Goal: Task Accomplishment & Management: Complete application form

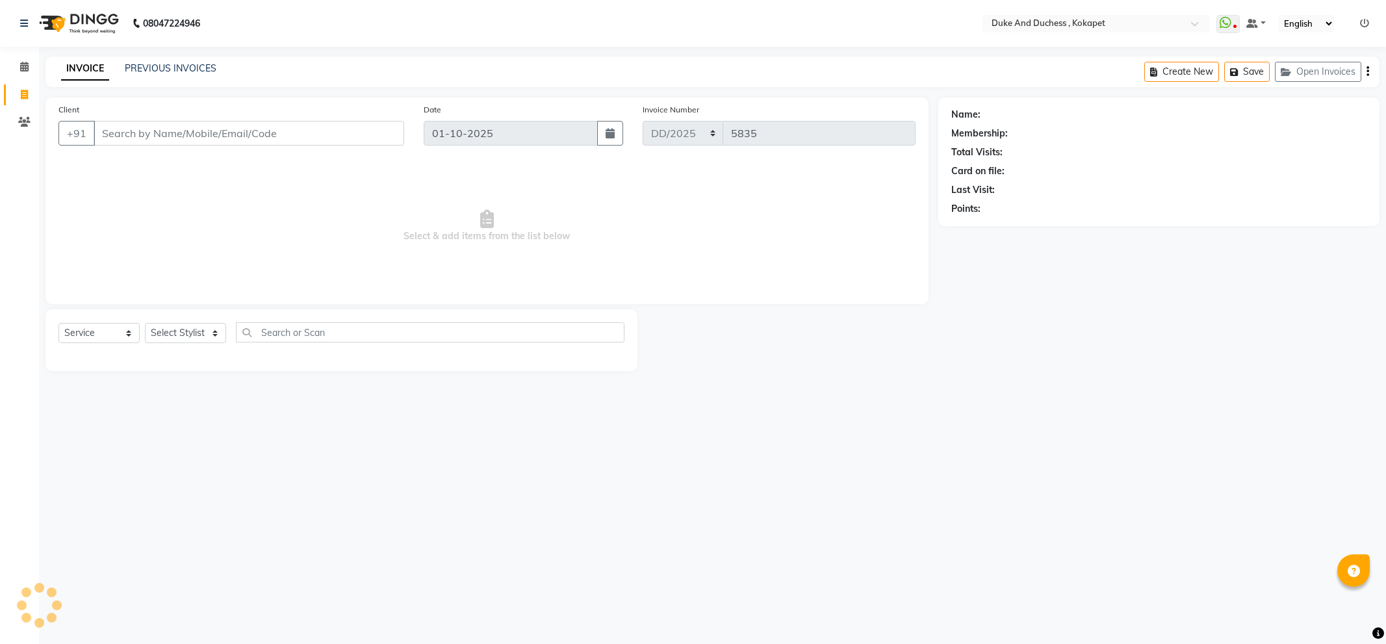
select select "service"
click at [193, 334] on select "Select Stylist Admin [PERSON_NAME] [PERSON_NAME] & Duchess [PERSON_NAME] [PERSO…" at bounding box center [185, 333] width 81 height 20
select select "91316"
click at [145, 324] on select "Select Stylist Admin [PERSON_NAME] [PERSON_NAME] & Duchess [PERSON_NAME] [PERSO…" at bounding box center [185, 333] width 81 height 20
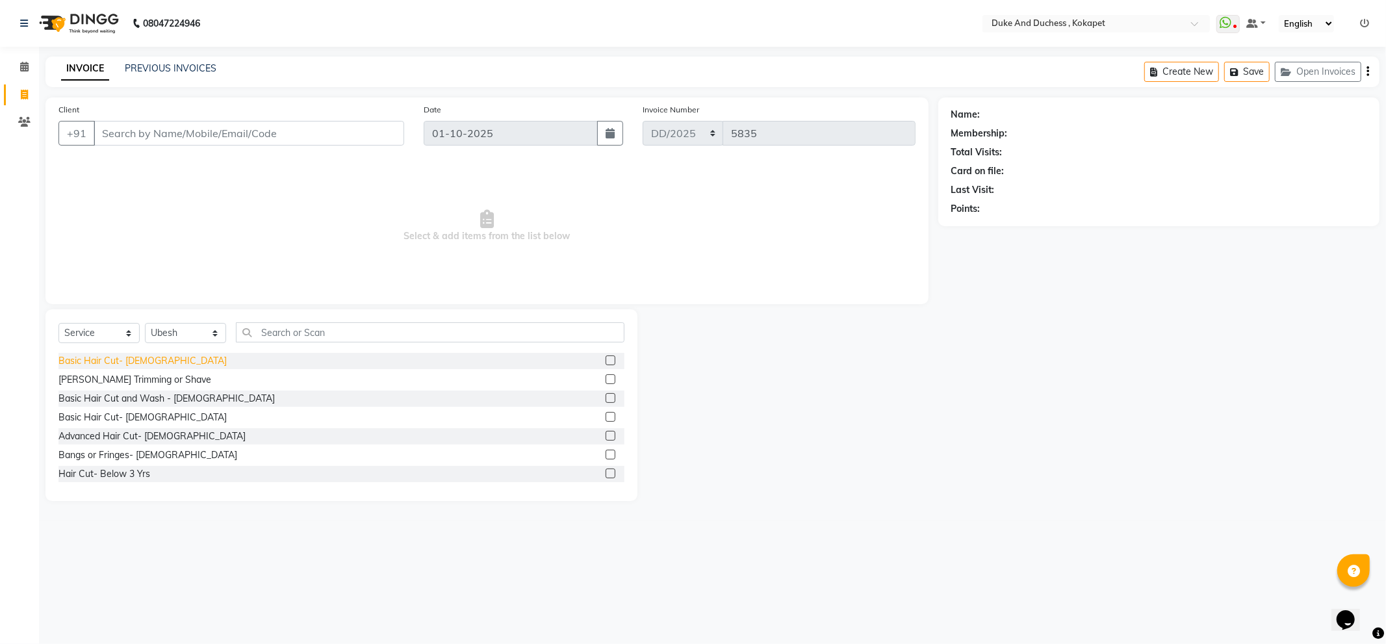
click at [135, 355] on div "Basic Hair Cut- [DEMOGRAPHIC_DATA]" at bounding box center [142, 361] width 168 height 14
checkbox input "false"
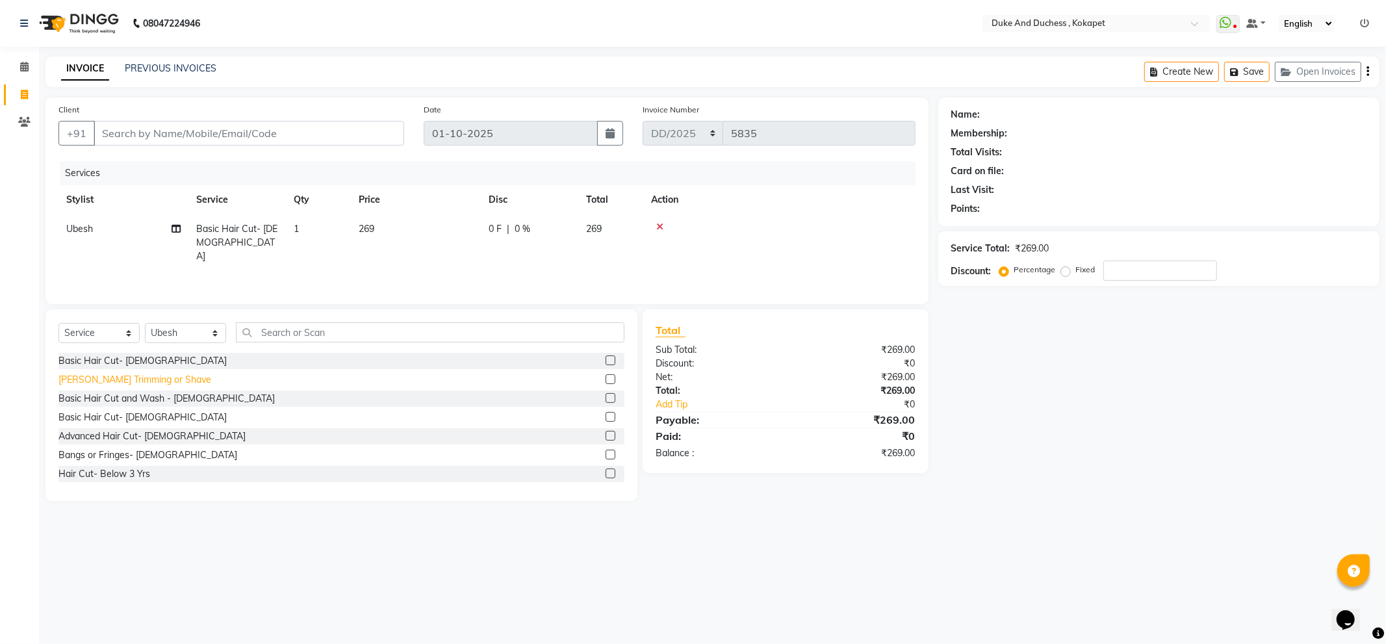
click at [130, 377] on div "[PERSON_NAME] Trimming or Shave" at bounding box center [134, 380] width 153 height 14
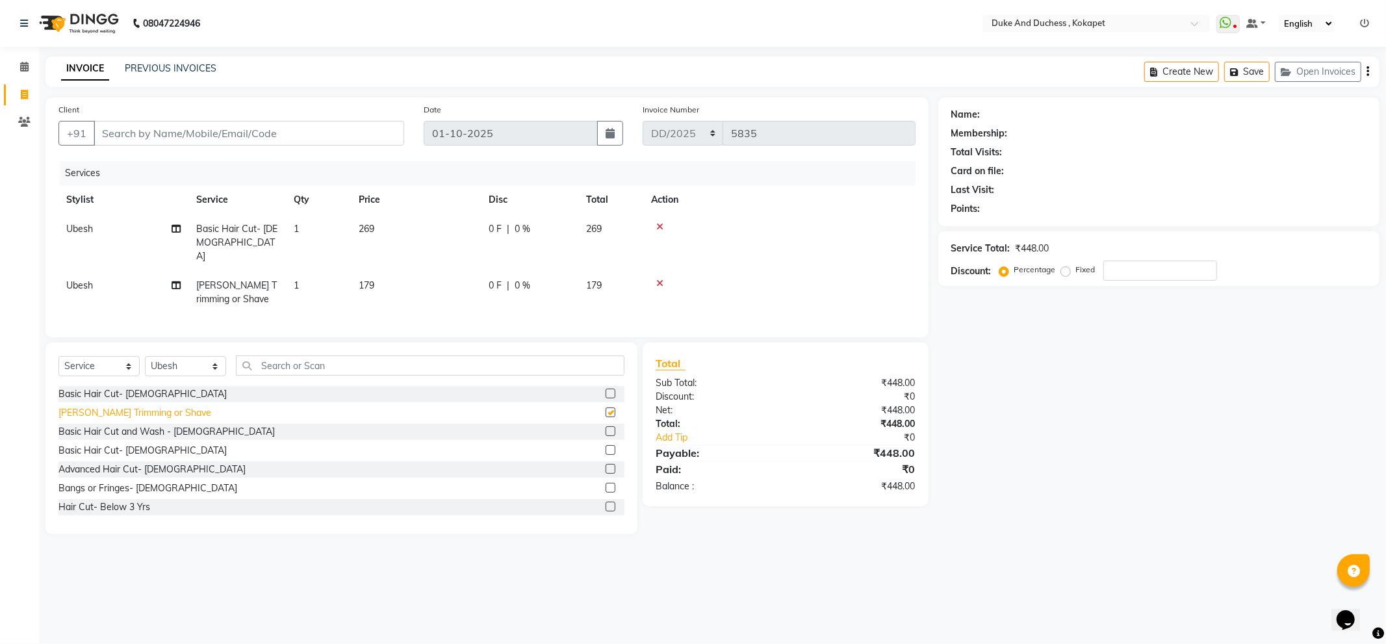
checkbox input "false"
click at [183, 134] on input "Client" at bounding box center [249, 133] width 311 height 25
type input "9"
type input "0"
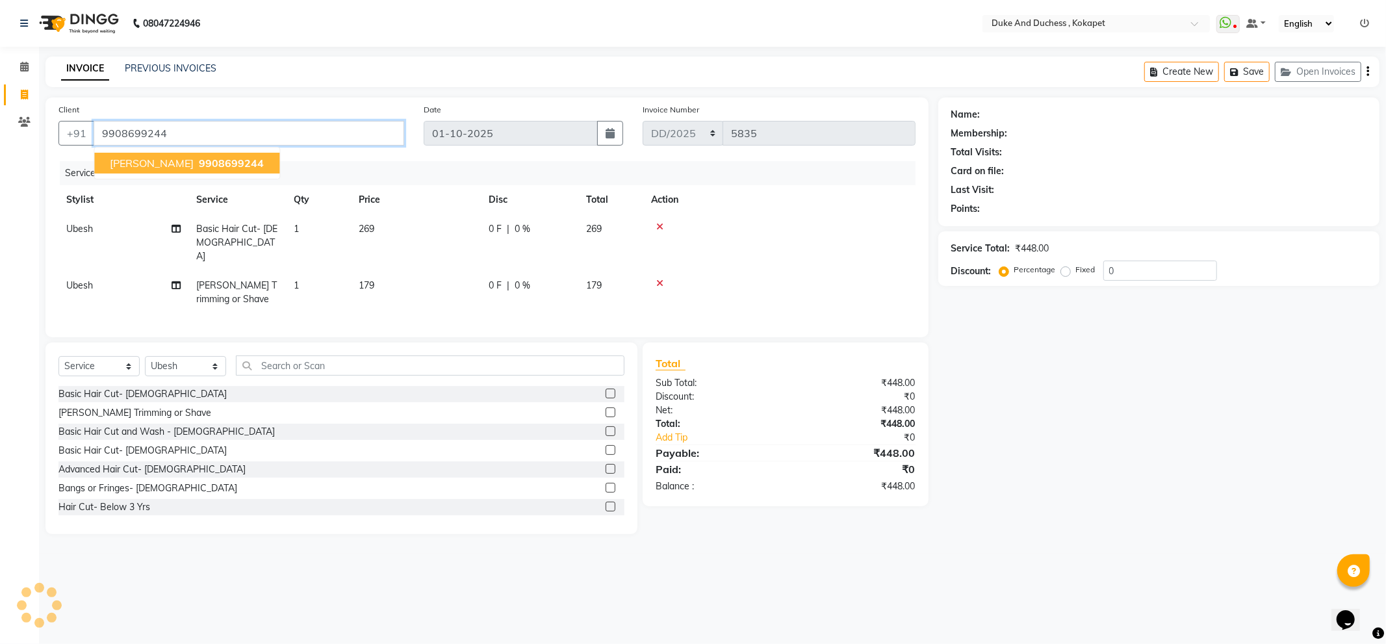
type input "9908699244"
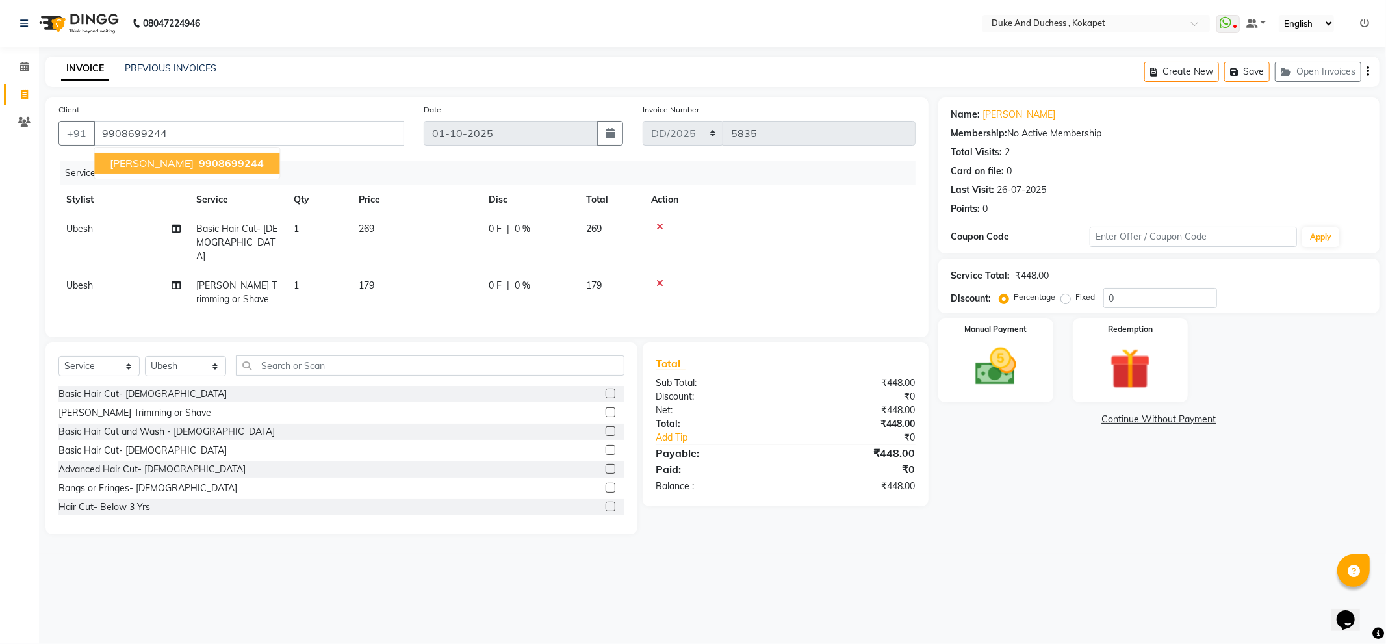
click at [140, 158] on span "piuesh" at bounding box center [152, 163] width 84 height 13
click at [680, 439] on link "Add Tip" at bounding box center [727, 438] width 163 height 14
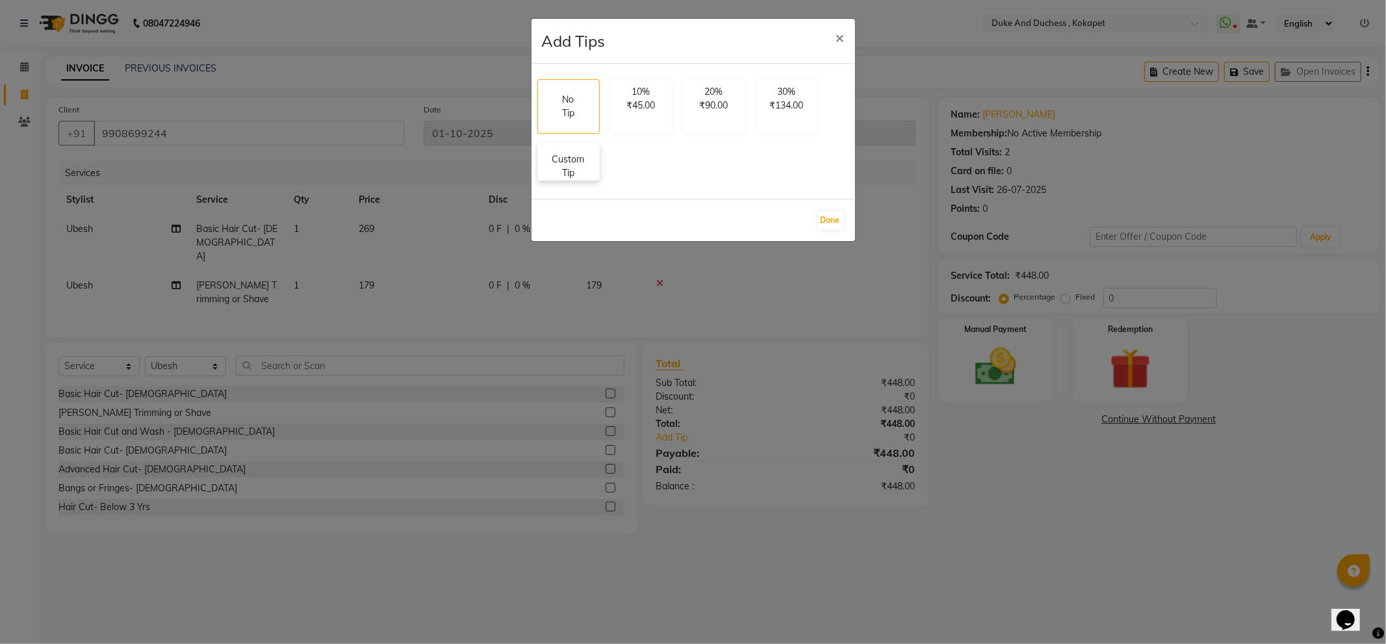
click at [572, 166] on p "Custom Tip" at bounding box center [568, 166] width 45 height 27
select select "91316"
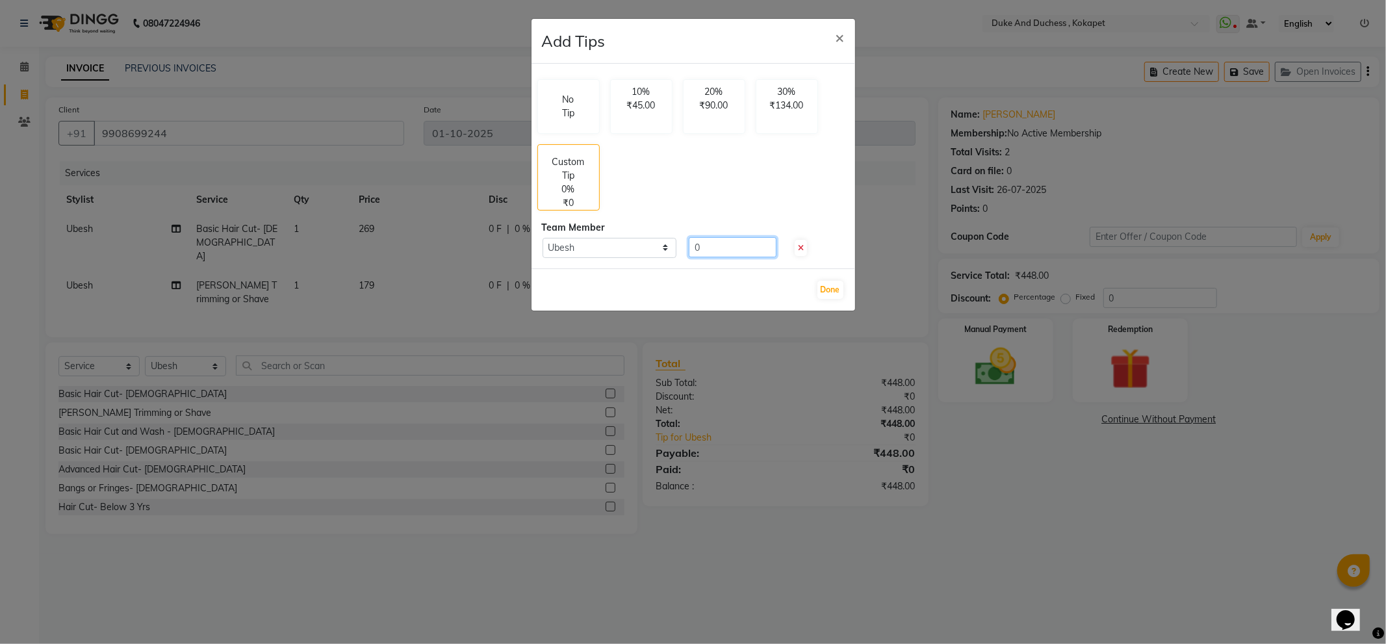
click at [728, 237] on input "0" at bounding box center [733, 247] width 88 height 20
type input "50"
click at [829, 288] on button "Done" at bounding box center [830, 290] width 26 height 18
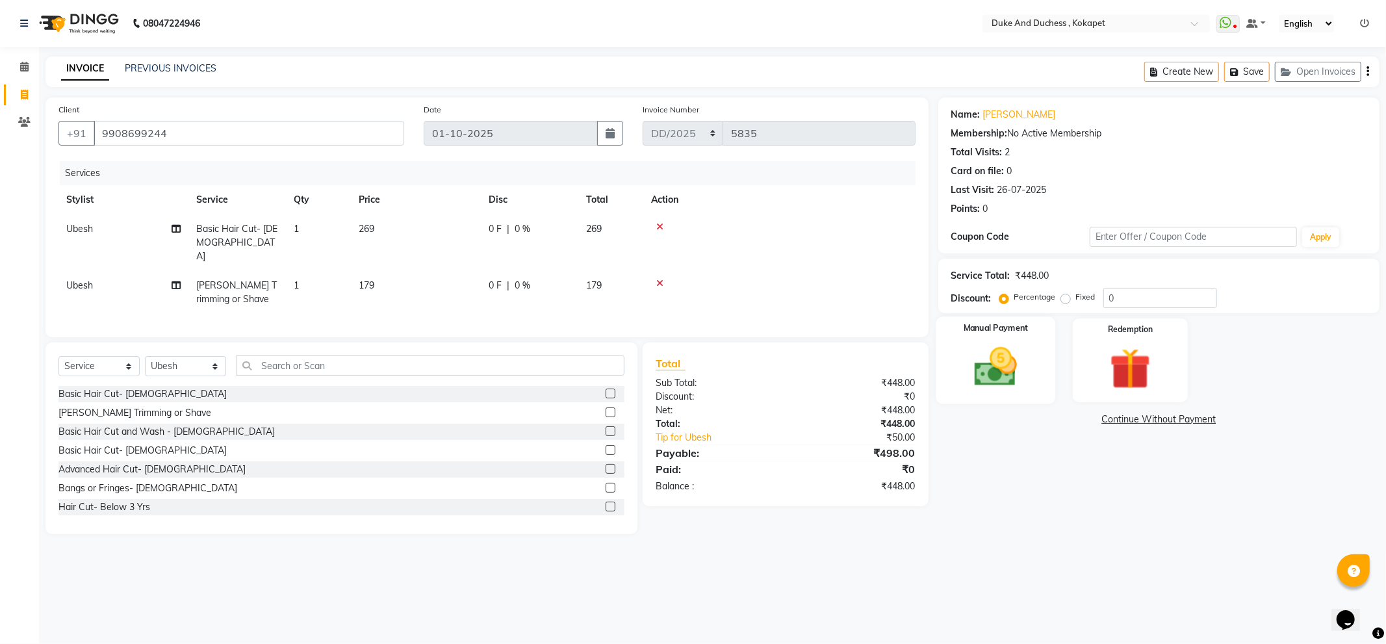
click at [985, 384] on img at bounding box center [996, 366] width 70 height 49
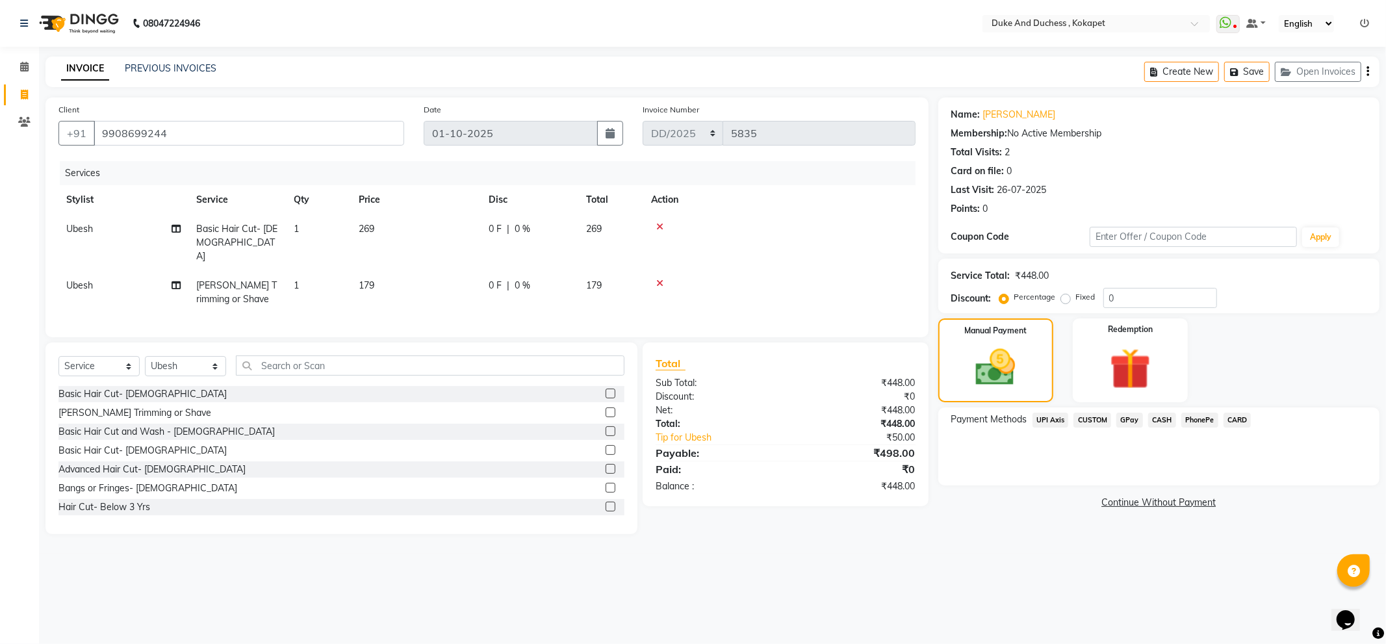
click at [1198, 418] on span "PhonePe" at bounding box center [1199, 420] width 37 height 15
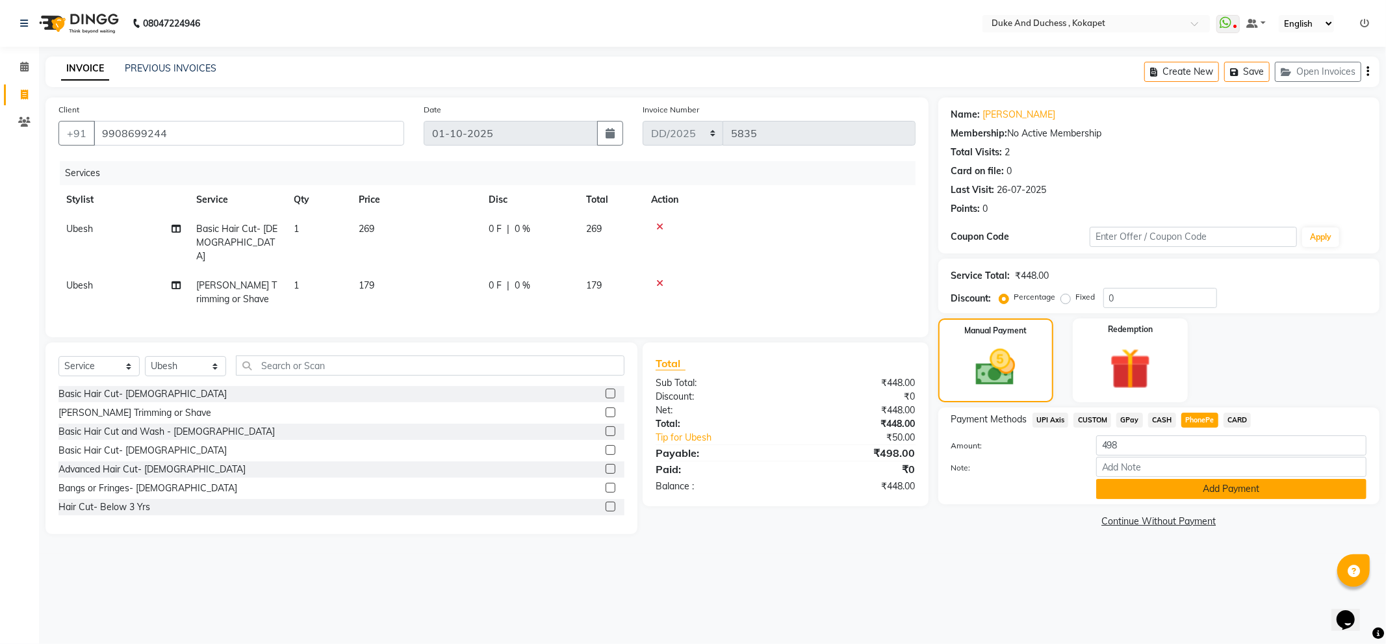
click at [1234, 491] on button "Add Payment" at bounding box center [1231, 489] width 270 height 20
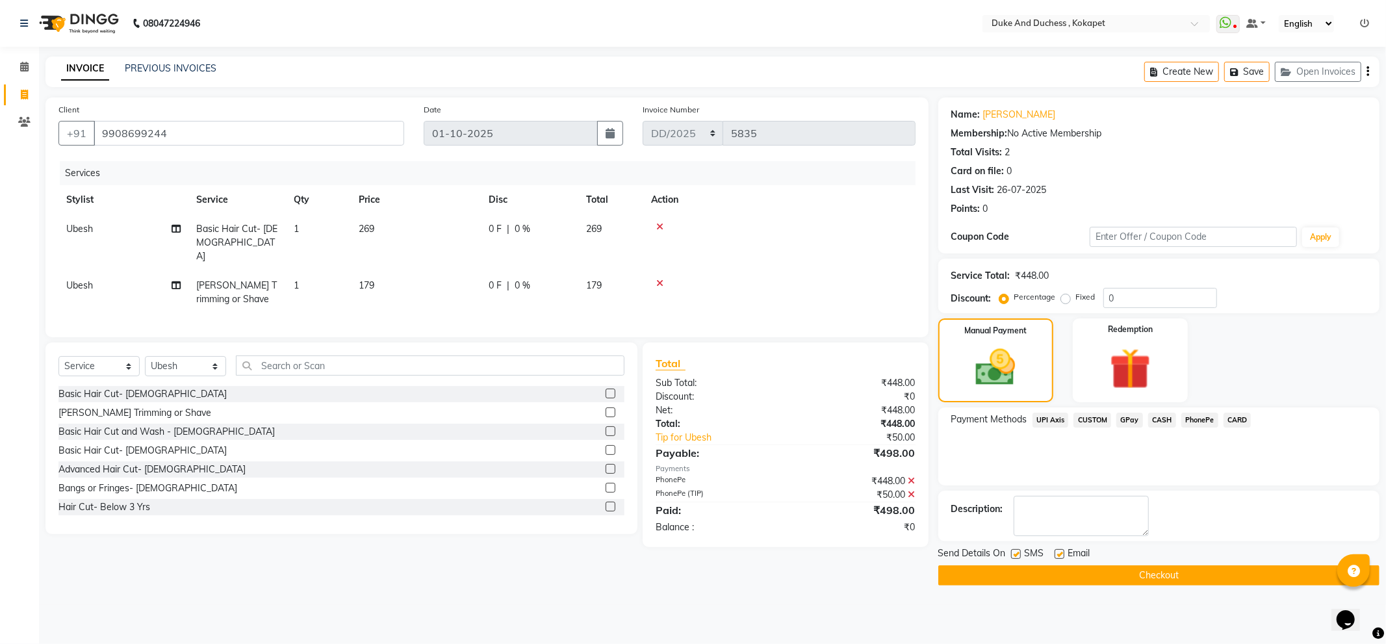
click at [1160, 575] on button "Checkout" at bounding box center [1158, 575] width 441 height 20
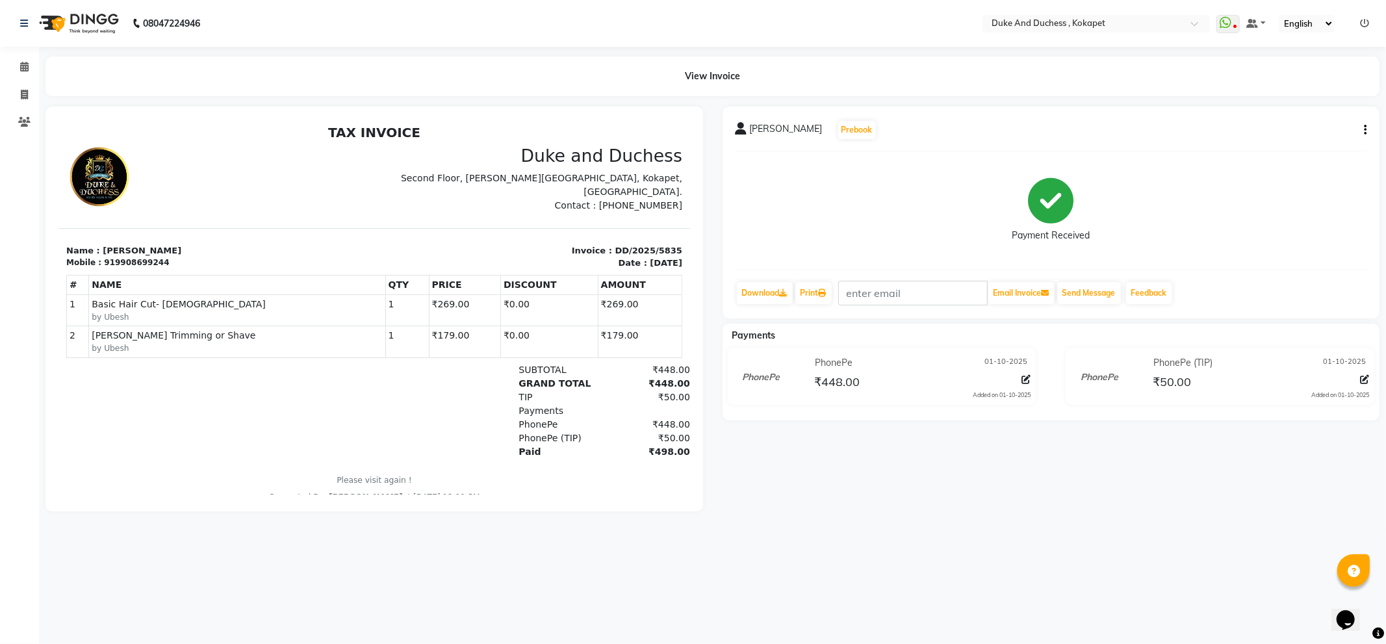
select select "service"
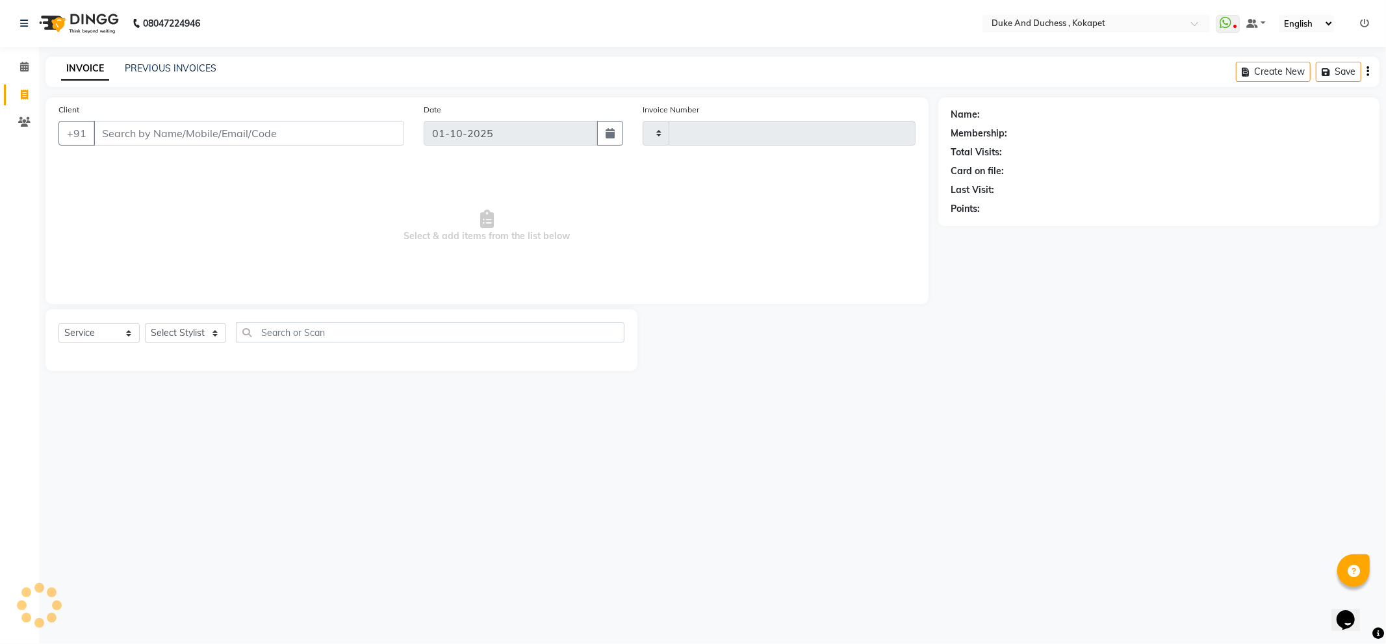
type input "5836"
select select "5687"
click at [204, 329] on select "Select Stylist Admin [PERSON_NAME] [PERSON_NAME] & Duchess [PERSON_NAME] [PERSO…" at bounding box center [185, 333] width 81 height 20
select select "38838"
click at [145, 324] on select "Select Stylist Admin [PERSON_NAME] [PERSON_NAME] & Duchess [PERSON_NAME] [PERSO…" at bounding box center [185, 333] width 81 height 20
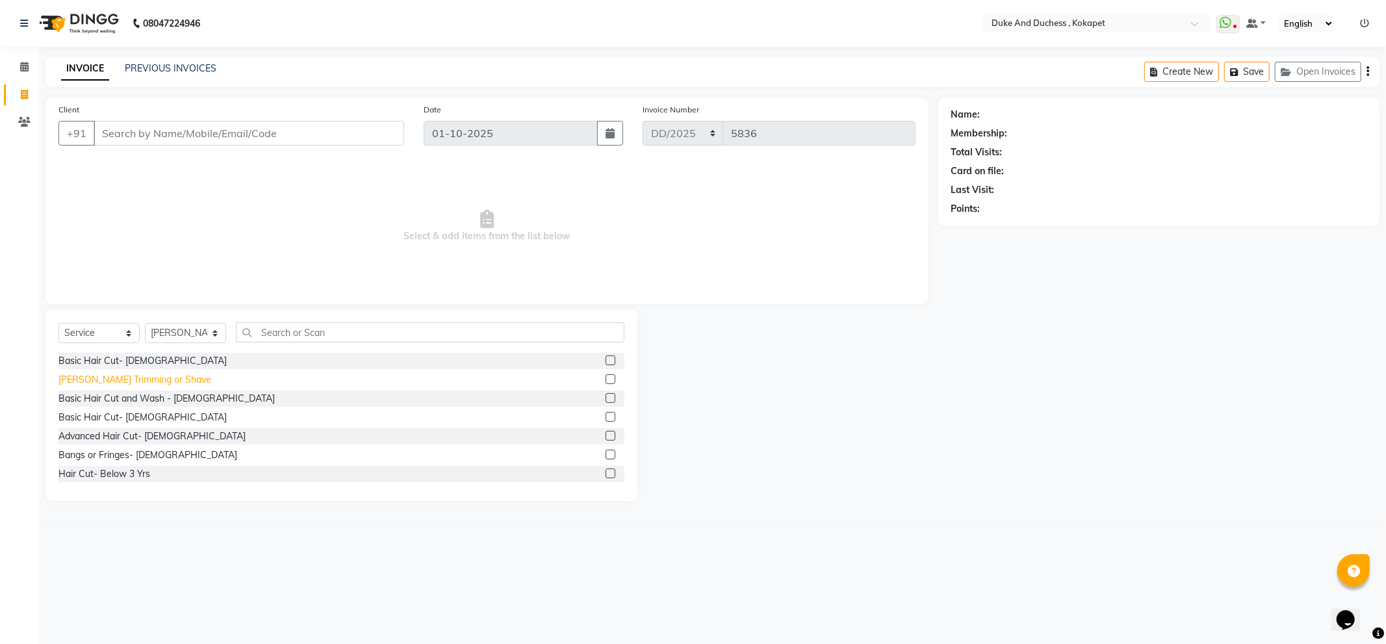
click at [84, 375] on div "[PERSON_NAME] Trimming or Shave" at bounding box center [134, 380] width 153 height 14
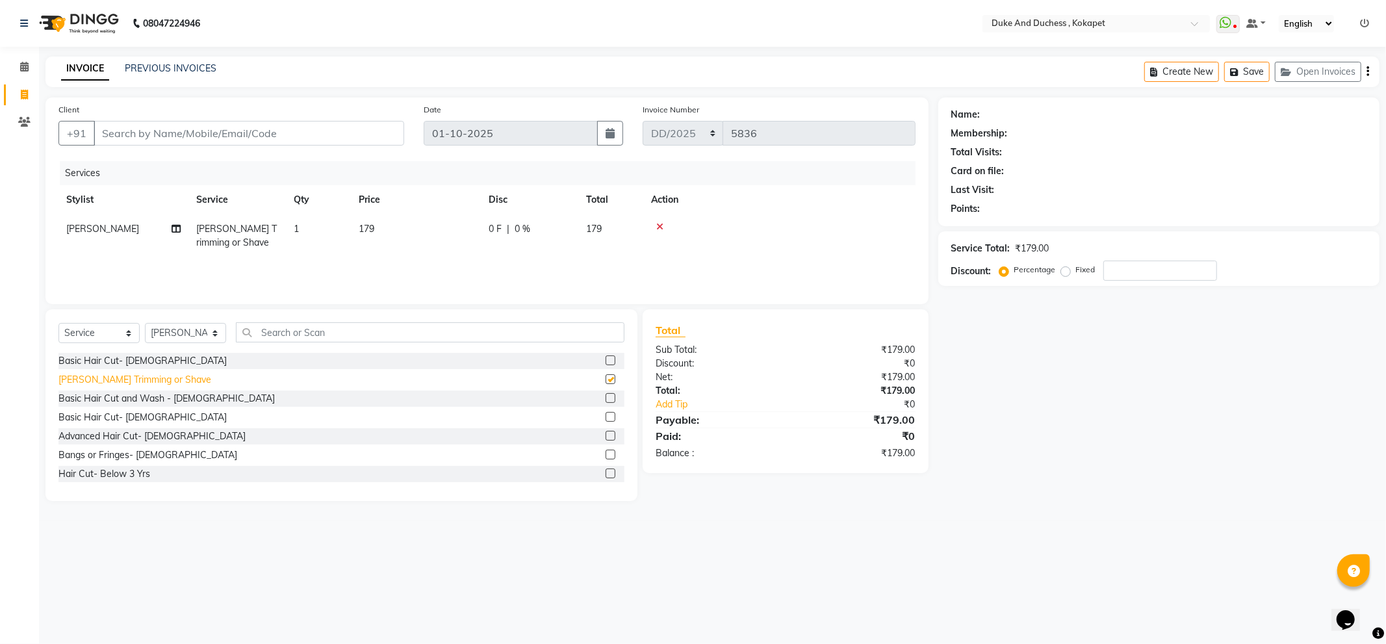
checkbox input "false"
click at [328, 329] on input "text" at bounding box center [430, 332] width 389 height 20
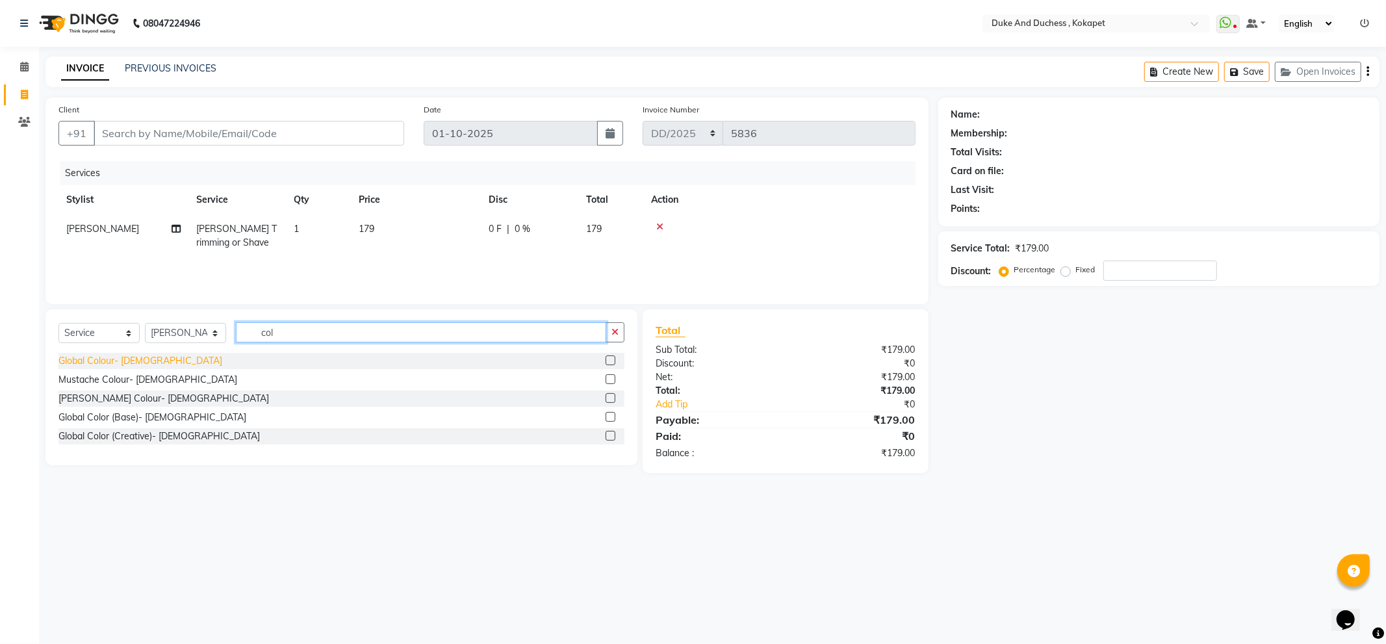
type input "col"
click at [107, 354] on div "Global Colour- [DEMOGRAPHIC_DATA]" at bounding box center [140, 361] width 164 height 14
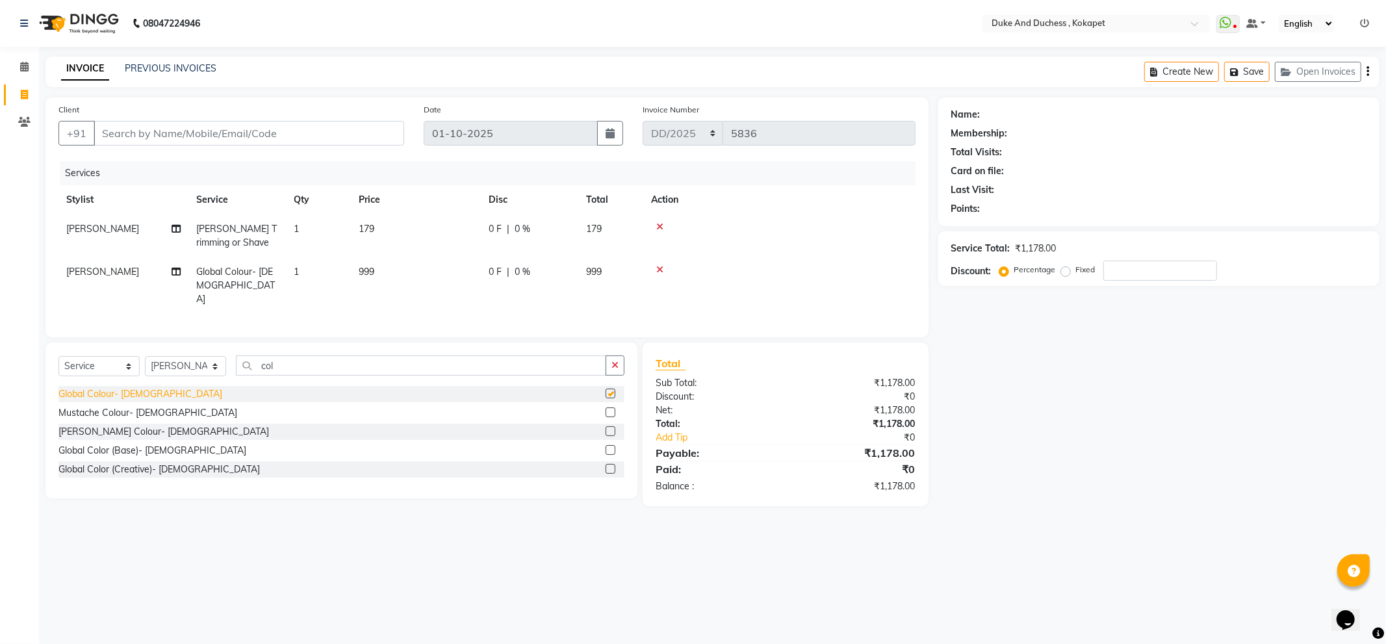
checkbox input "false"
click at [191, 133] on input "Client" at bounding box center [249, 133] width 311 height 25
click at [218, 134] on input "Client" at bounding box center [249, 133] width 311 height 25
click at [178, 136] on input "Client" at bounding box center [249, 133] width 311 height 25
type input "9"
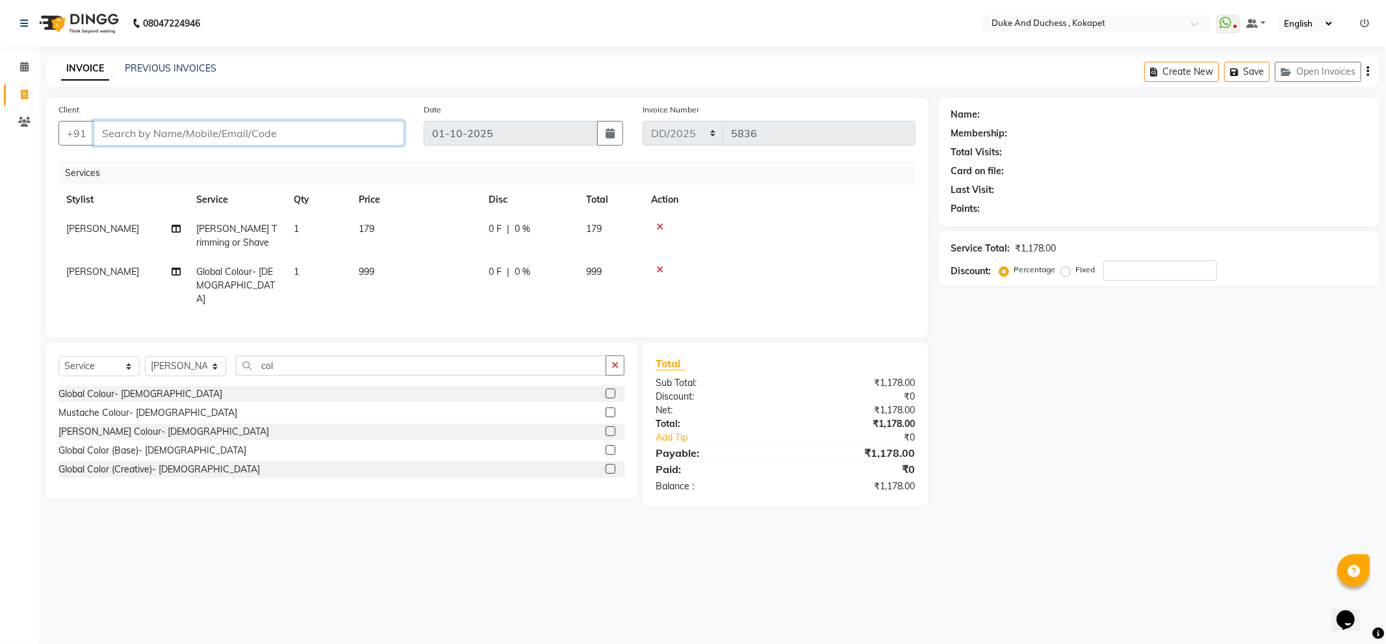
type input "0"
type input "9652823823"
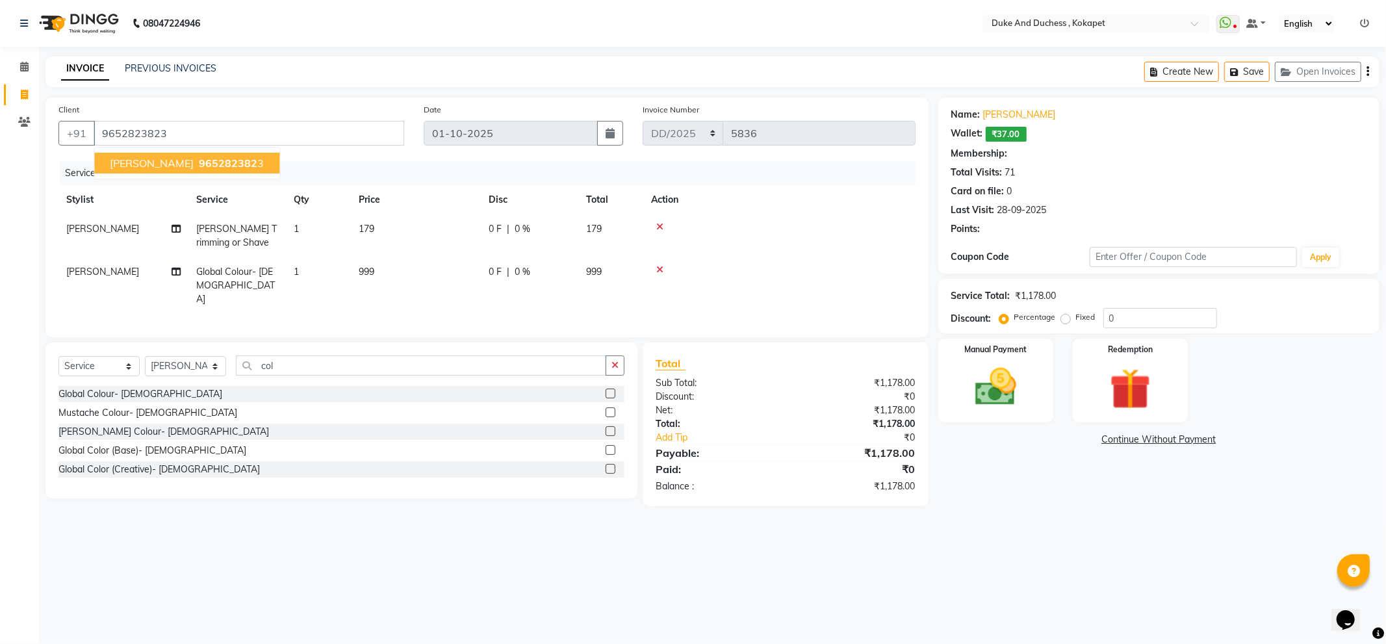
type input "15"
select select "1: Object"
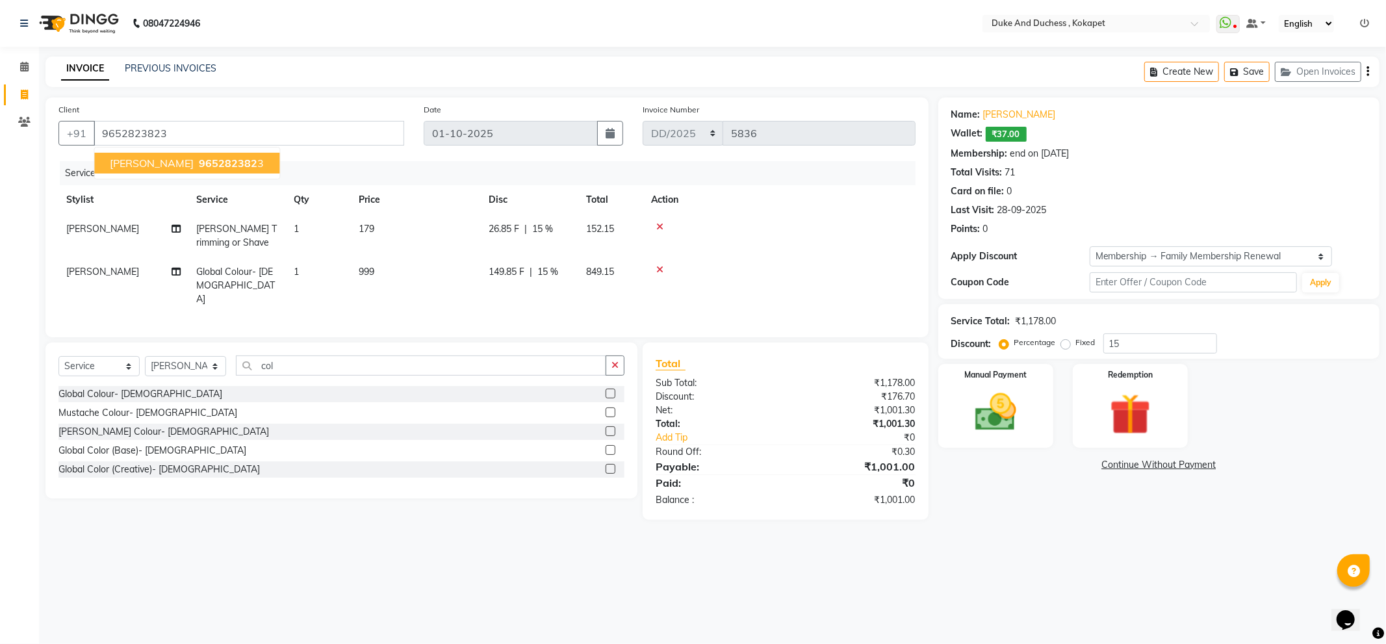
click at [202, 154] on button "VSrinivas Reddy 965282382 3" at bounding box center [186, 163] width 185 height 21
type input "0"
select select "1: Object"
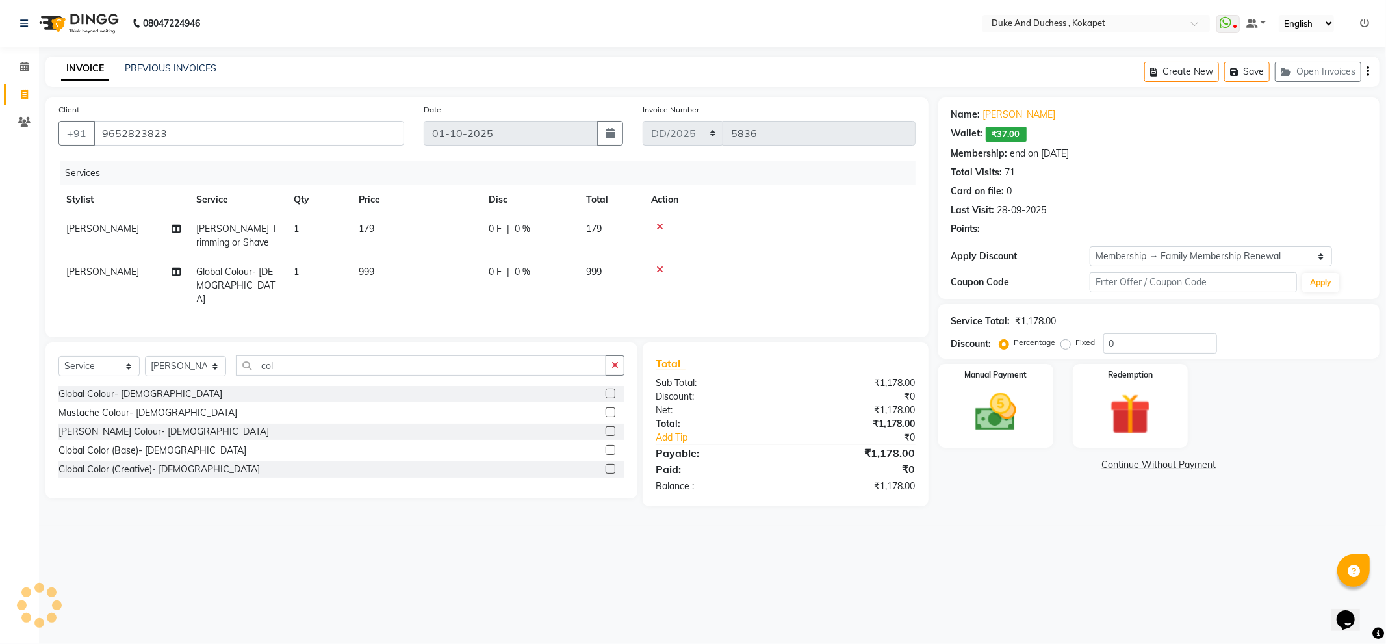
type input "15"
click at [1001, 399] on img at bounding box center [996, 412] width 70 height 49
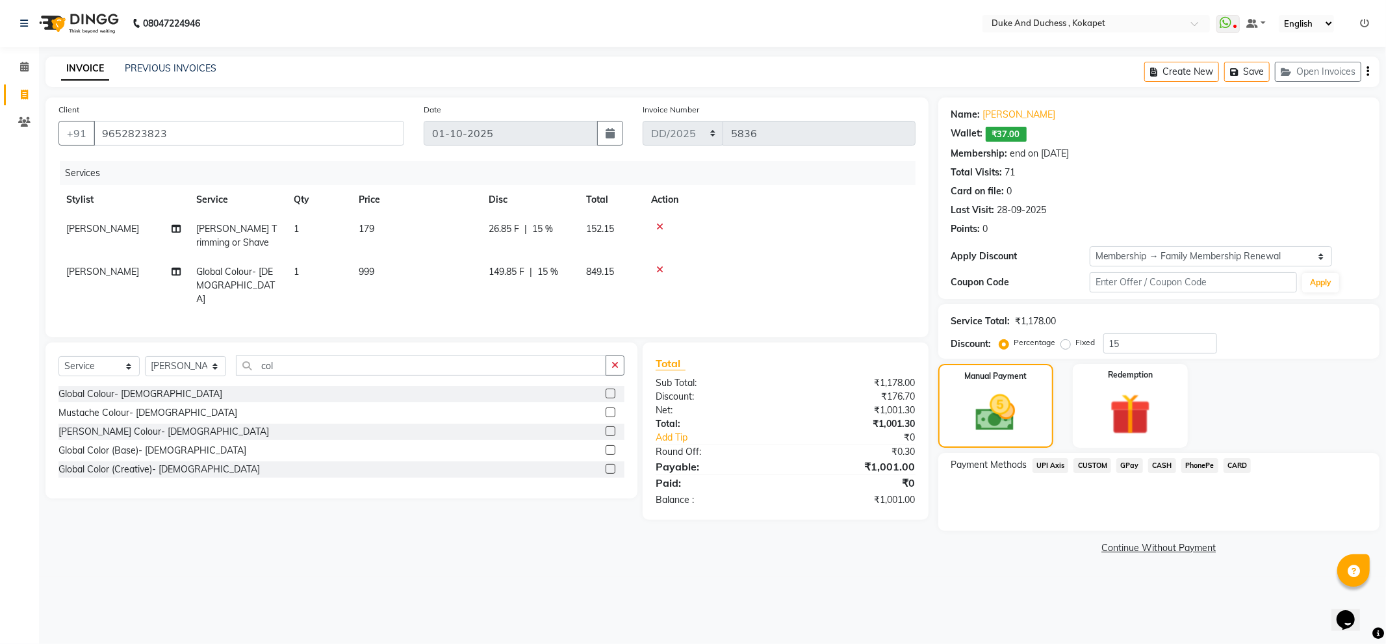
click at [1197, 463] on span "PhonePe" at bounding box center [1199, 465] width 37 height 15
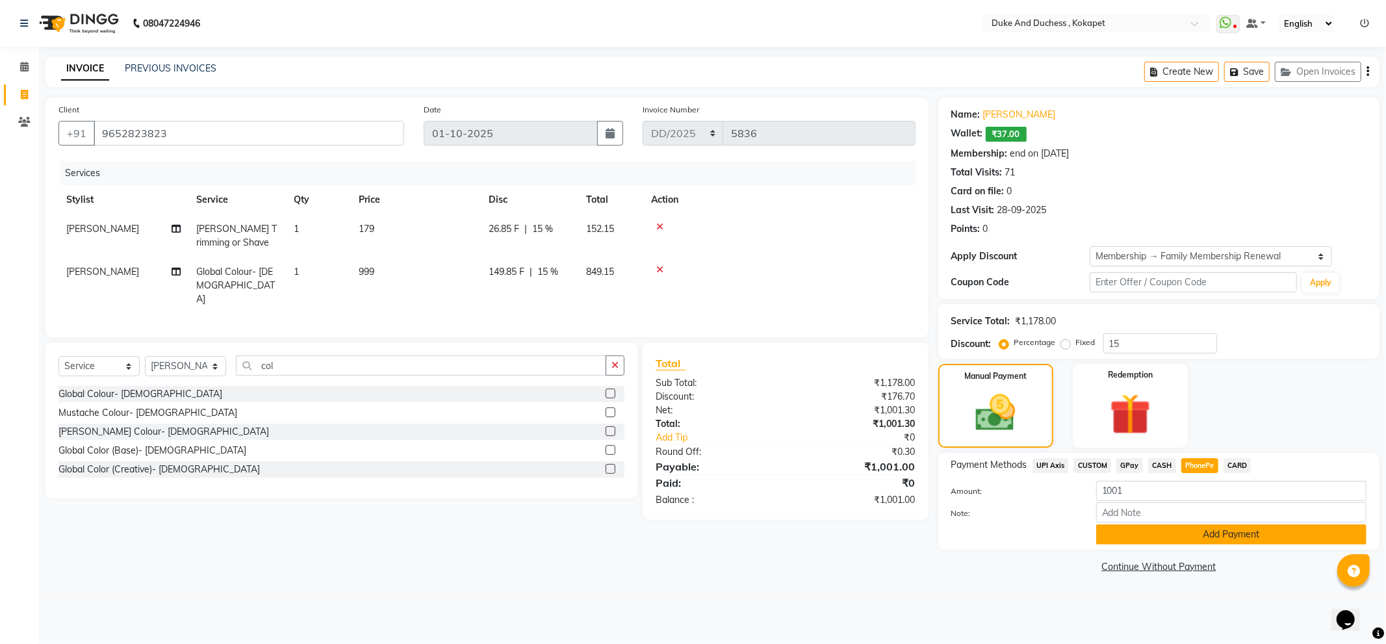
click at [1127, 535] on button "Add Payment" at bounding box center [1231, 534] width 270 height 20
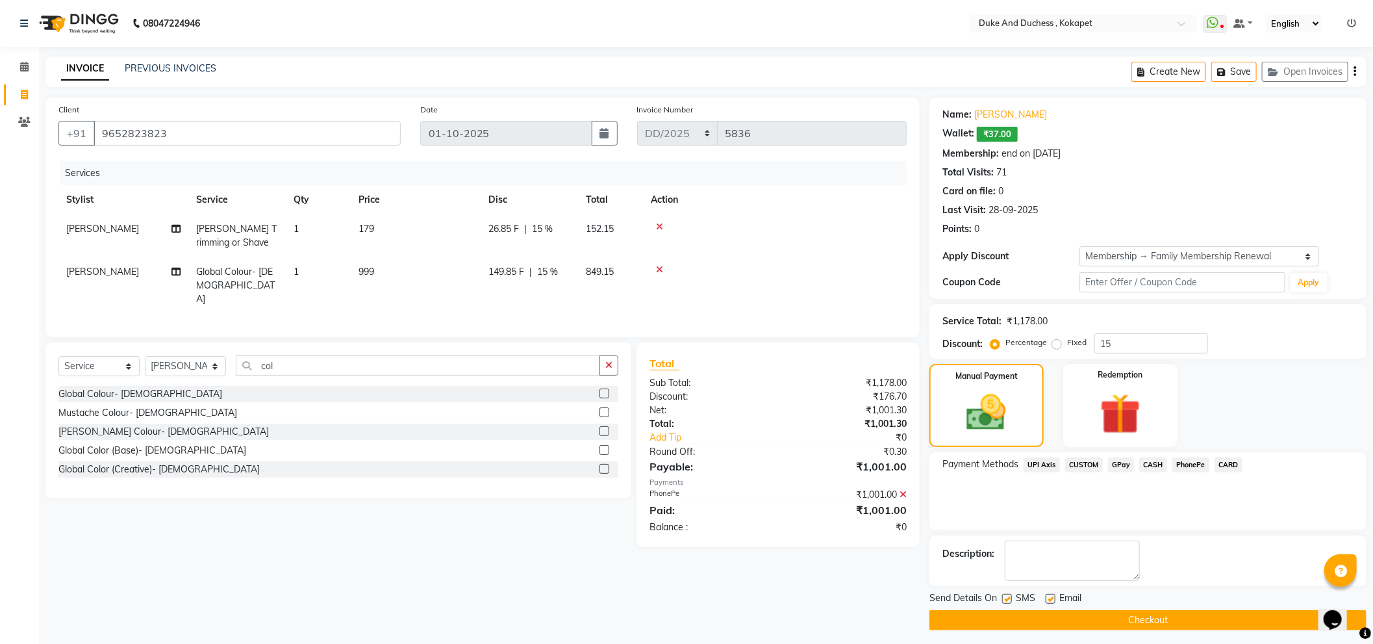
click at [1018, 615] on button "Checkout" at bounding box center [1148, 620] width 437 height 20
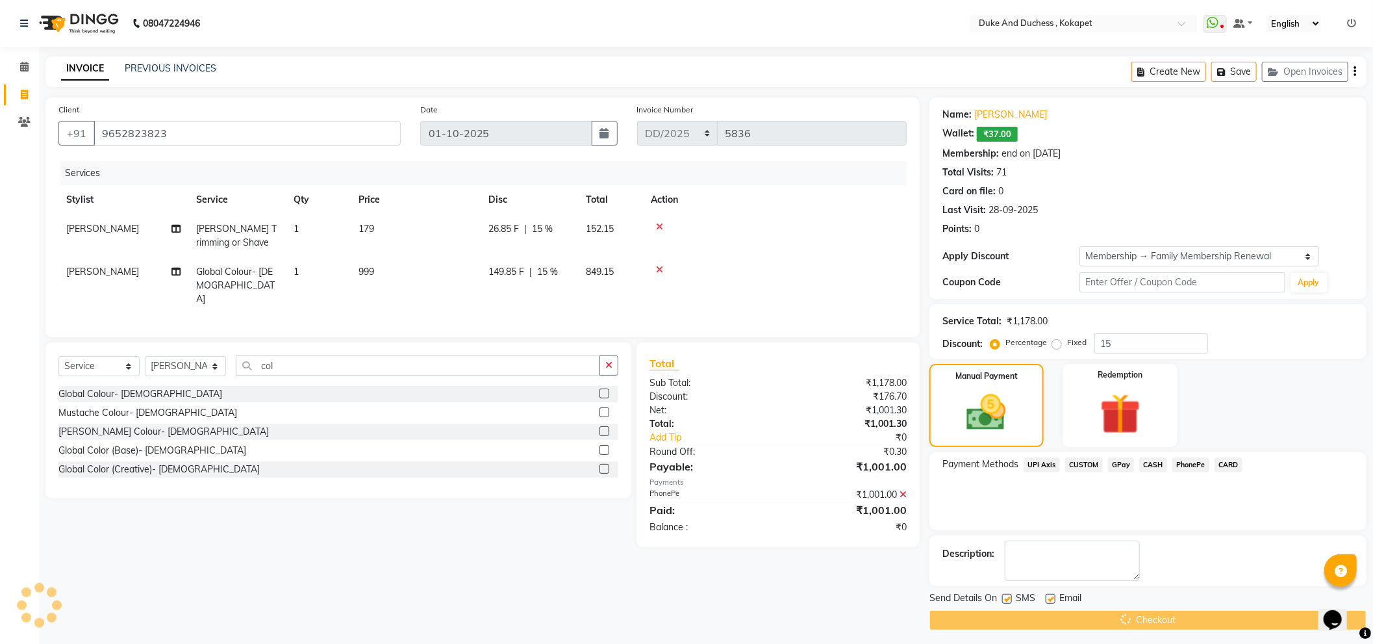
click at [1018, 615] on div "Checkout" at bounding box center [1148, 620] width 437 height 20
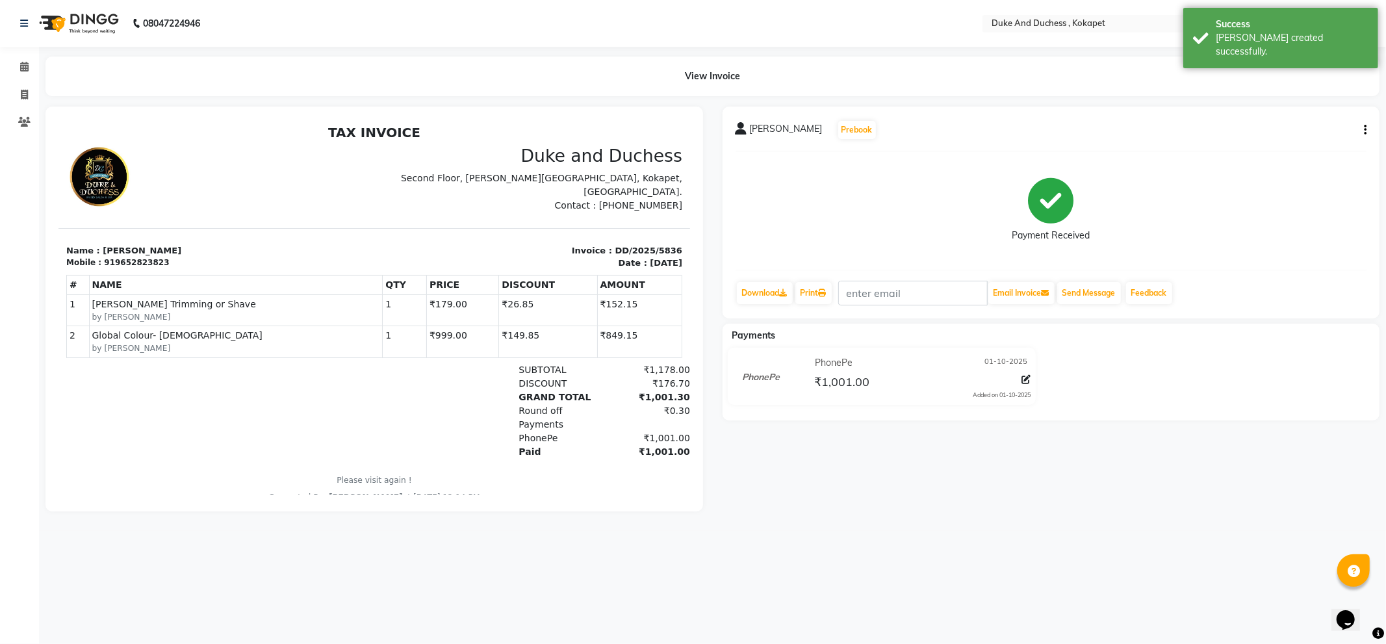
select select "service"
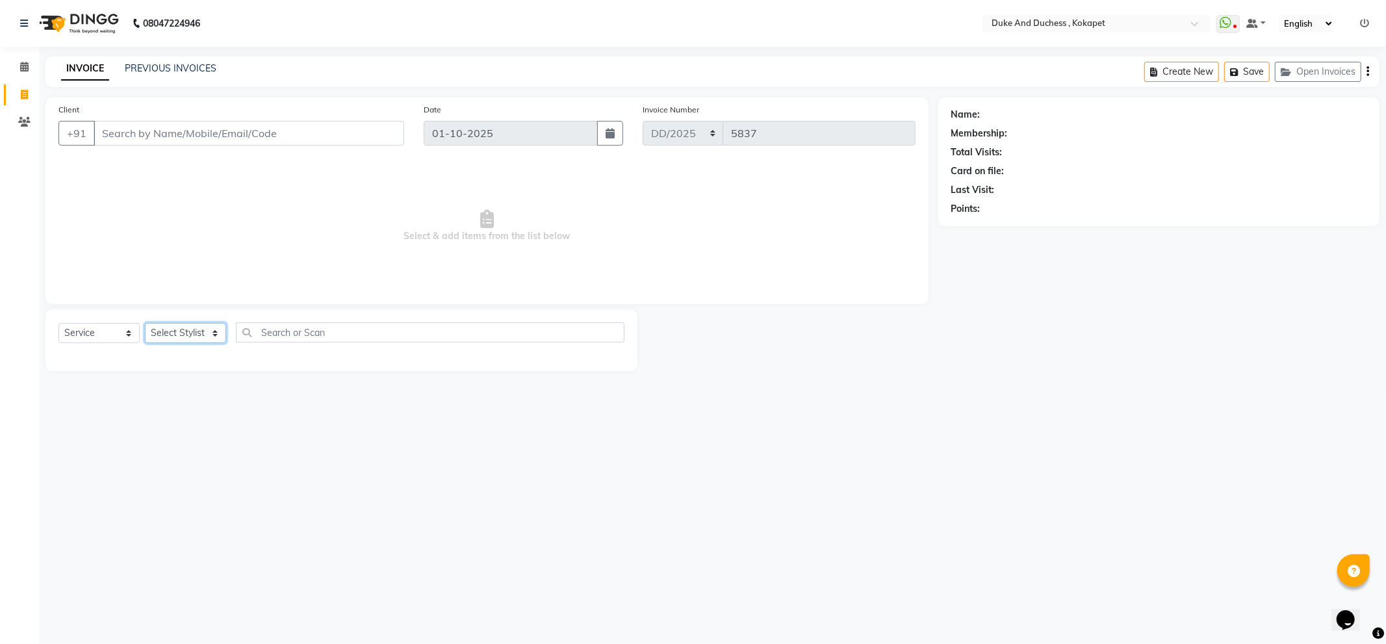
click at [198, 330] on select "Select Stylist Admin [PERSON_NAME] [PERSON_NAME] & Duchess [PERSON_NAME] [PERSO…" at bounding box center [185, 333] width 81 height 20
select select "70364"
click at [145, 324] on select "Select Stylist Admin [PERSON_NAME] [PERSON_NAME] & Duchess [PERSON_NAME] [PERSO…" at bounding box center [185, 333] width 81 height 20
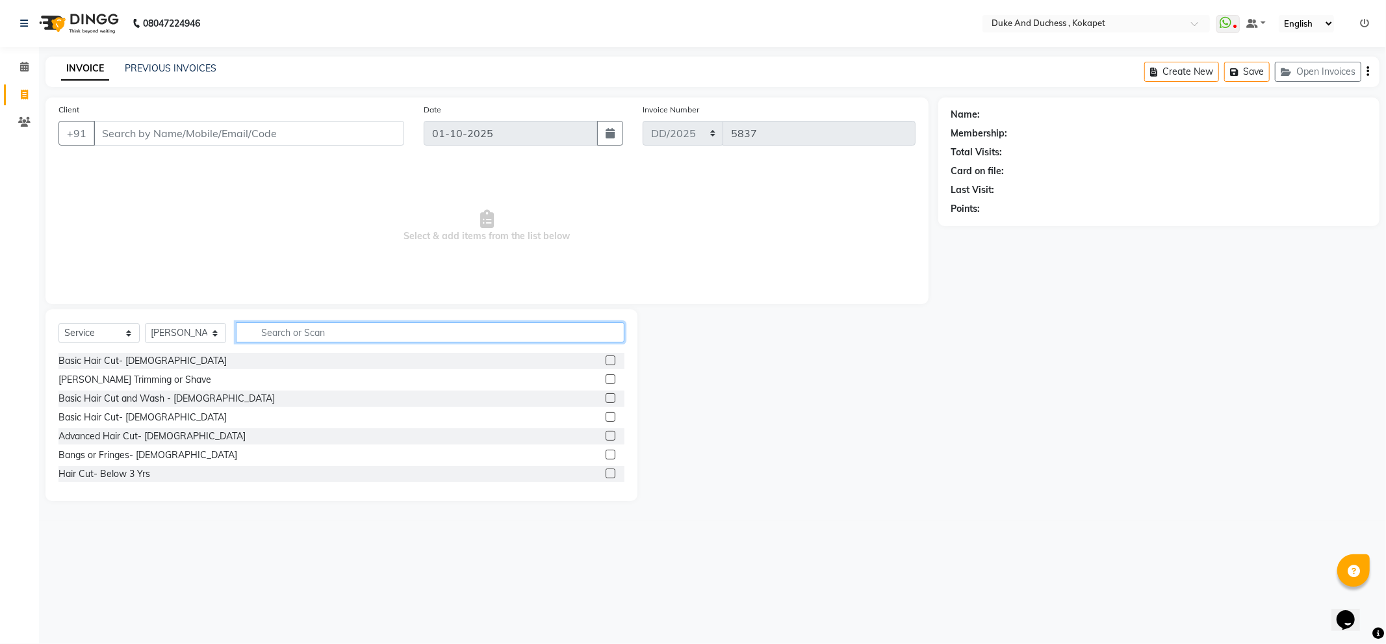
click at [342, 331] on input "text" at bounding box center [430, 332] width 389 height 20
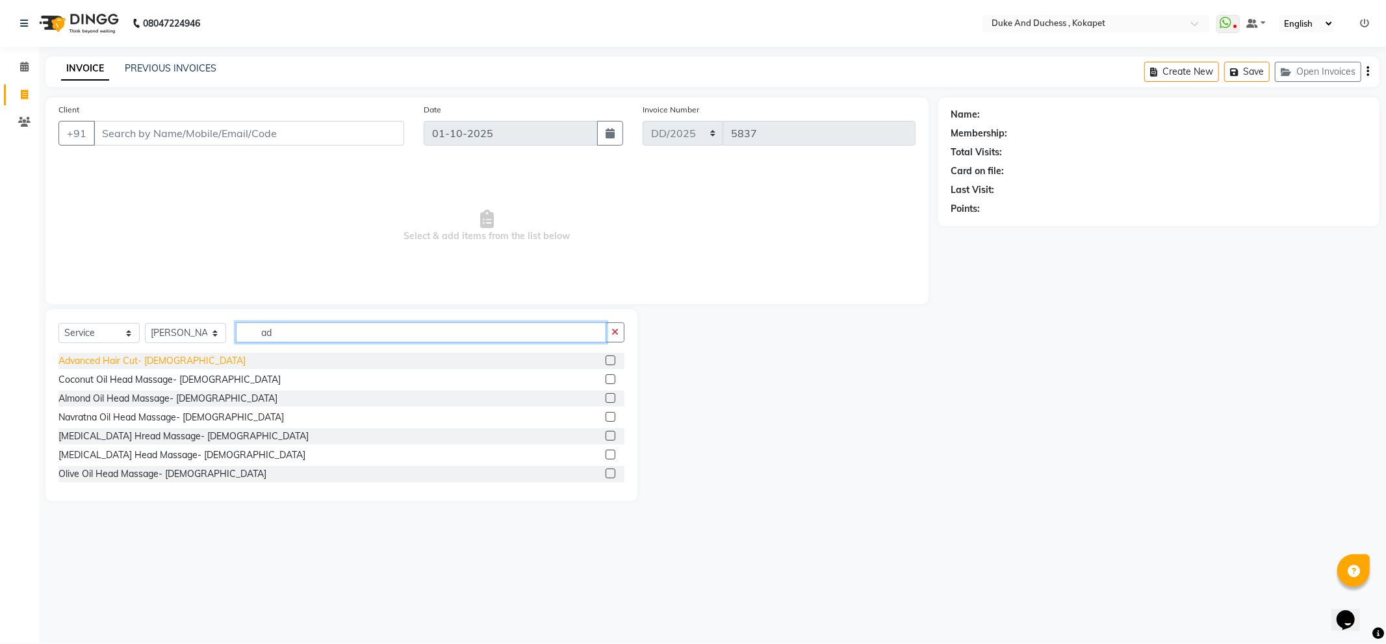
type input "ad"
click at [146, 355] on div "Advanced Hair Cut- [DEMOGRAPHIC_DATA]" at bounding box center [151, 361] width 187 height 14
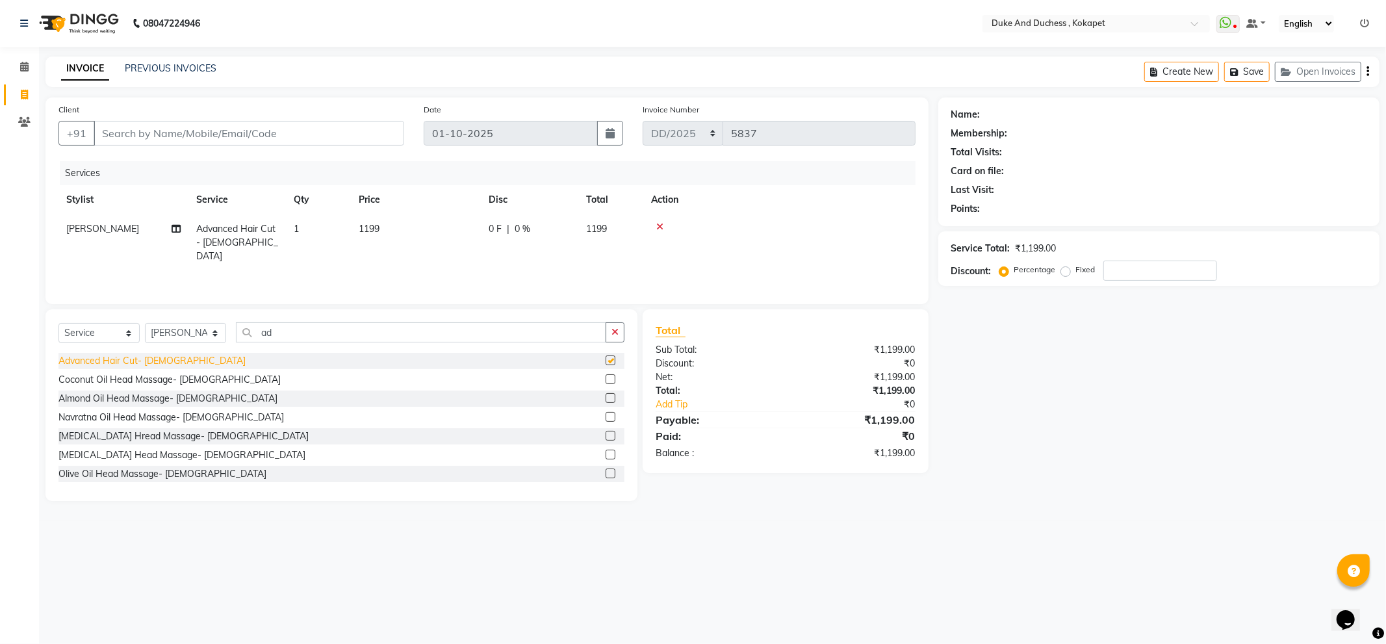
checkbox input "false"
click at [307, 133] on input "Client" at bounding box center [249, 133] width 311 height 25
click at [242, 131] on input "Client" at bounding box center [249, 133] width 311 height 25
type input "9"
type input "0"
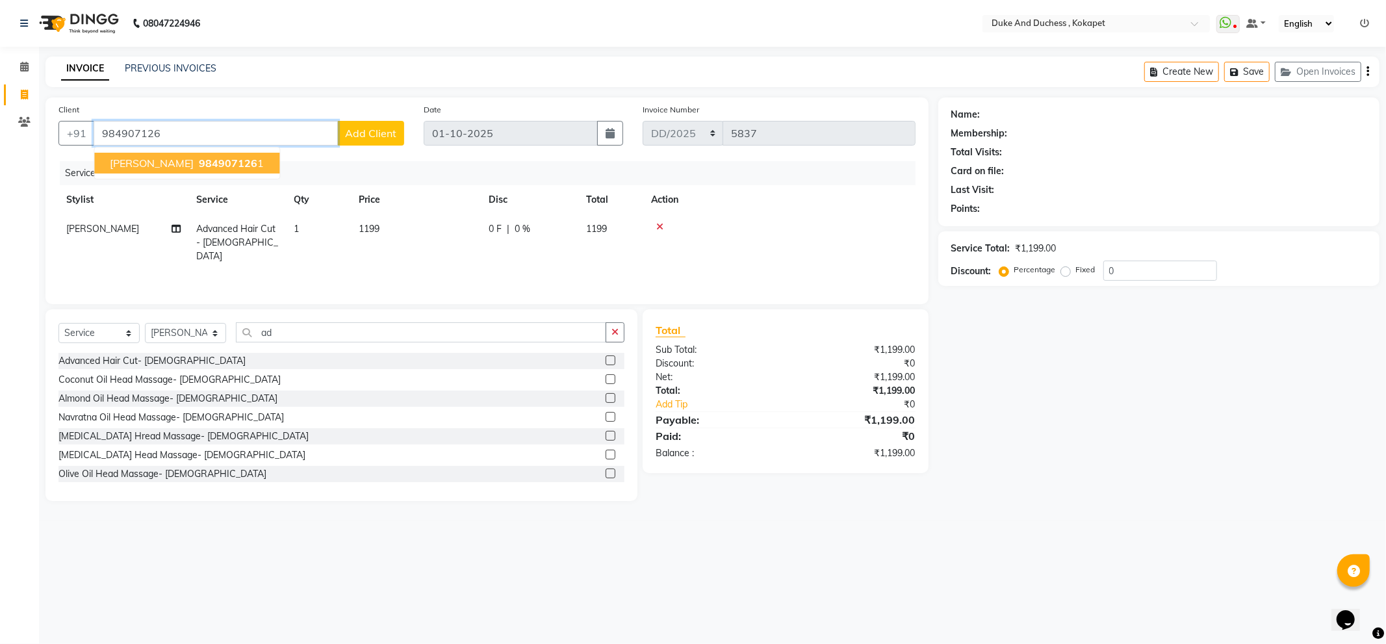
click at [225, 158] on span "984907126" at bounding box center [228, 163] width 58 height 13
type input "9849071261"
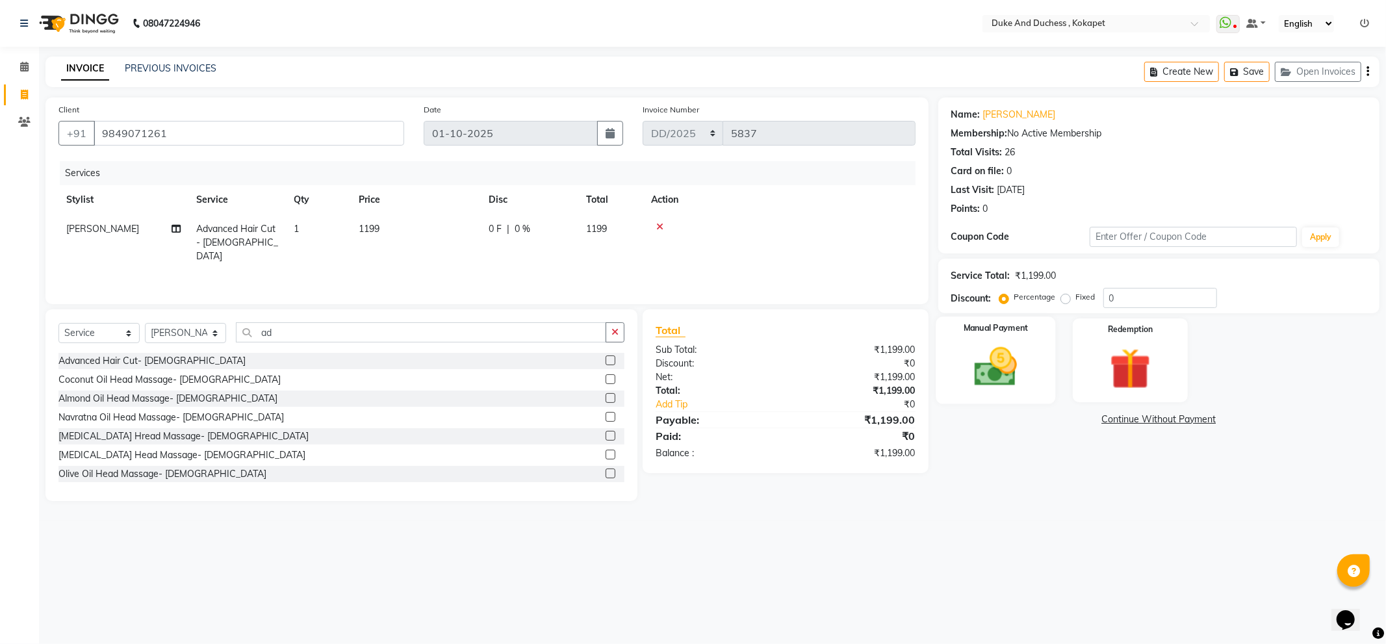
click at [961, 387] on img at bounding box center [996, 366] width 70 height 49
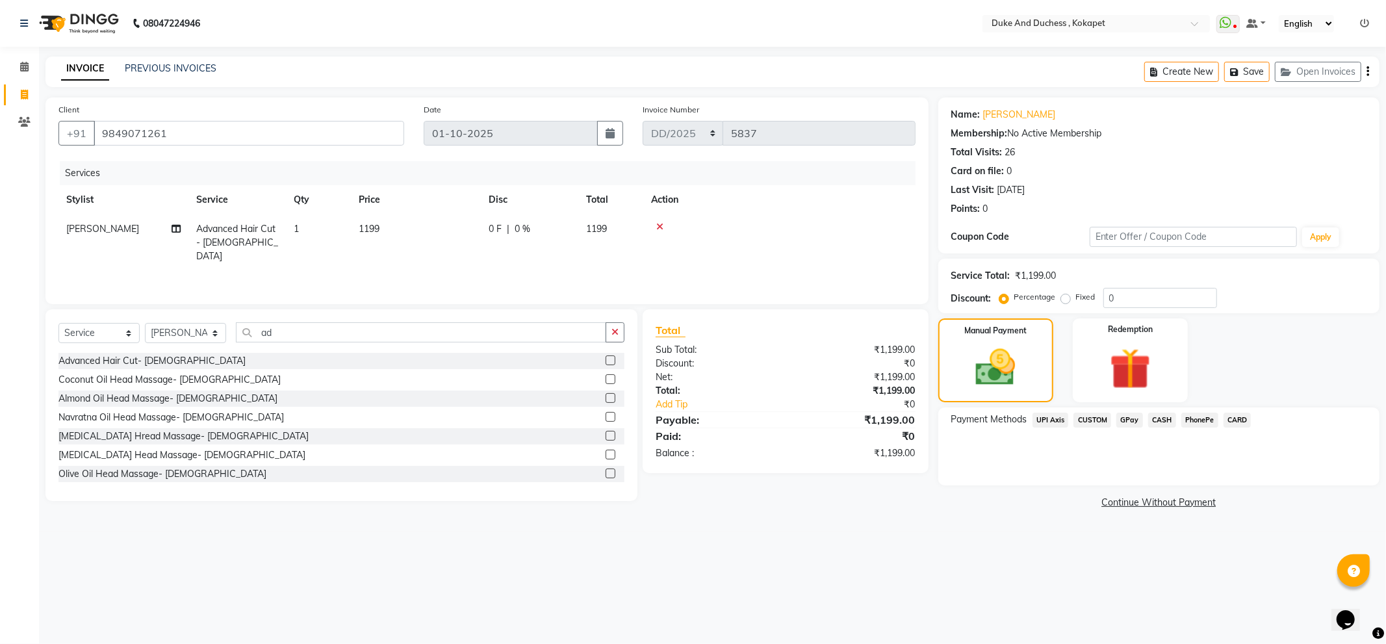
click at [1204, 422] on span "PhonePe" at bounding box center [1199, 420] width 37 height 15
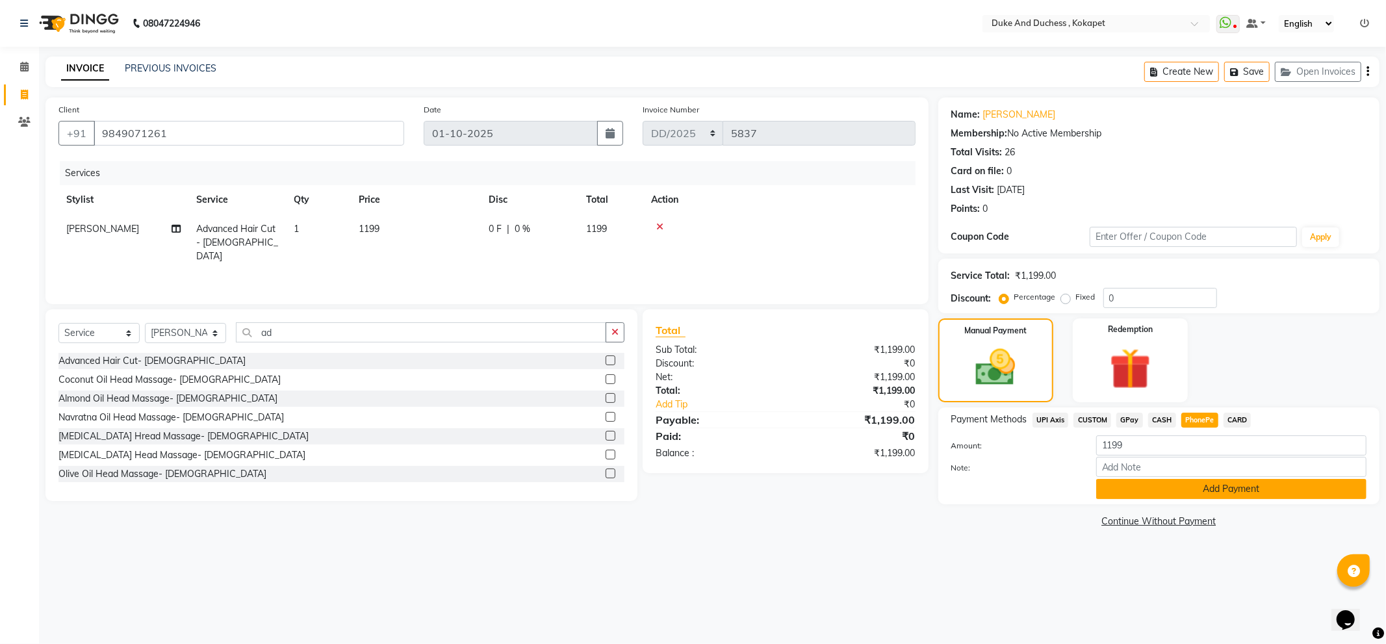
click at [1218, 494] on button "Add Payment" at bounding box center [1231, 489] width 270 height 20
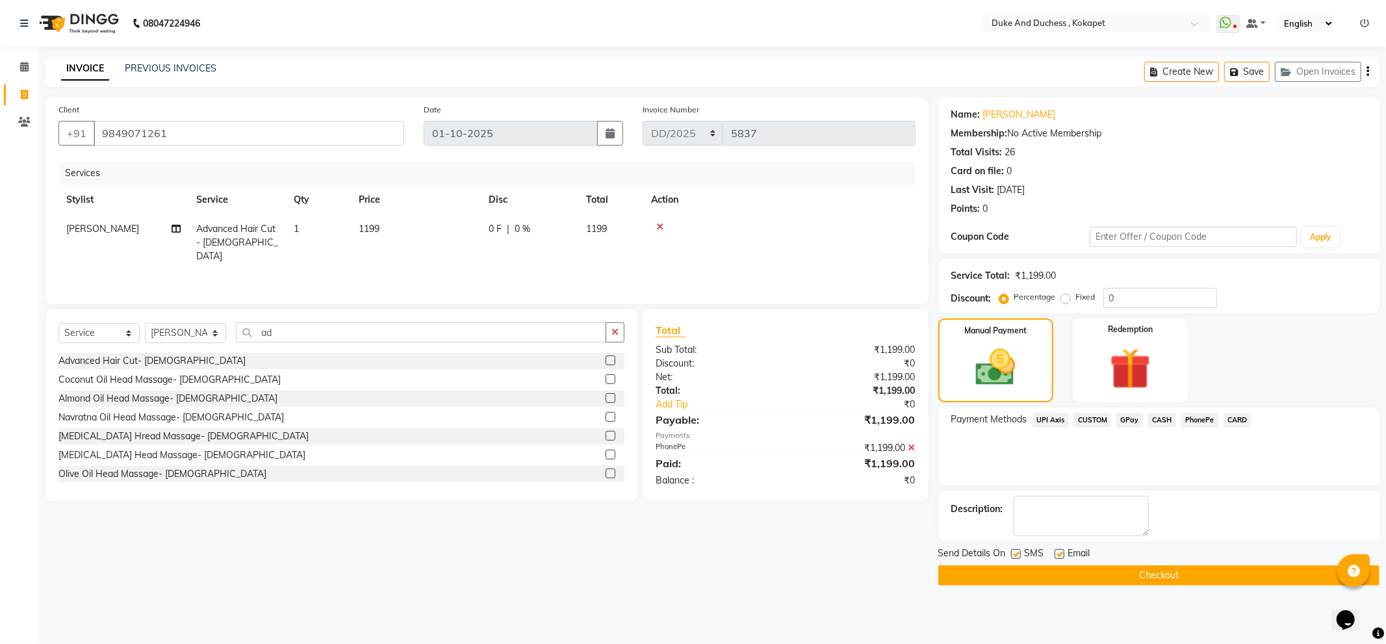
click at [1125, 569] on button "Checkout" at bounding box center [1158, 575] width 441 height 20
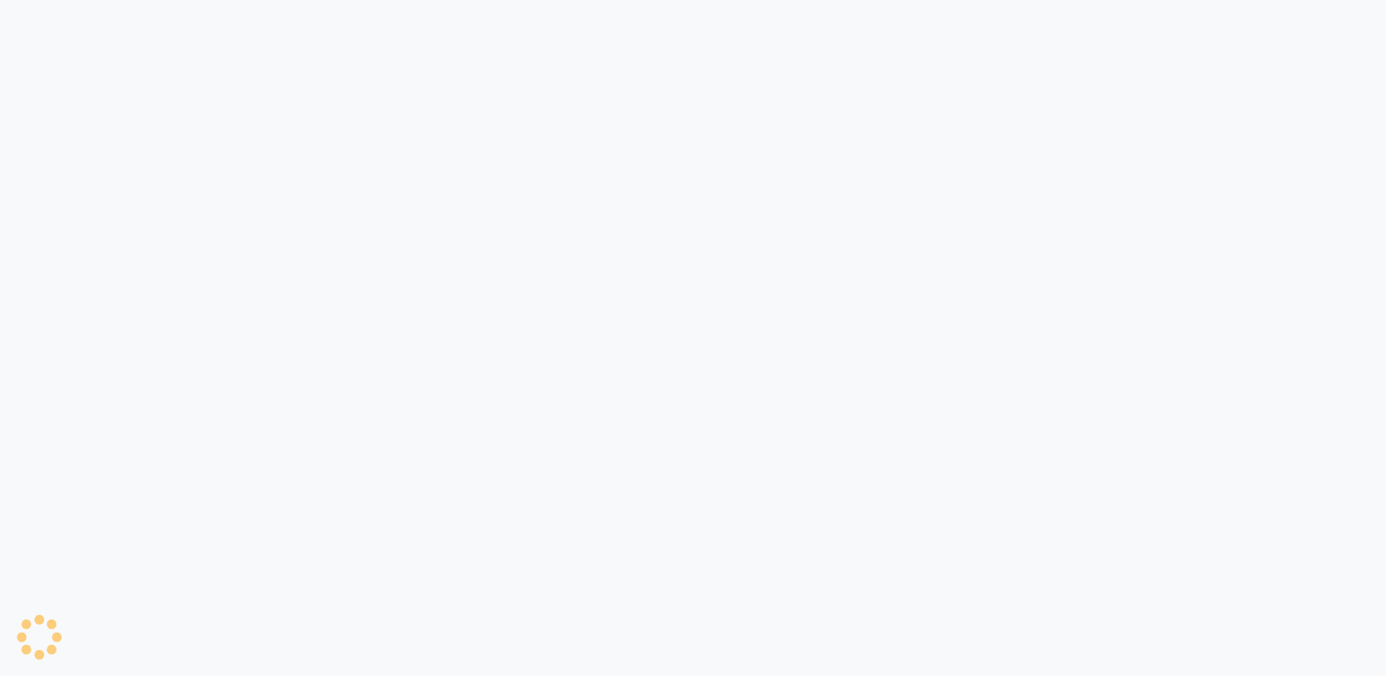
select select "service"
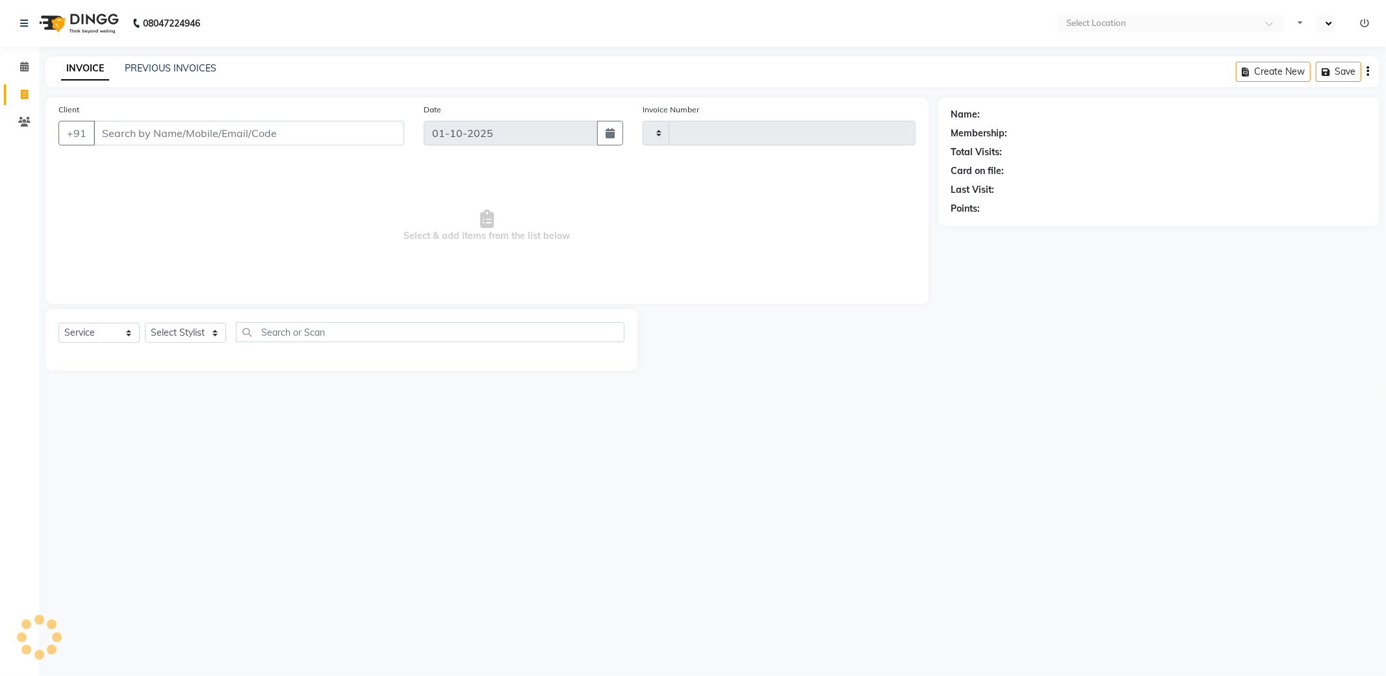
type input "5837"
select select "en"
select select "5687"
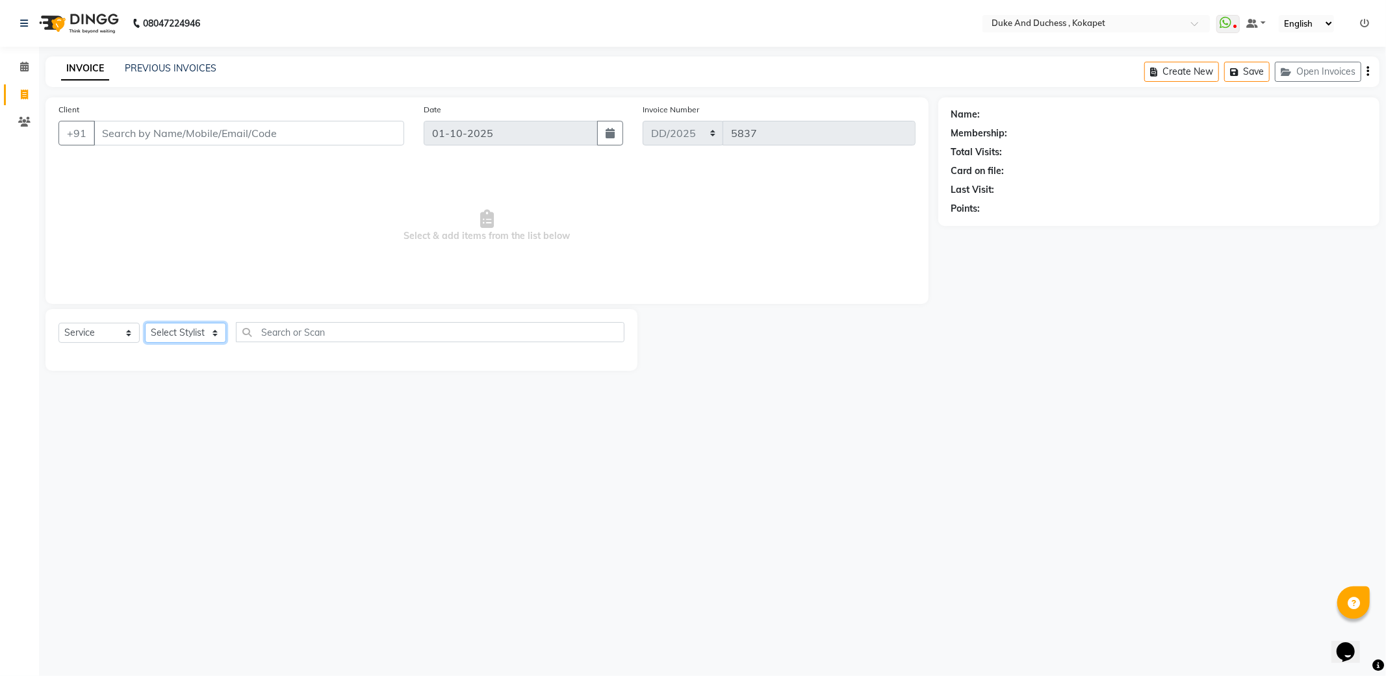
click at [181, 331] on select "Select Stylist Admin [PERSON_NAME] [PERSON_NAME] & Duchess [PERSON_NAME] [PERSO…" at bounding box center [185, 333] width 81 height 20
select select "45301"
click at [145, 324] on select "Select Stylist Admin [PERSON_NAME] [PERSON_NAME] & Duchess [PERSON_NAME] [PERSO…" at bounding box center [185, 333] width 81 height 20
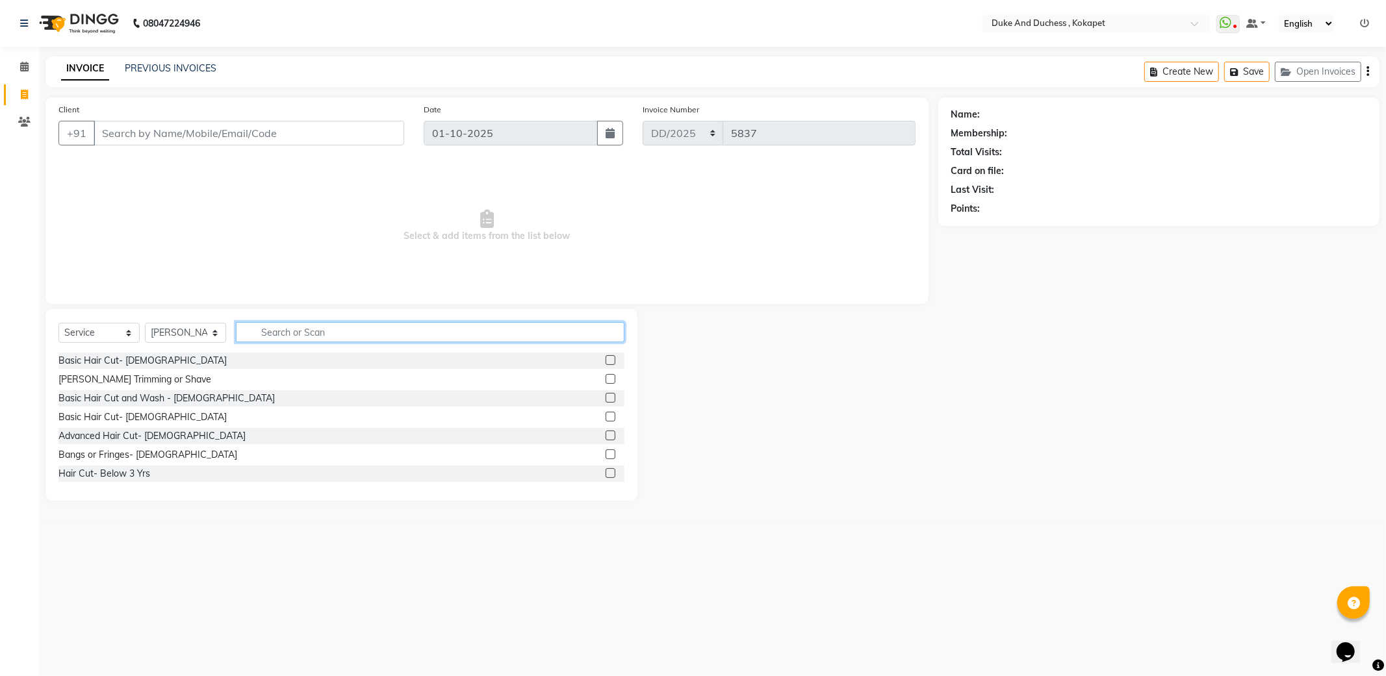
click at [299, 337] on input "text" at bounding box center [430, 332] width 389 height 20
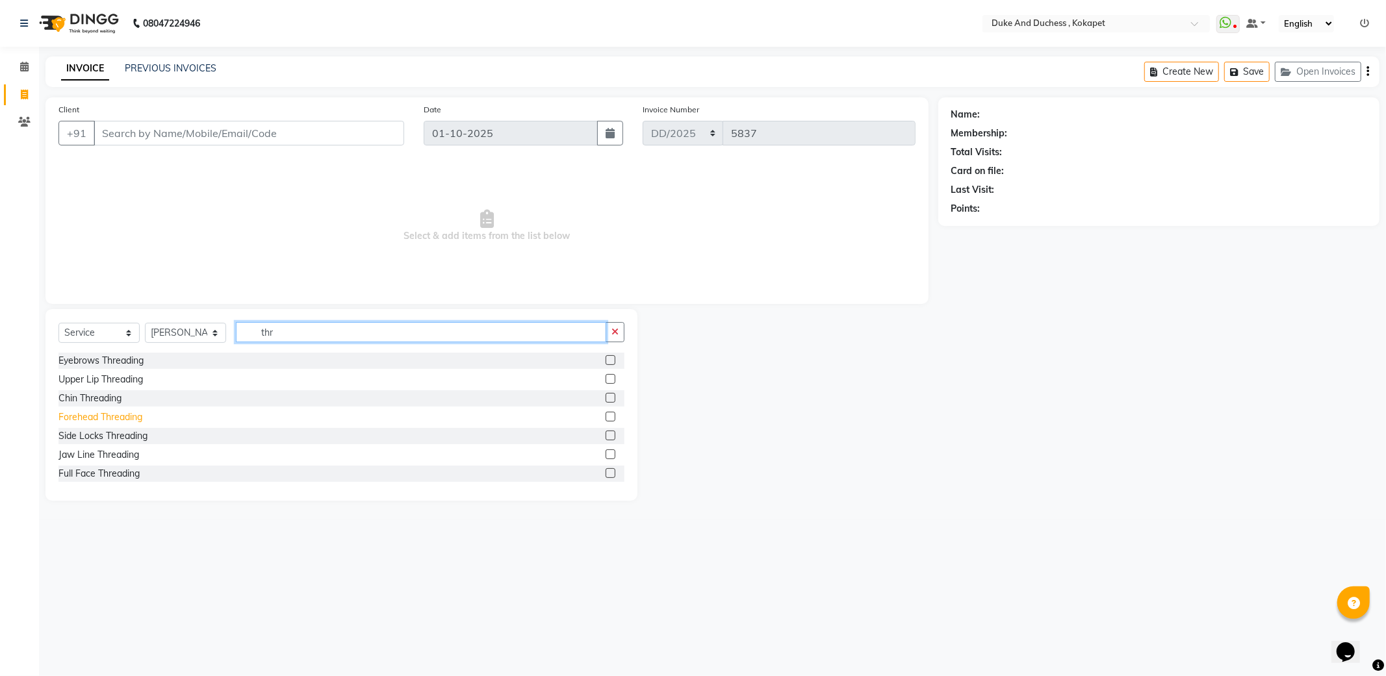
type input "thr"
click at [101, 413] on div "Forehead Threading" at bounding box center [100, 418] width 84 height 14
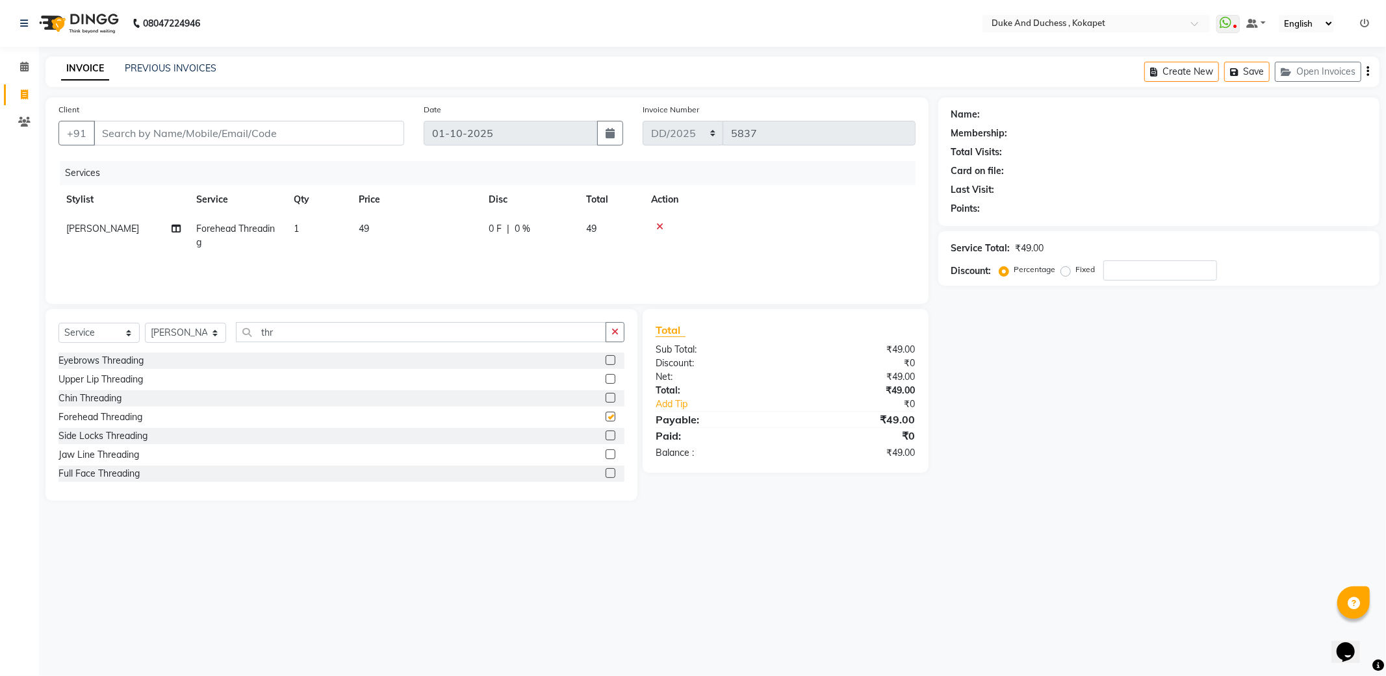
checkbox input "false"
click at [611, 335] on icon "button" at bounding box center [614, 331] width 7 height 9
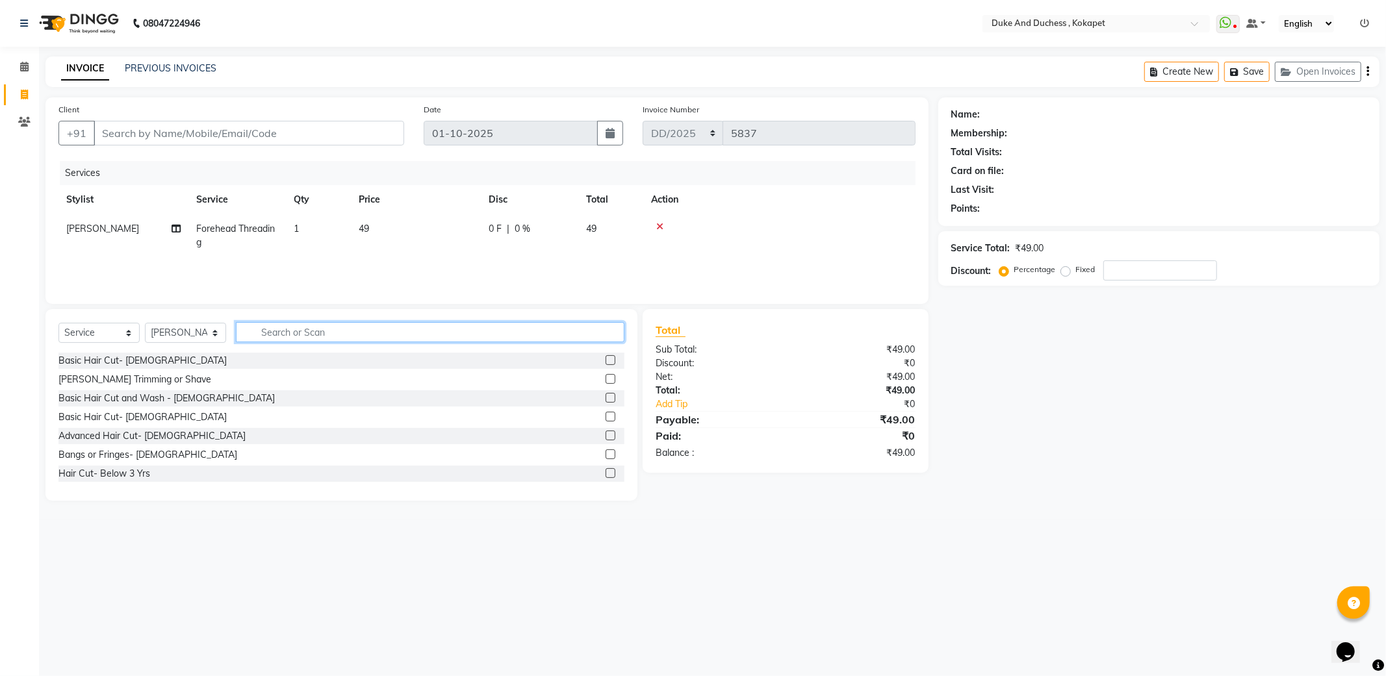
click at [269, 335] on input "text" at bounding box center [430, 332] width 389 height 20
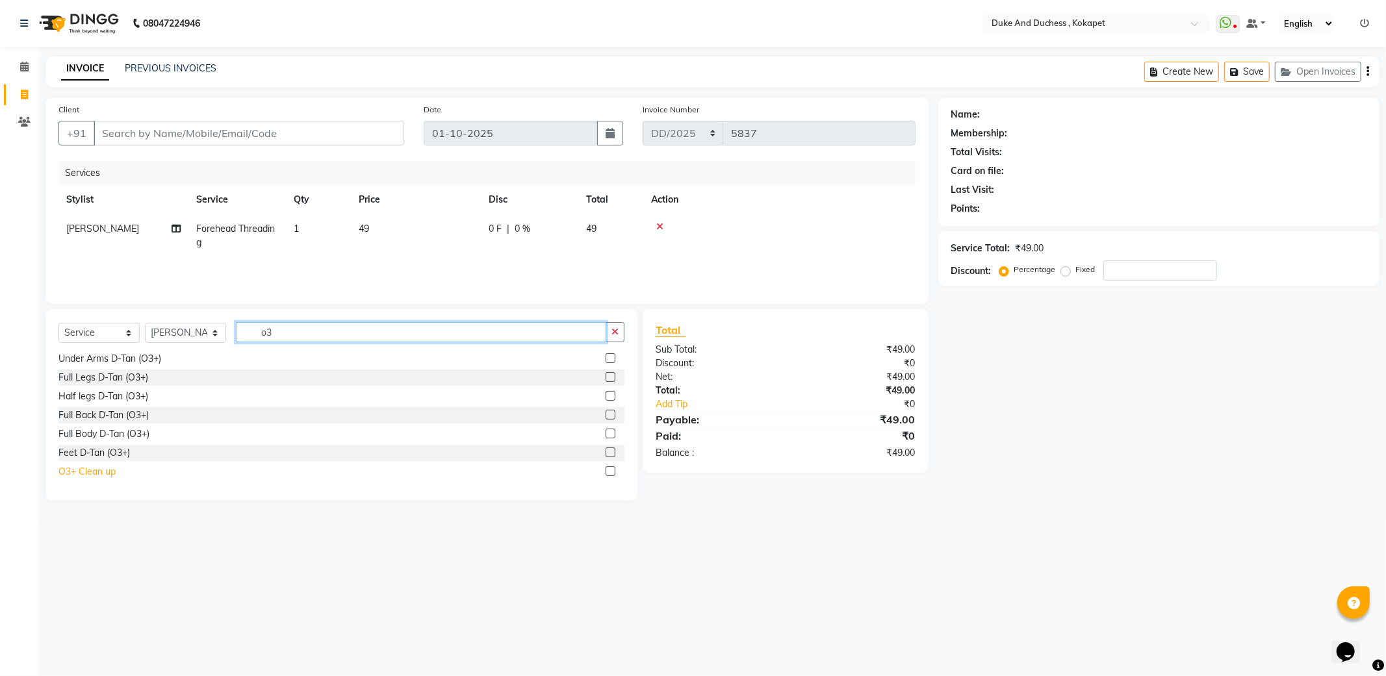
type input "o3"
click at [80, 473] on div "O3+ Clean up" at bounding box center [86, 472] width 57 height 14
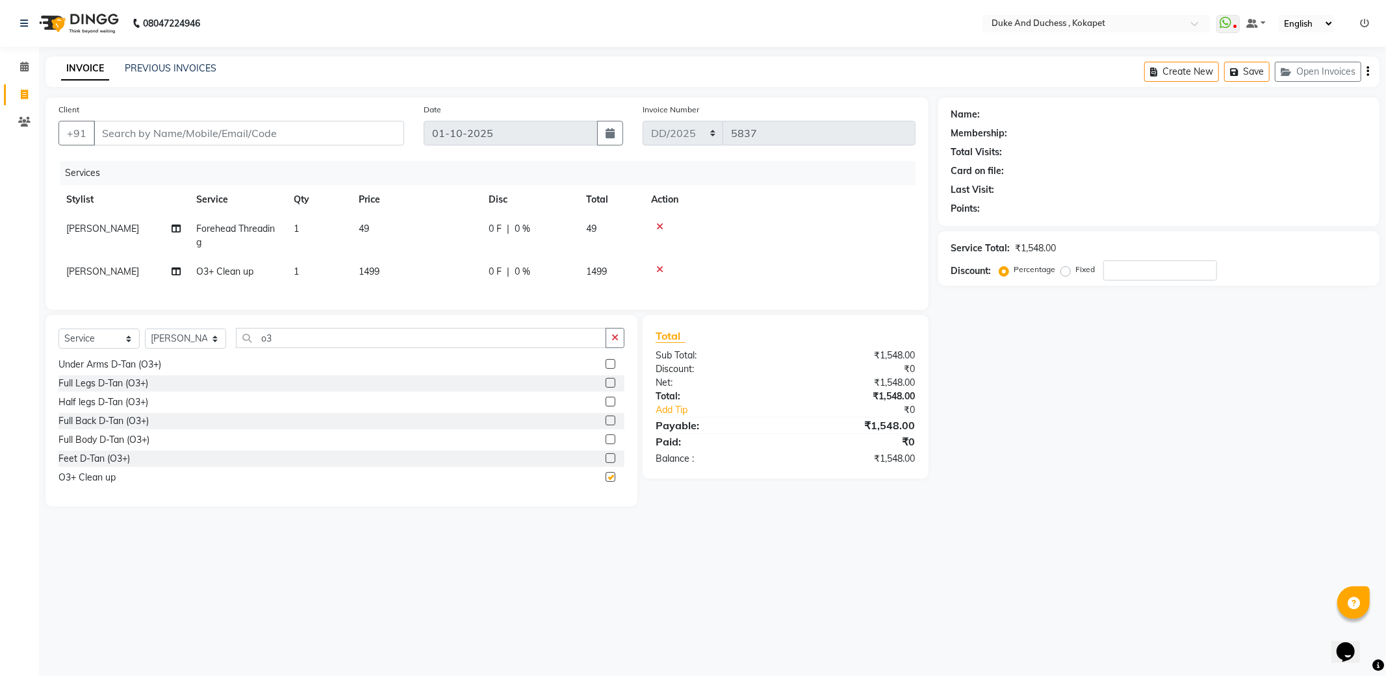
checkbox input "false"
click at [620, 342] on button "button" at bounding box center [615, 338] width 19 height 20
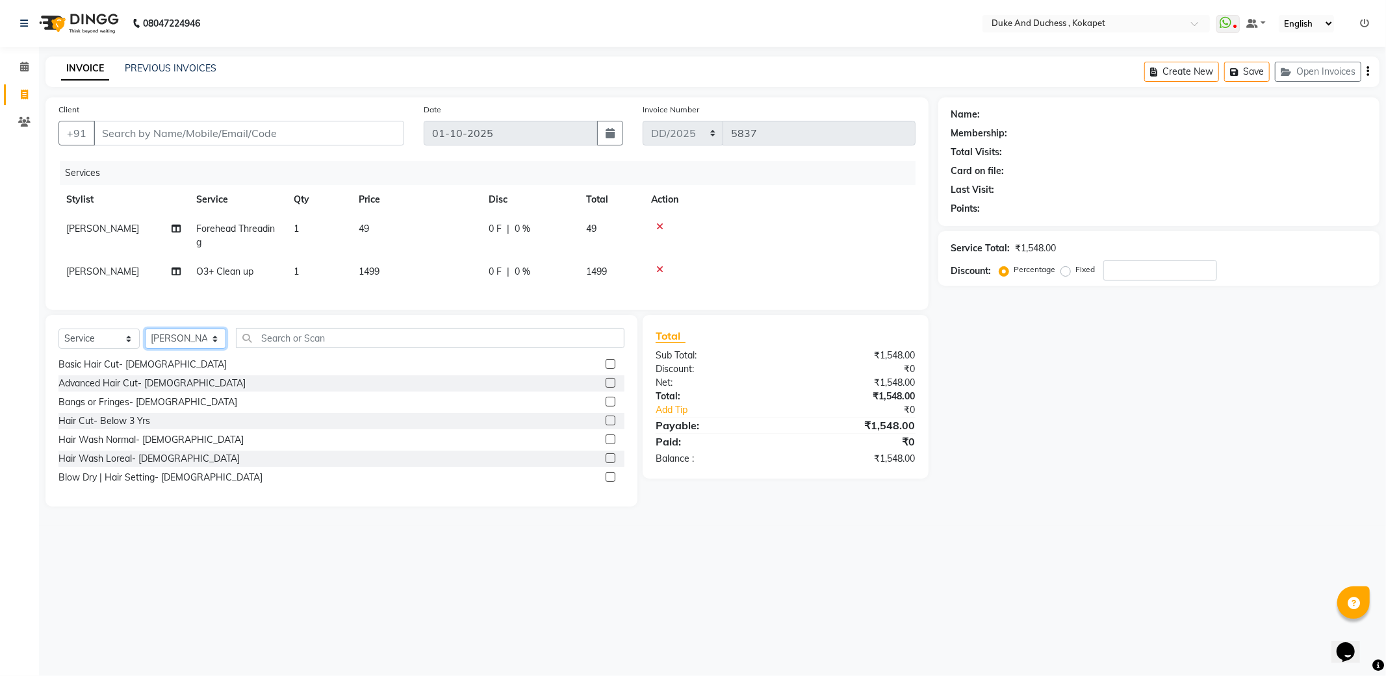
click at [173, 349] on select "Select Stylist Admin [PERSON_NAME] [PERSON_NAME] & Duchess [PERSON_NAME] [PERSO…" at bounding box center [185, 339] width 81 height 20
select select "38838"
click at [145, 342] on select "Select Stylist Admin [PERSON_NAME] [PERSON_NAME] & Duchess [PERSON_NAME] [PERSO…" at bounding box center [185, 339] width 81 height 20
click at [142, 372] on div "Basic Hair Cut- [DEMOGRAPHIC_DATA]" at bounding box center [142, 365] width 168 height 14
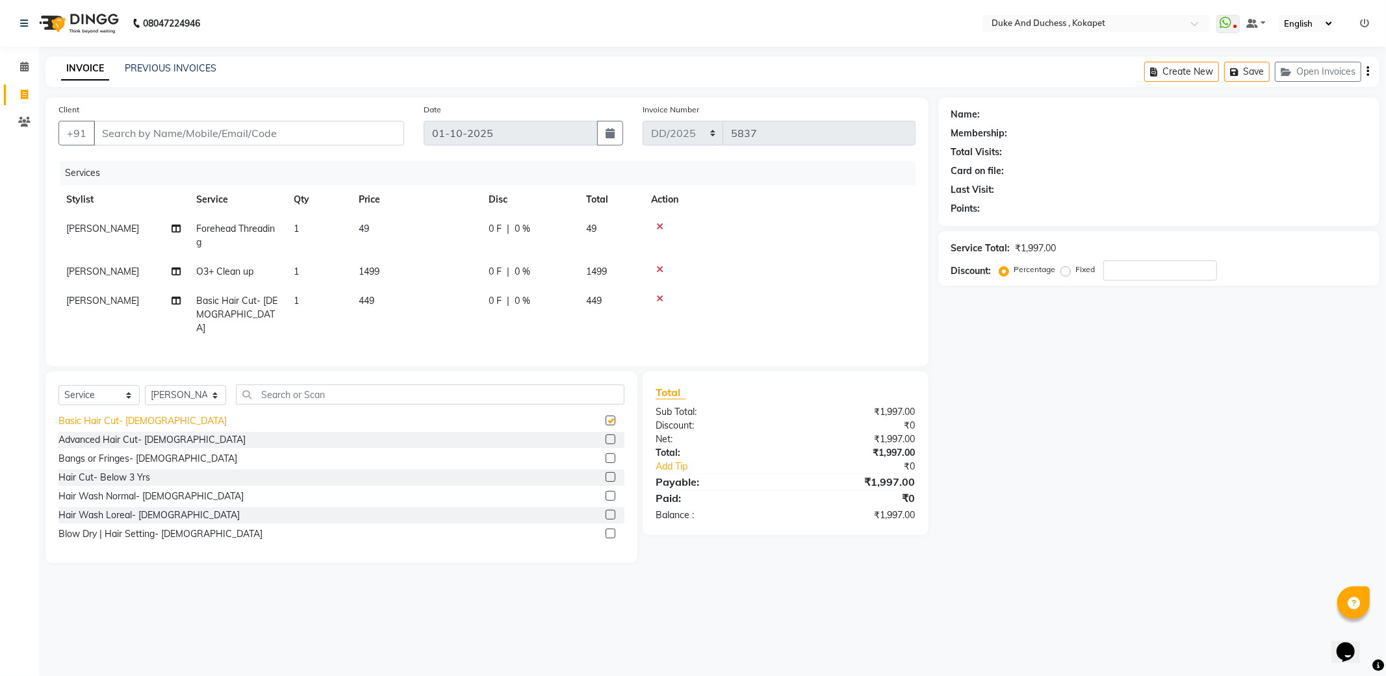
checkbox input "false"
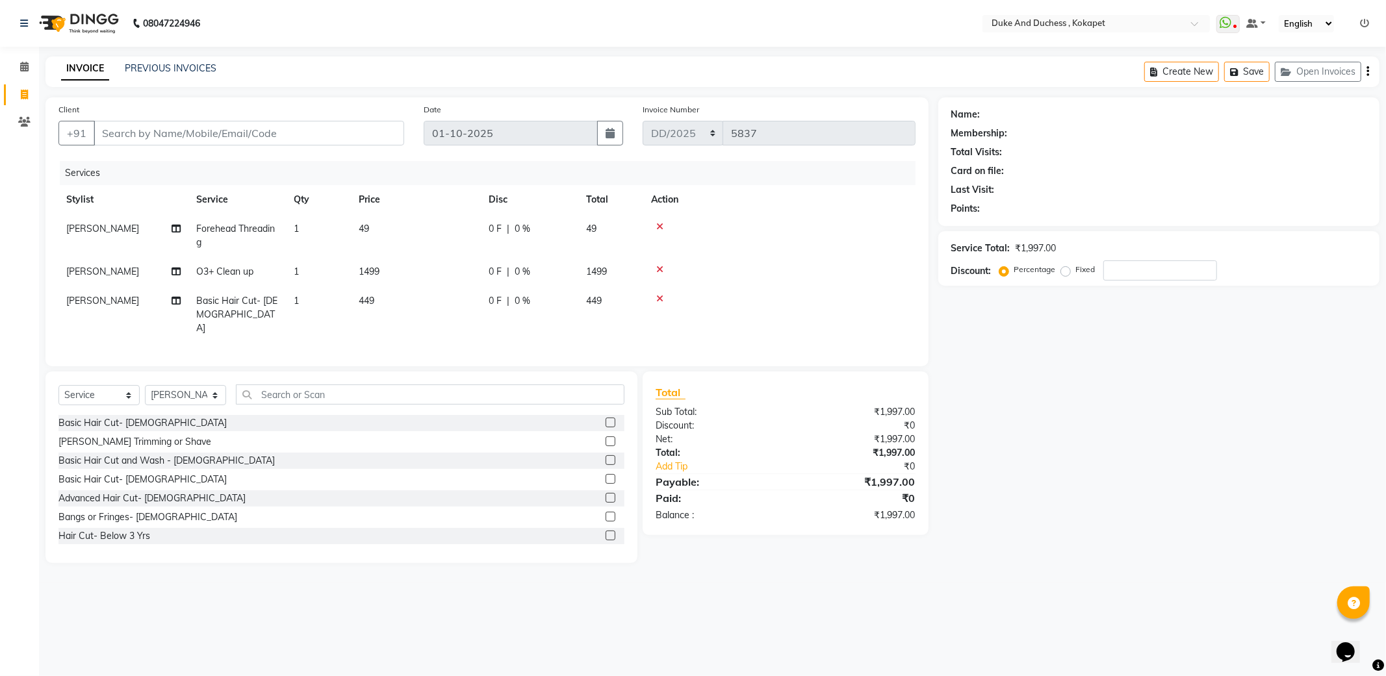
click at [659, 296] on icon at bounding box center [659, 298] width 7 height 9
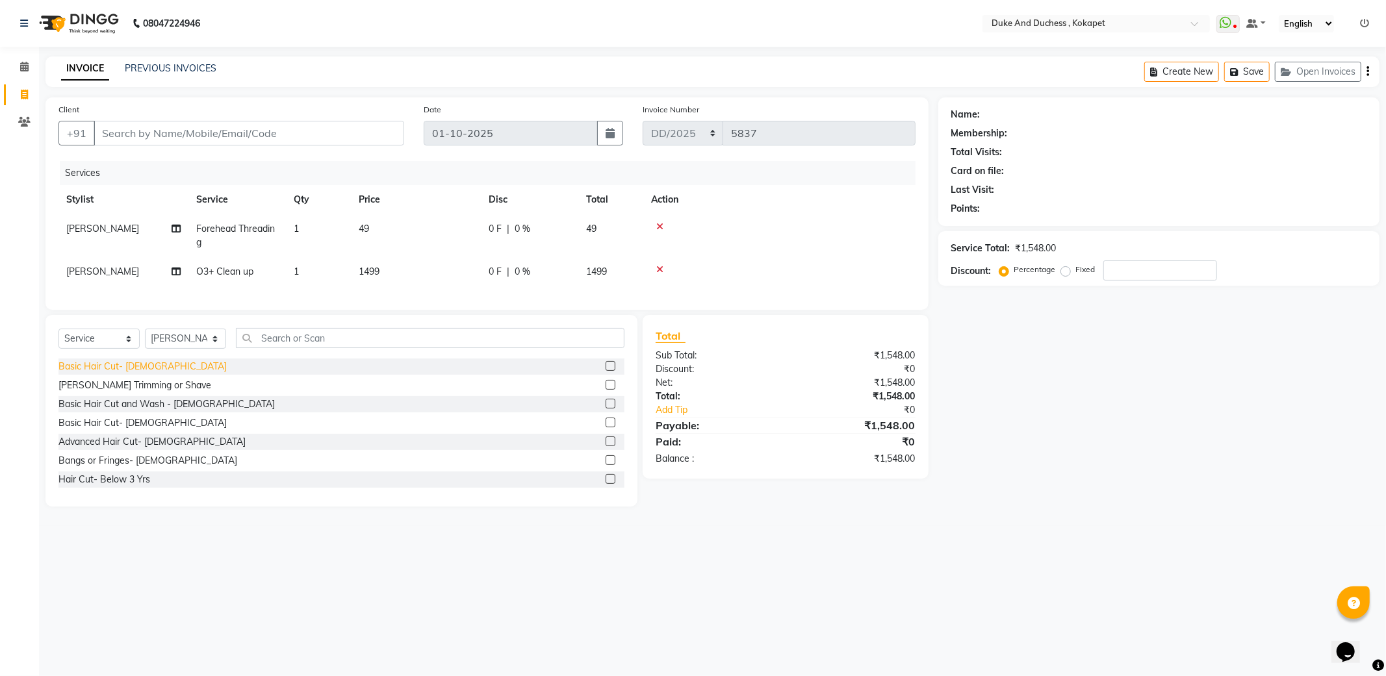
click at [109, 374] on div "Basic Hair Cut- [DEMOGRAPHIC_DATA]" at bounding box center [142, 367] width 168 height 14
checkbox input "false"
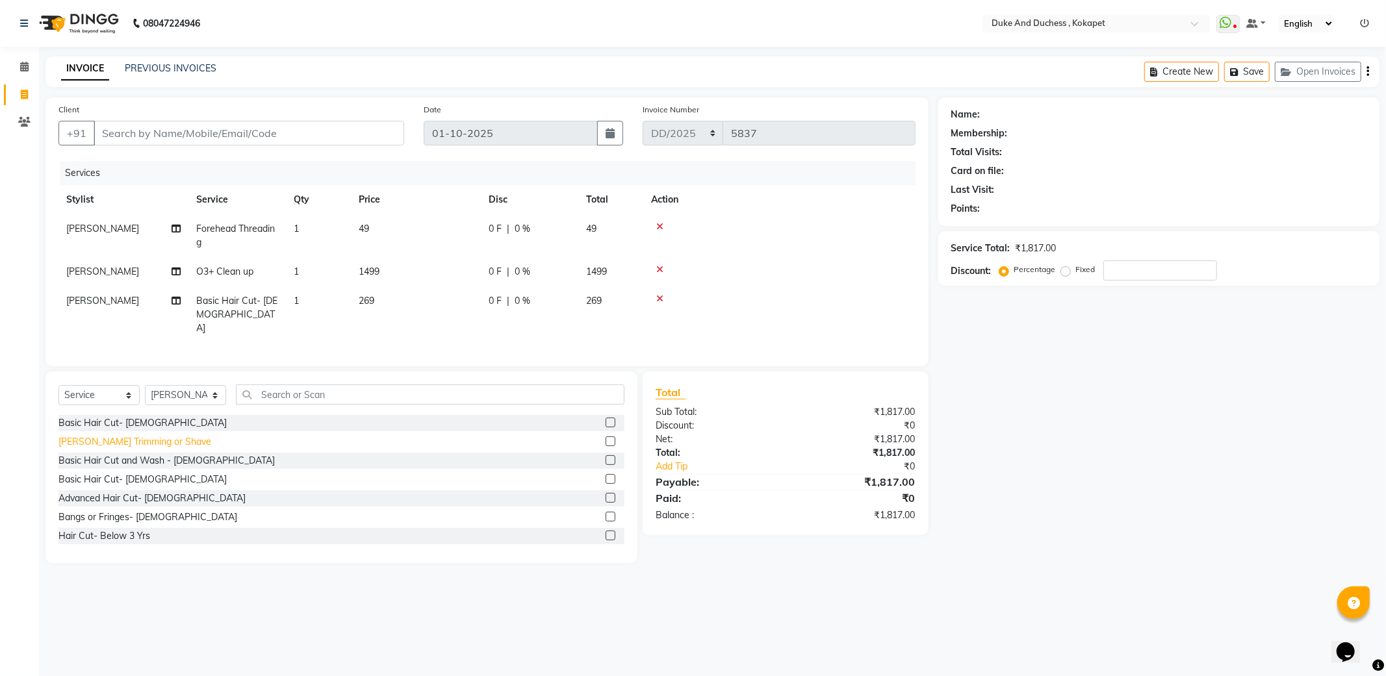
click at [111, 439] on div "[PERSON_NAME] Trimming or Shave" at bounding box center [134, 442] width 153 height 14
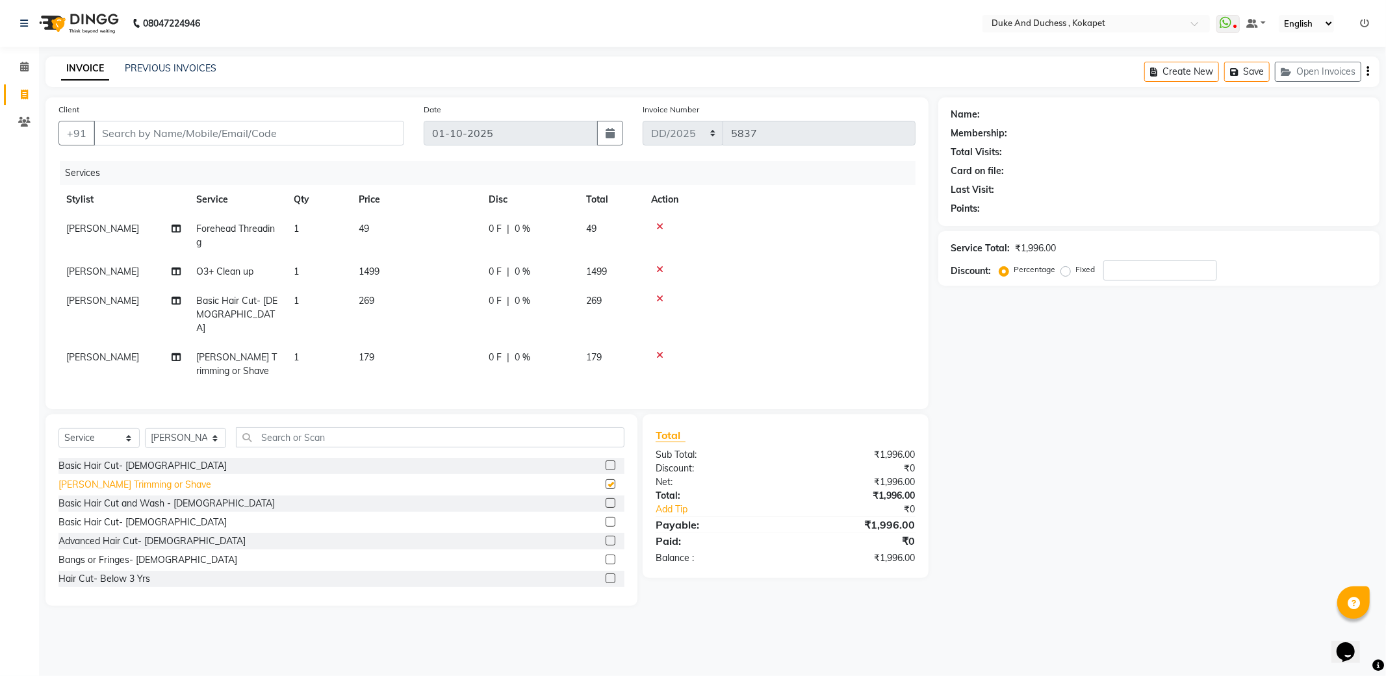
checkbox input "false"
click at [172, 275] on icon at bounding box center [176, 271] width 9 height 9
select select "45301"
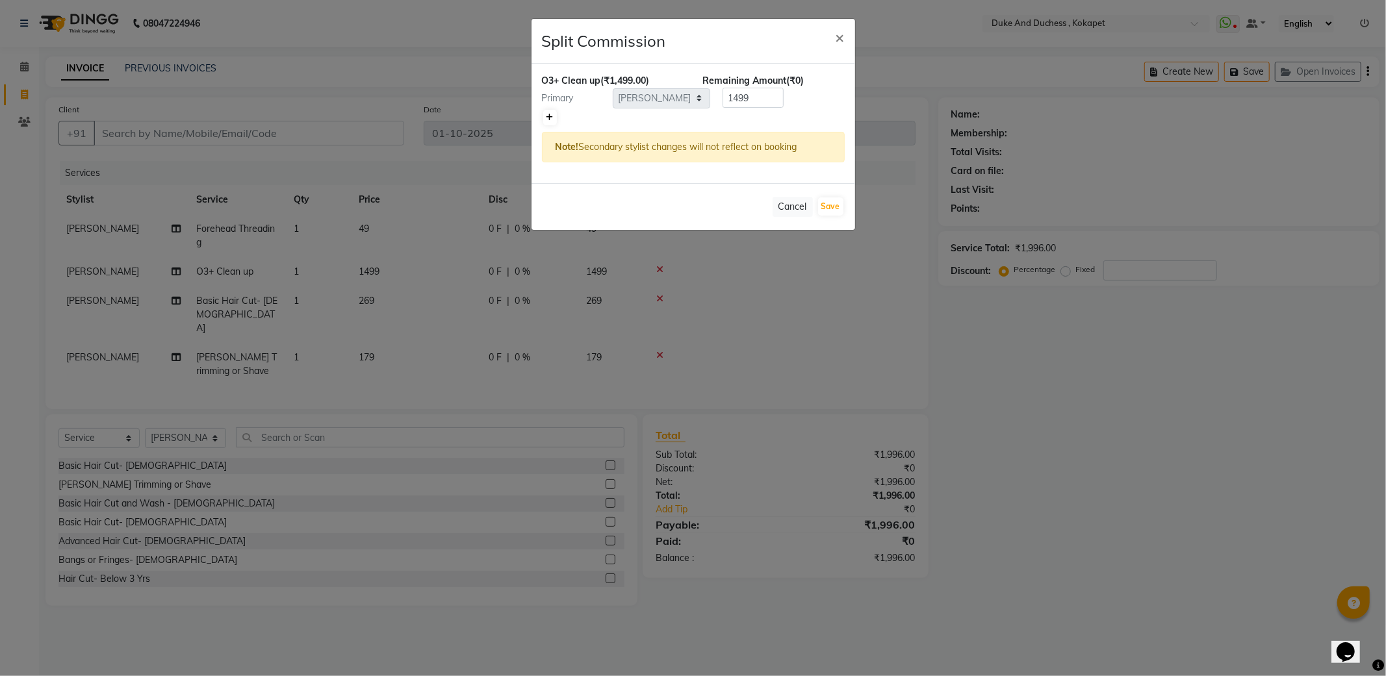
click at [546, 119] on icon at bounding box center [549, 118] width 7 height 8
type input "749.5"
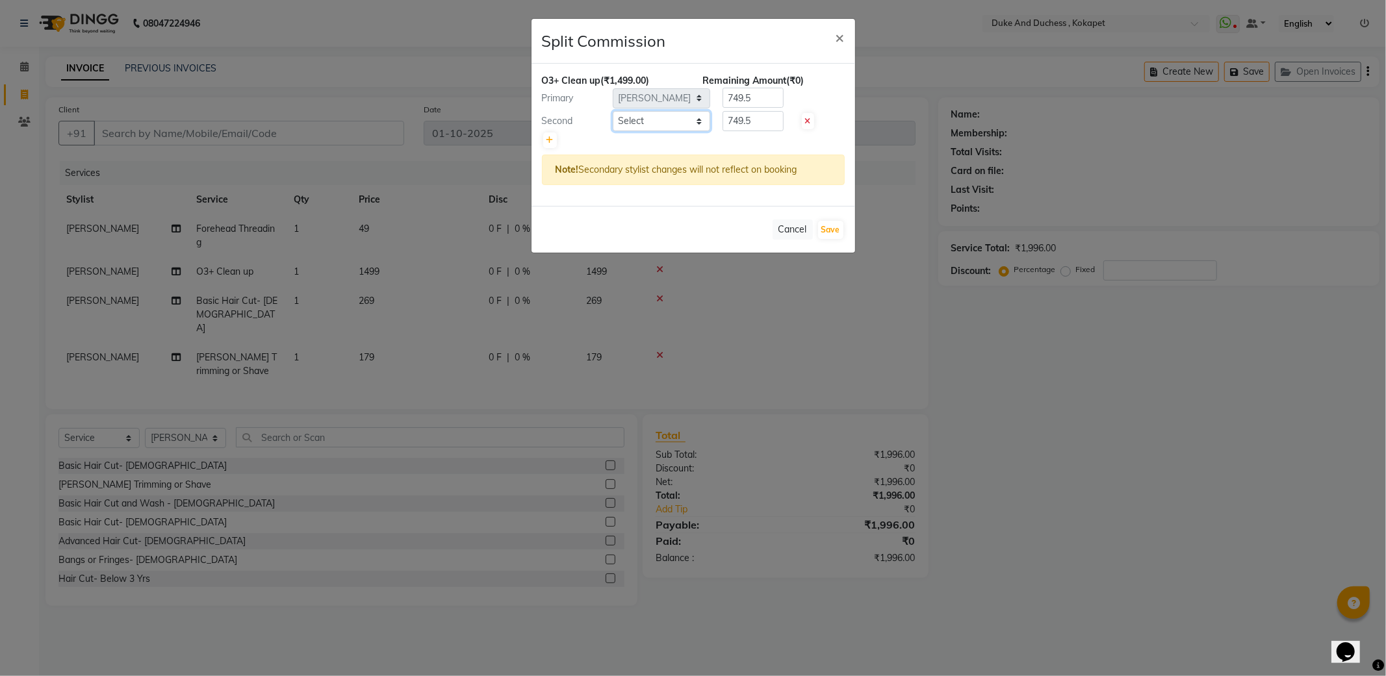
click at [680, 126] on select "Select Admin [PERSON_NAME] [PERSON_NAME] & Duchess [PERSON_NAME] [PERSON_NAME] …" at bounding box center [661, 121] width 97 height 20
select select "38838"
click at [613, 111] on select "Select Admin [PERSON_NAME] [PERSON_NAME] & Duchess [PERSON_NAME] [PERSON_NAME] …" at bounding box center [661, 121] width 97 height 20
click at [758, 122] on input "749.5" at bounding box center [752, 121] width 61 height 20
type input "7"
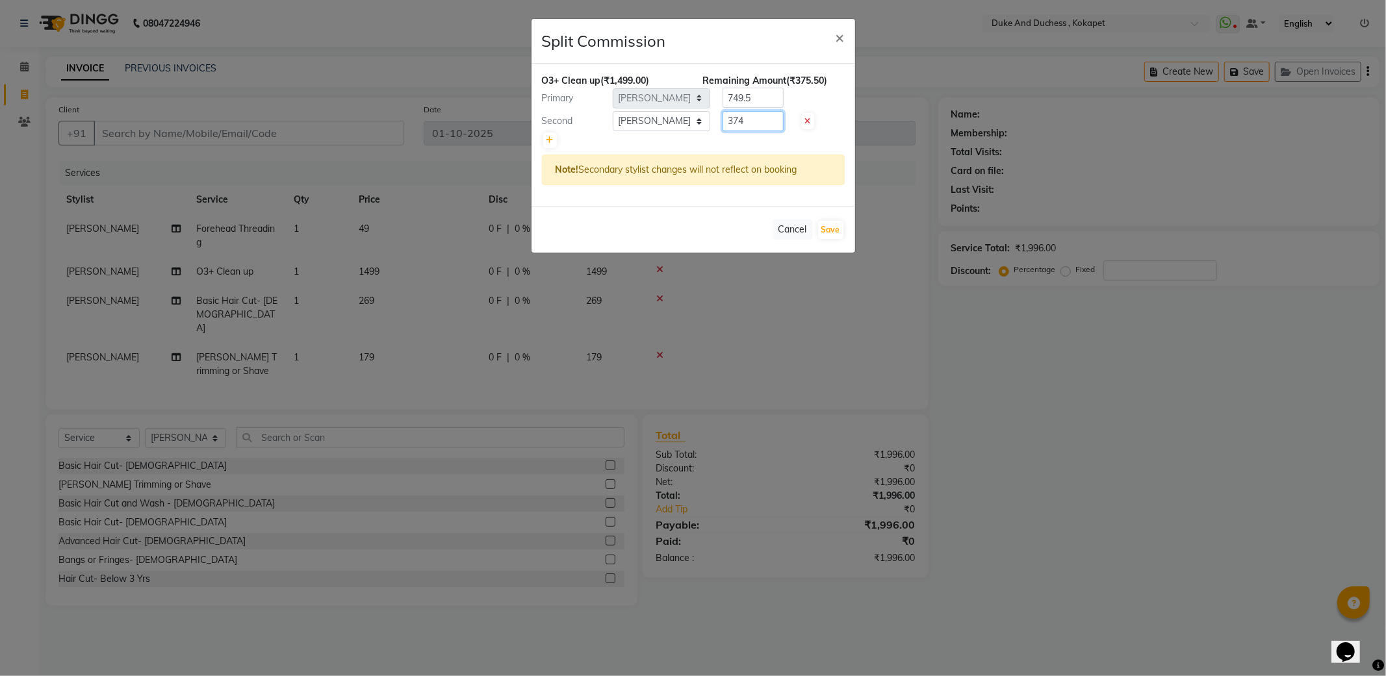
type input "374"
click at [769, 96] on input "749.5" at bounding box center [752, 98] width 61 height 20
type input "7"
type input "1125"
click at [829, 233] on button "Save" at bounding box center [830, 230] width 25 height 18
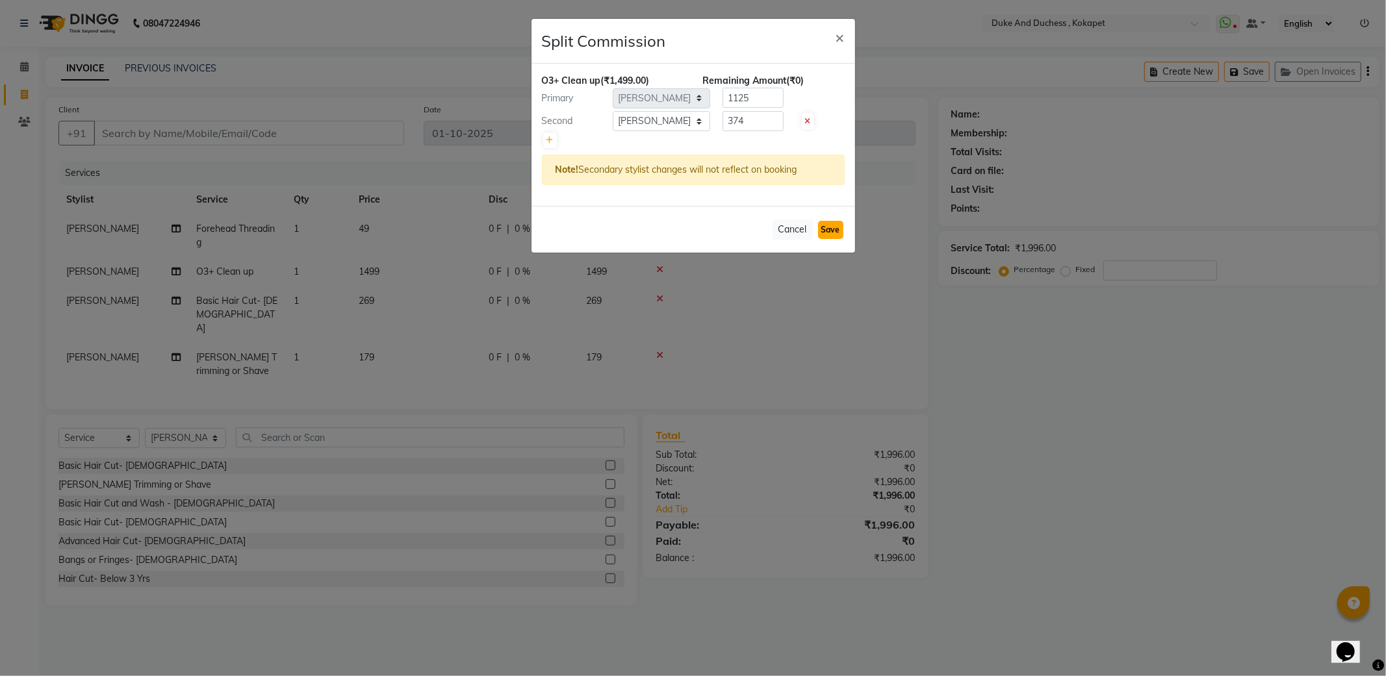
select select "Select"
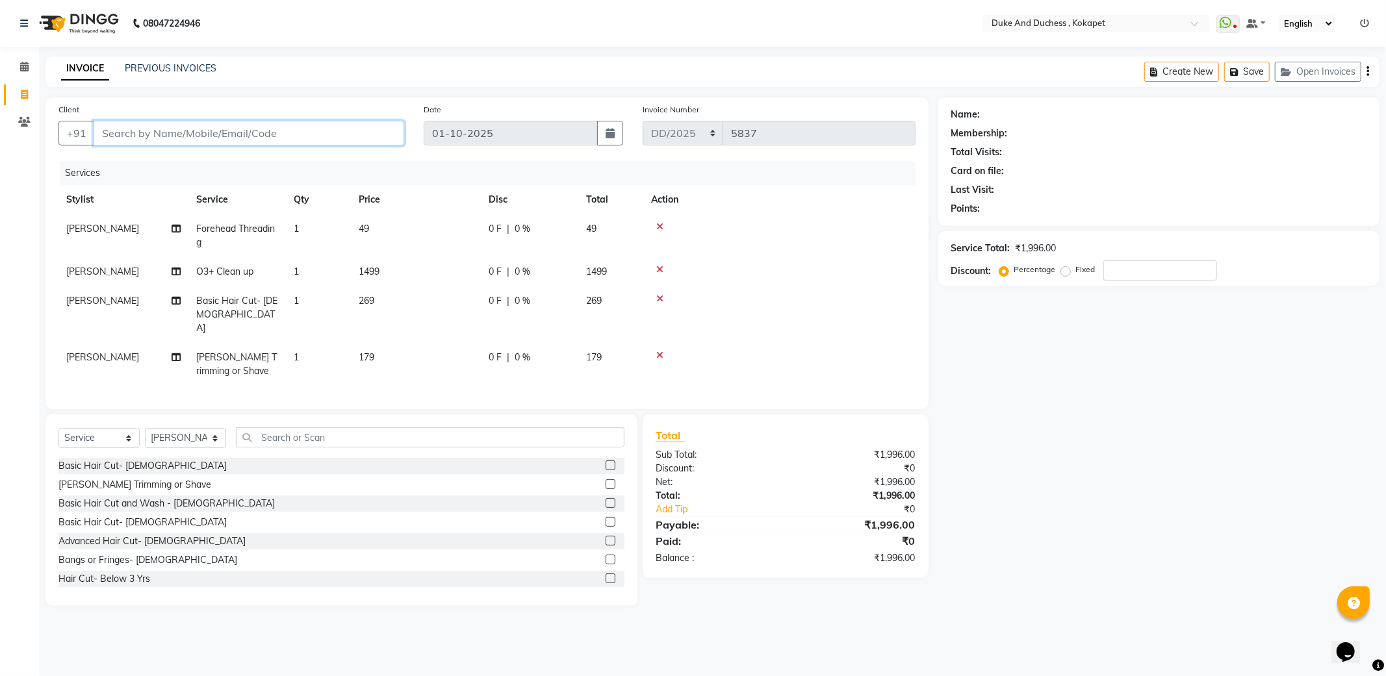
click at [271, 138] on input "Client" at bounding box center [249, 133] width 311 height 25
click at [316, 133] on input "Client" at bounding box center [249, 133] width 311 height 25
type input "9"
type input "0"
click at [133, 159] on span "Aditya" at bounding box center [126, 163] width 33 height 13
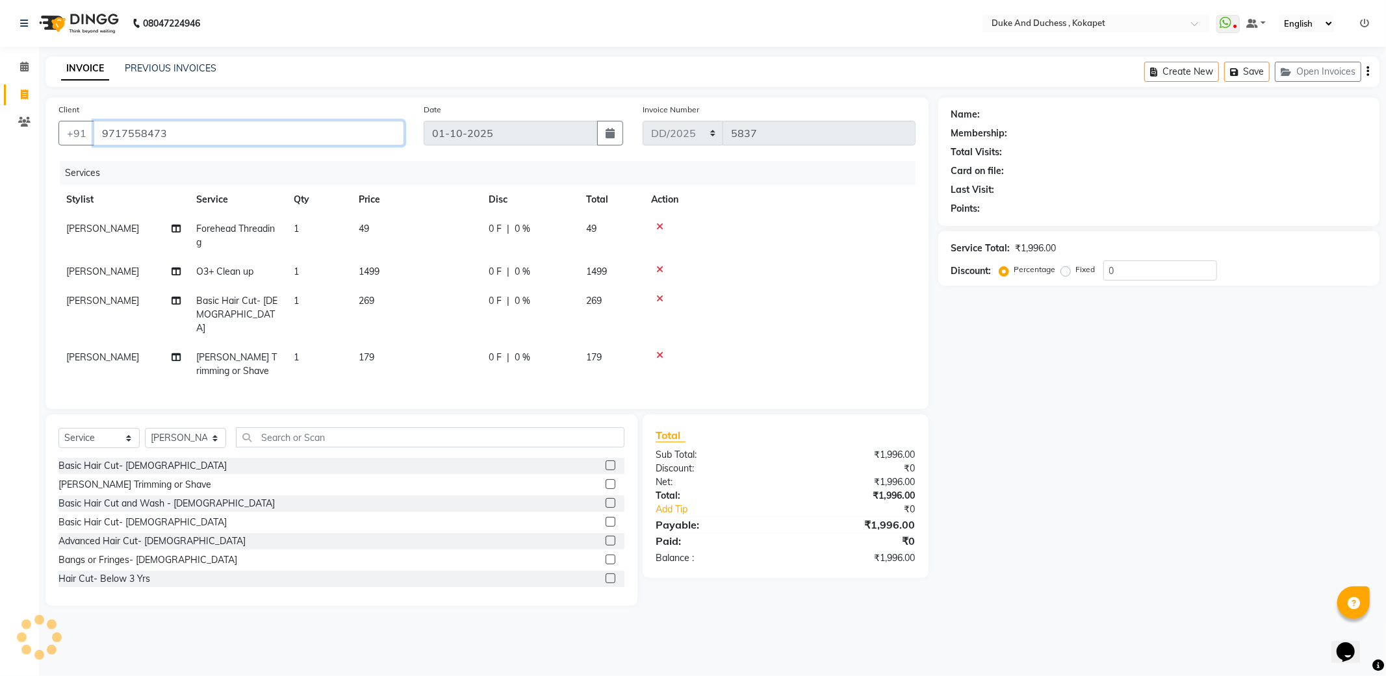
type input "9717558473"
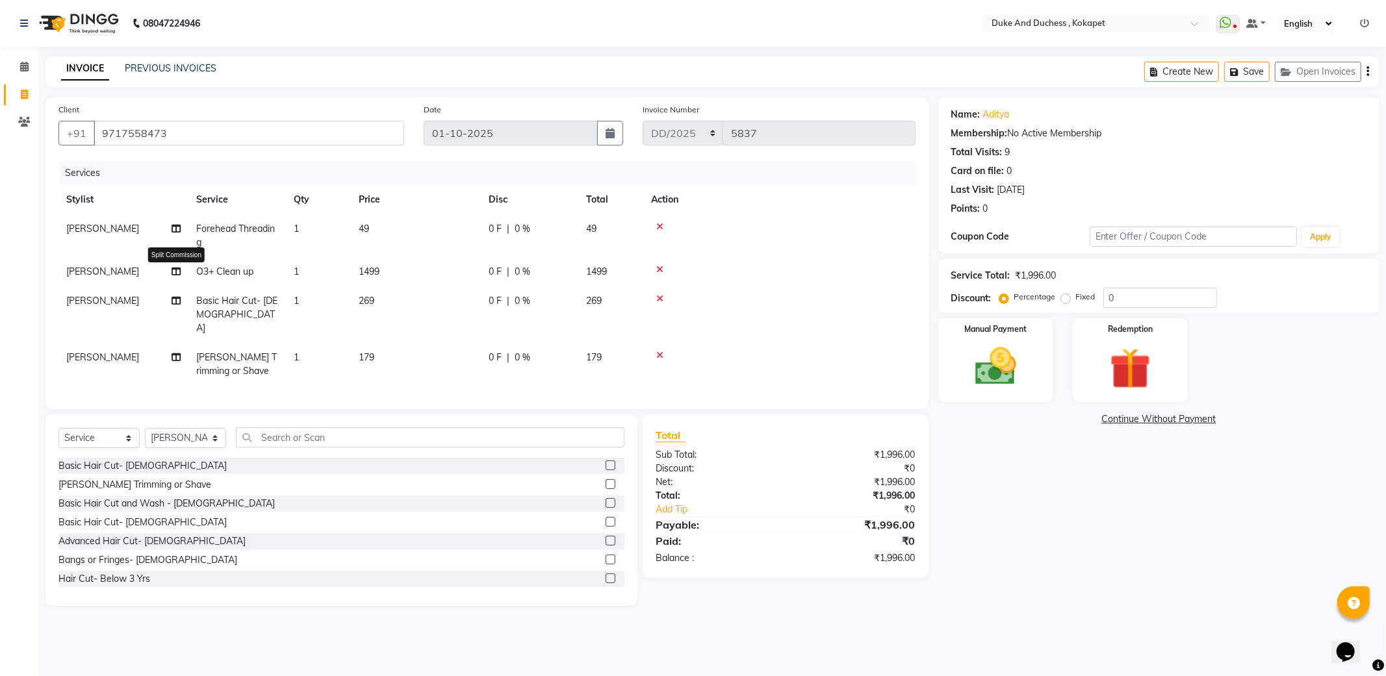
click at [173, 270] on icon at bounding box center [176, 271] width 9 height 9
select select "45301"
select select "38838"
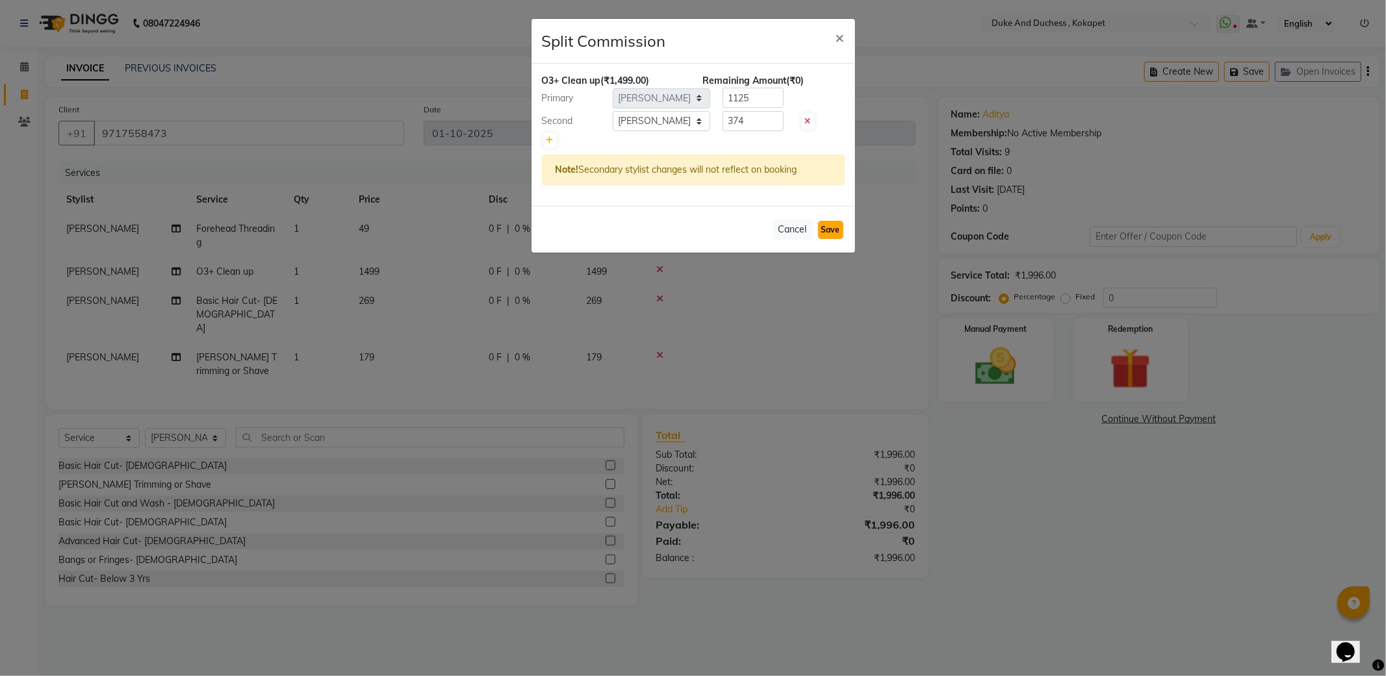
click at [827, 229] on button "Save" at bounding box center [830, 230] width 25 height 18
select select "Select"
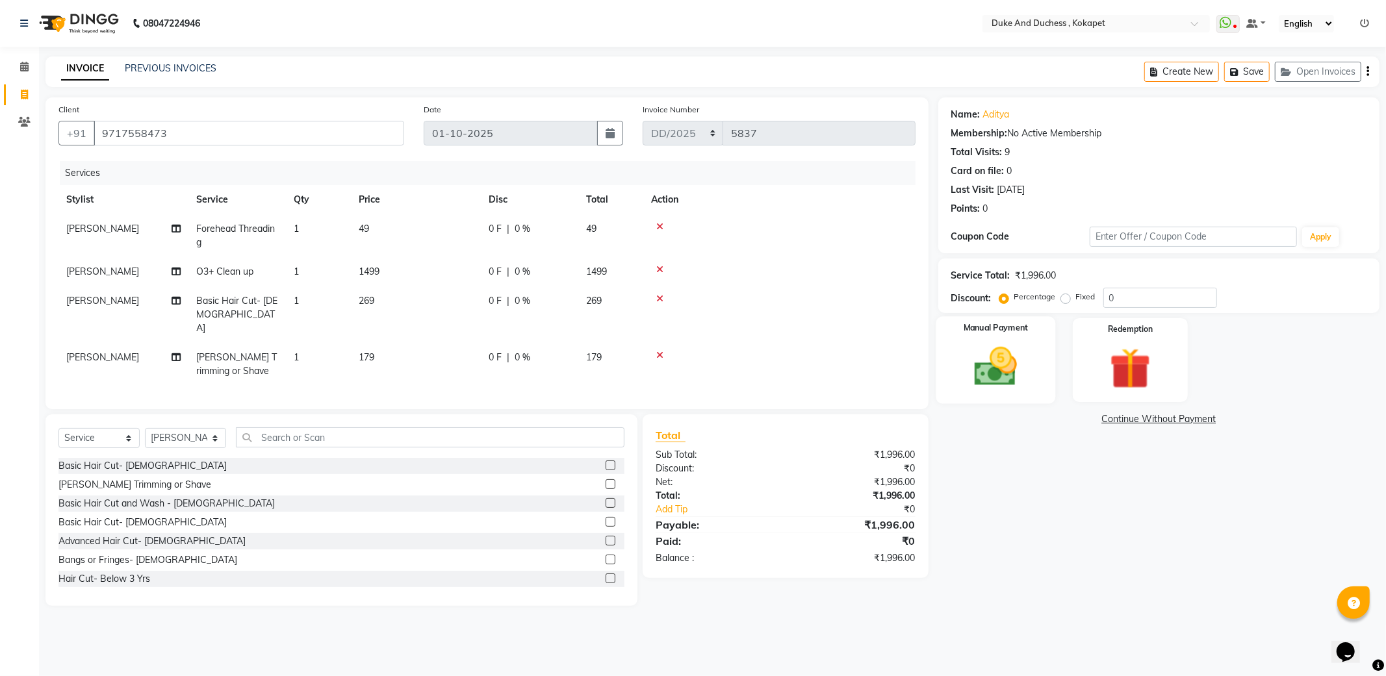
click at [1018, 364] on img at bounding box center [996, 366] width 70 height 49
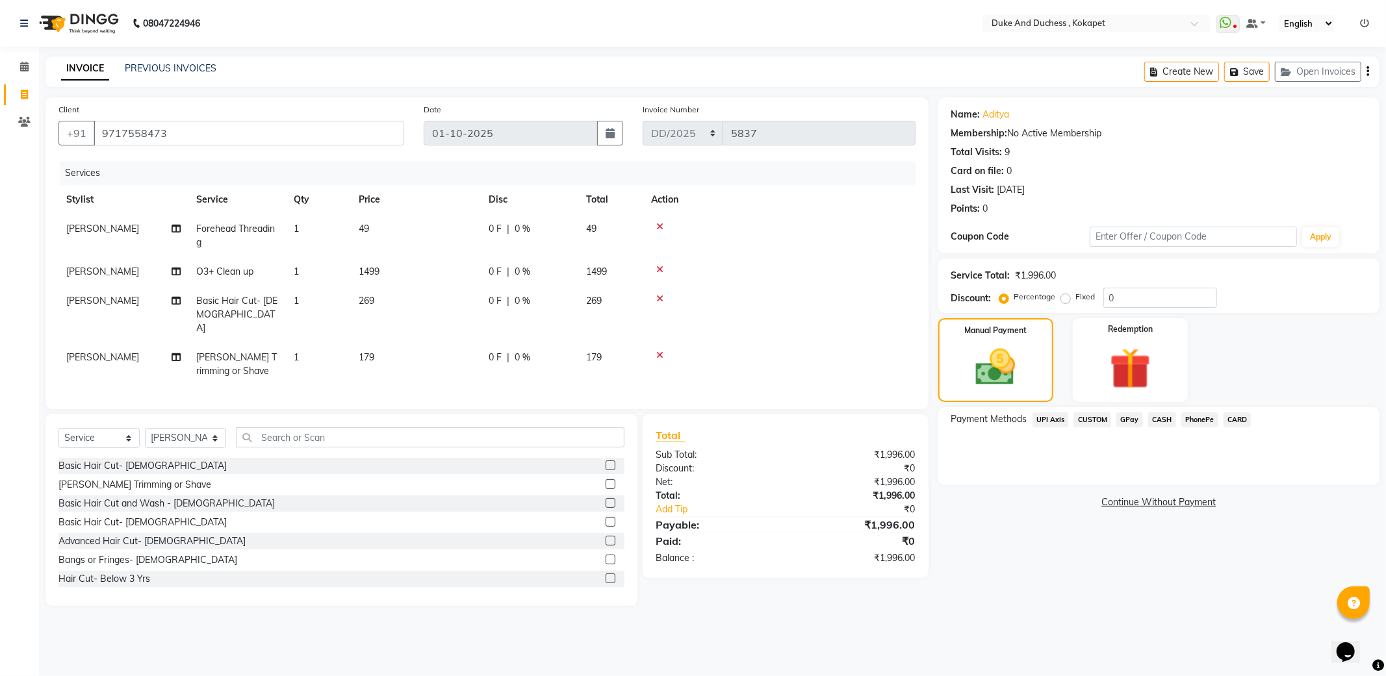
click at [1192, 420] on span "PhonePe" at bounding box center [1199, 420] width 37 height 15
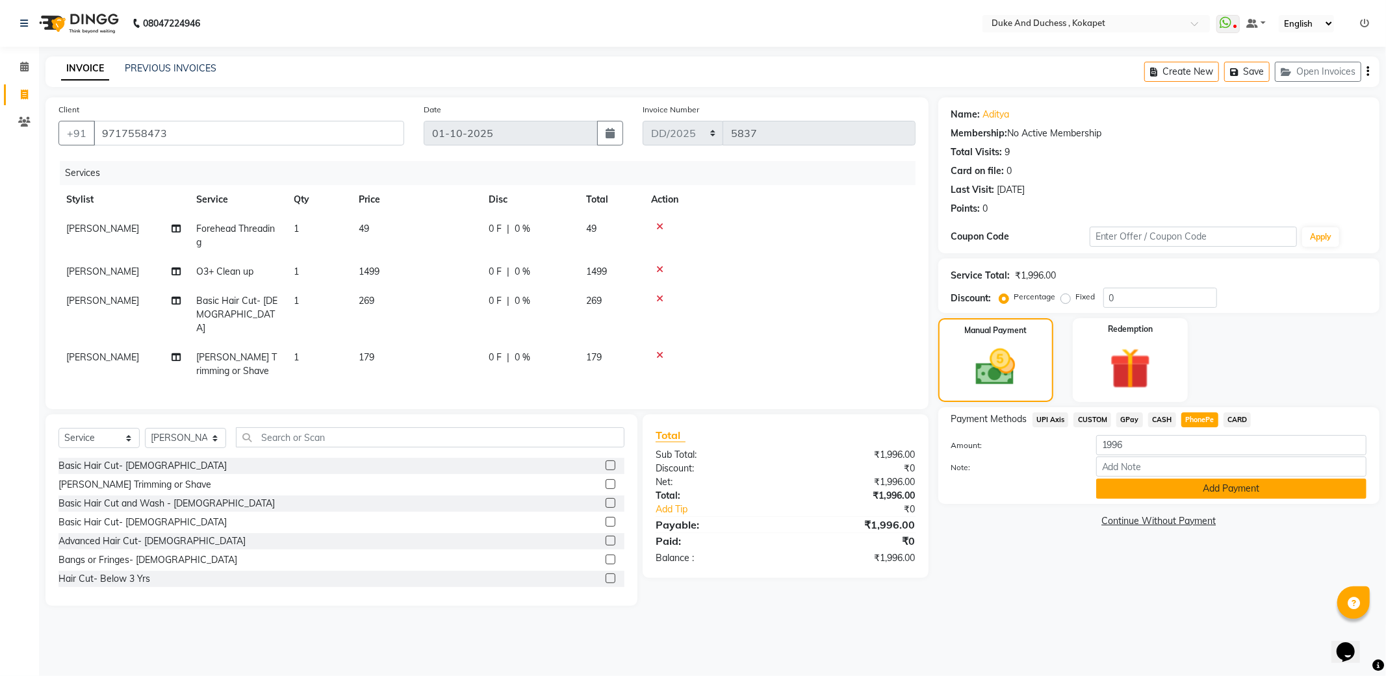
click at [1170, 484] on button "Add Payment" at bounding box center [1231, 489] width 270 height 20
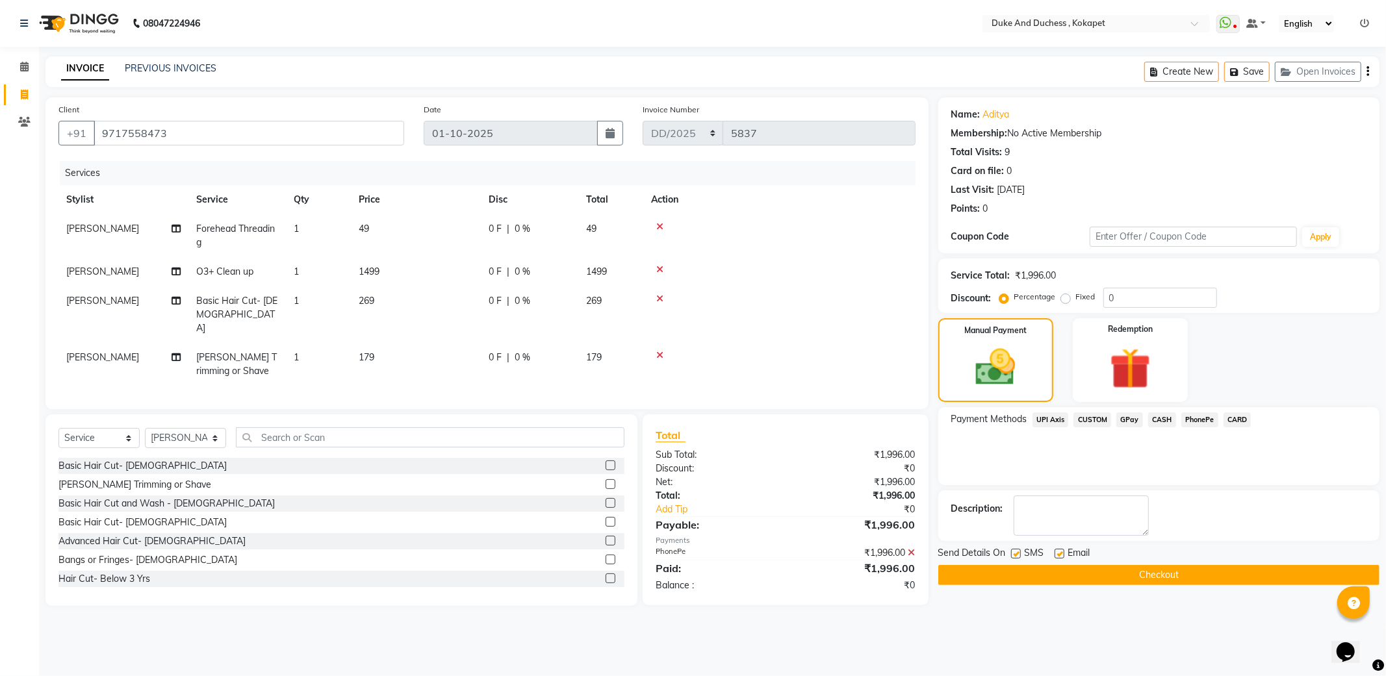
click at [1115, 570] on button "Checkout" at bounding box center [1158, 575] width 441 height 20
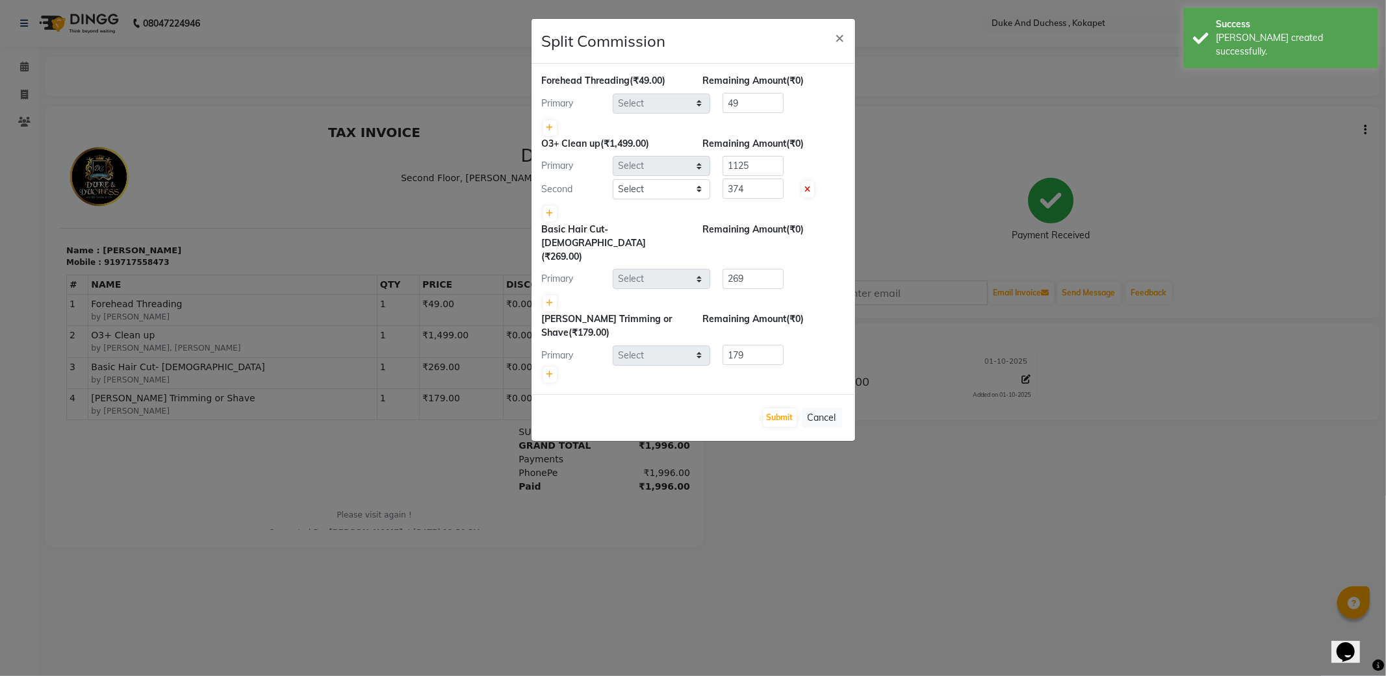
select select "45301"
select select "38838"
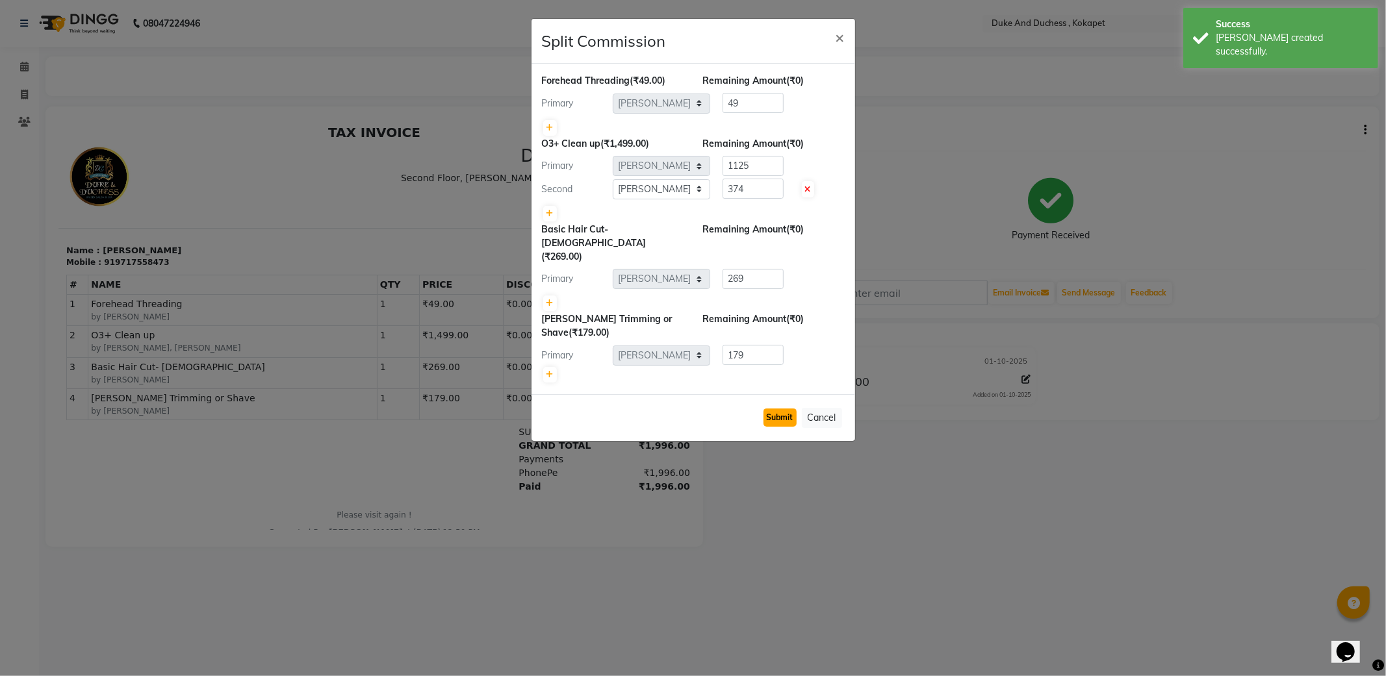
click at [774, 409] on button "Submit" at bounding box center [779, 418] width 33 height 18
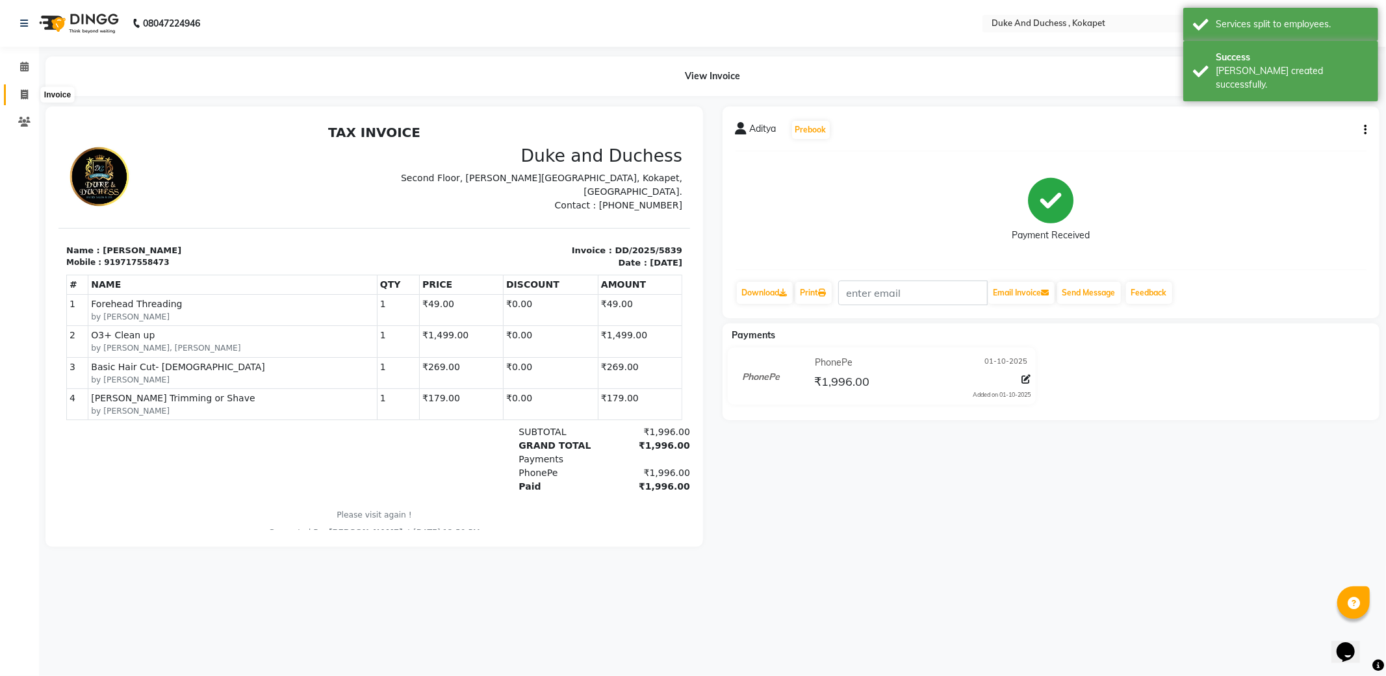
click at [26, 96] on icon at bounding box center [24, 95] width 7 height 10
select select "service"
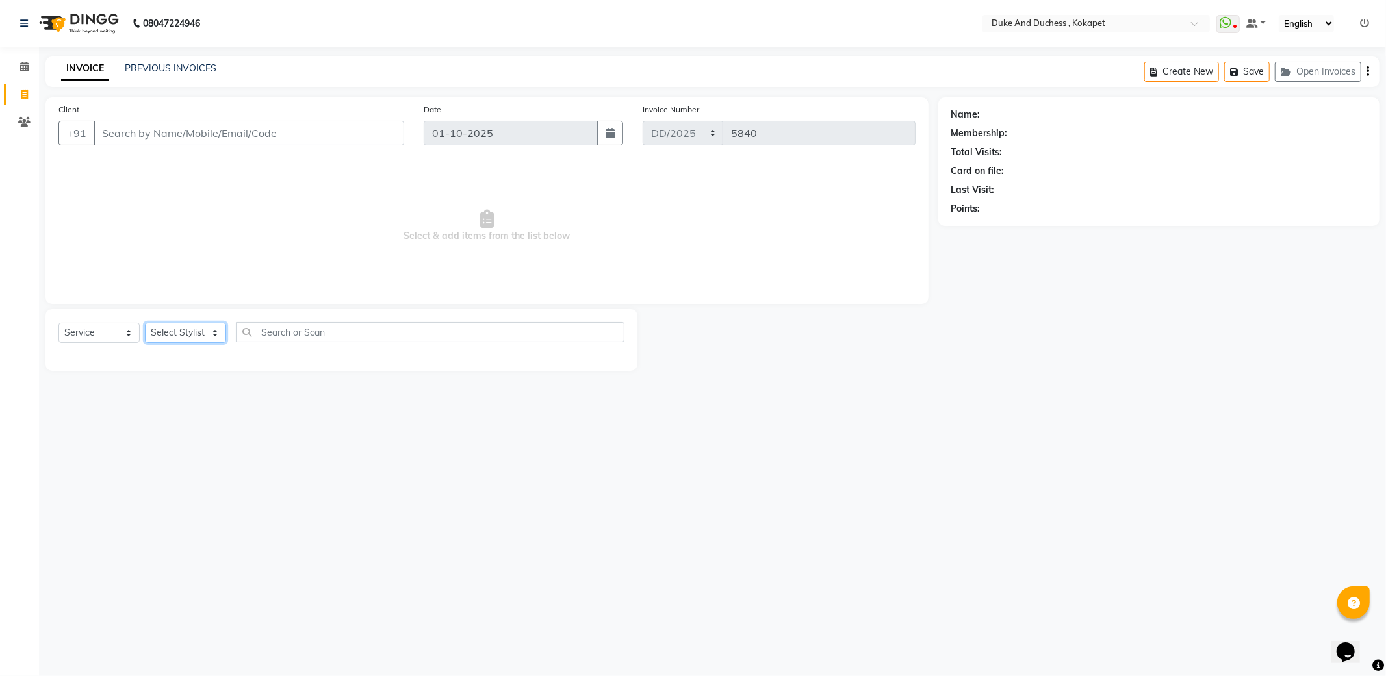
click at [199, 336] on select "Select Stylist Admin [PERSON_NAME] [PERSON_NAME] & Duchess [PERSON_NAME] [PERSO…" at bounding box center [185, 333] width 81 height 20
select select "61142"
click at [145, 324] on select "Select Stylist Admin [PERSON_NAME] [PERSON_NAME] & Duchess [PERSON_NAME] [PERSO…" at bounding box center [185, 333] width 81 height 20
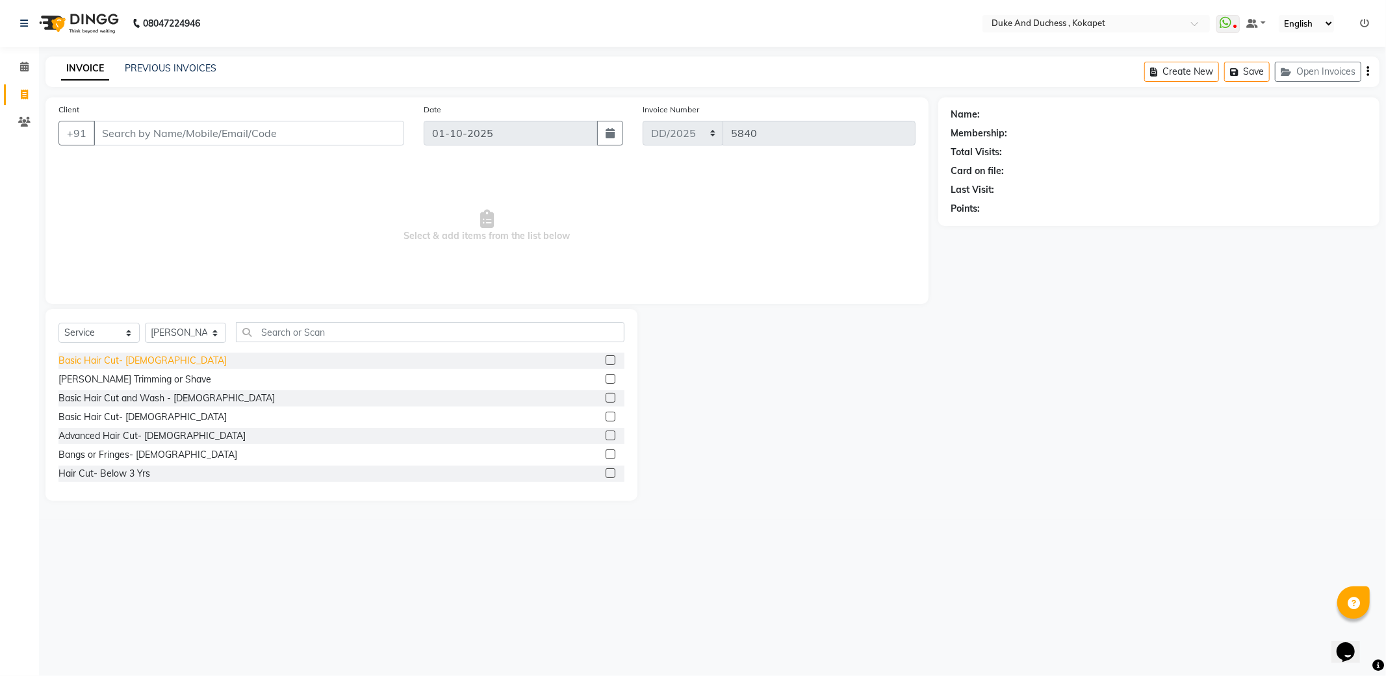
click at [124, 356] on div "Basic Hair Cut- [DEMOGRAPHIC_DATA]" at bounding box center [142, 361] width 168 height 14
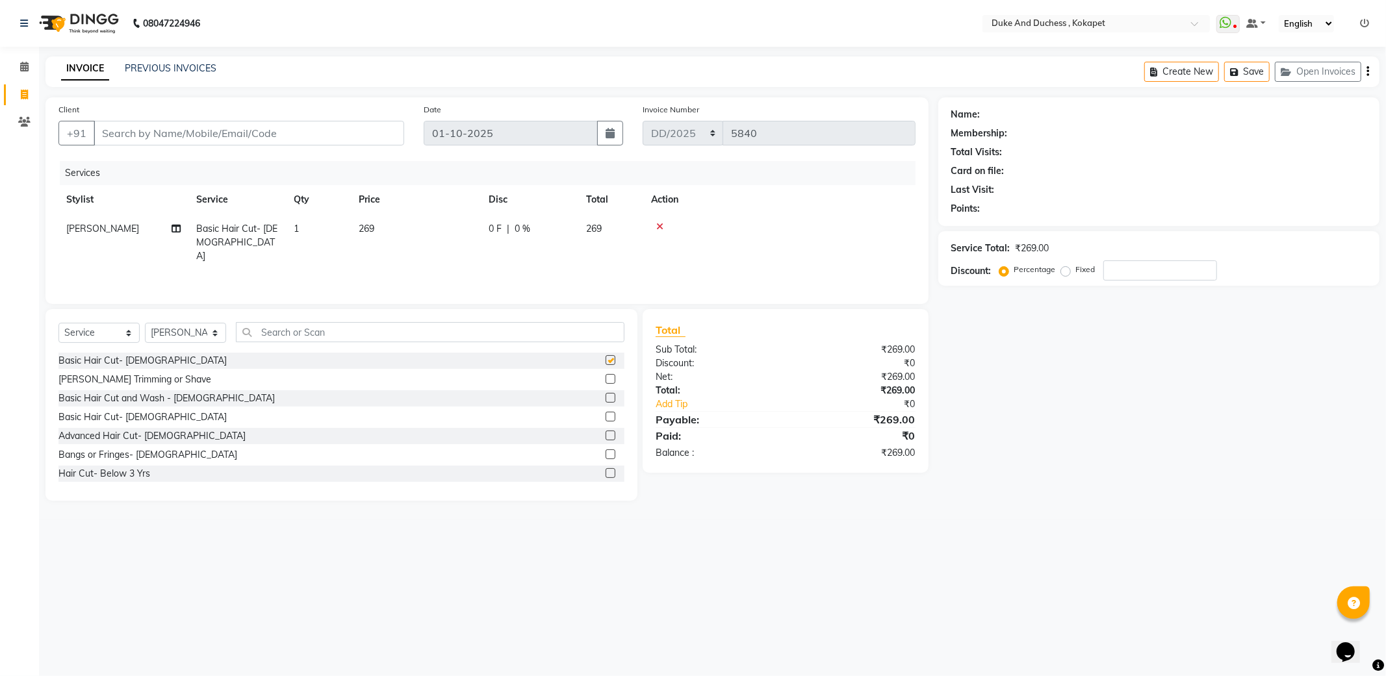
checkbox input "false"
click at [244, 133] on input "Client" at bounding box center [249, 133] width 311 height 25
click at [245, 133] on input "Client" at bounding box center [249, 133] width 311 height 25
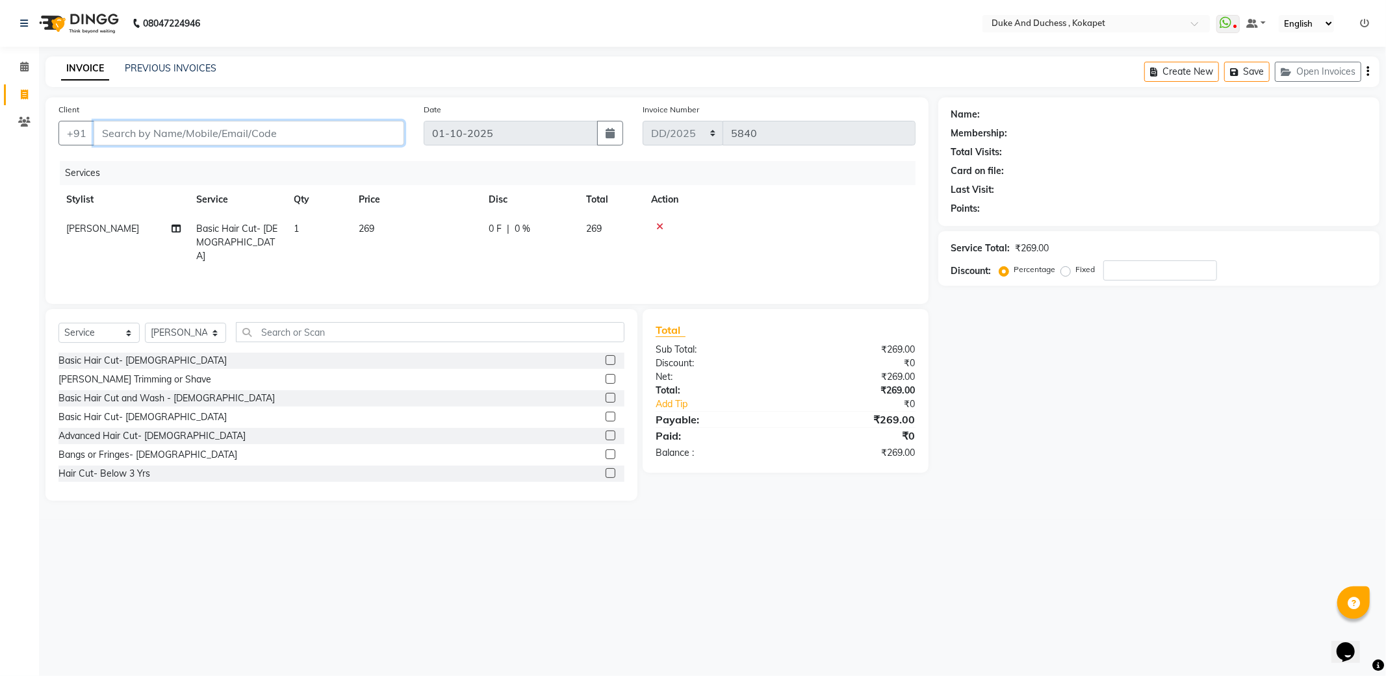
type input "8"
type input "0"
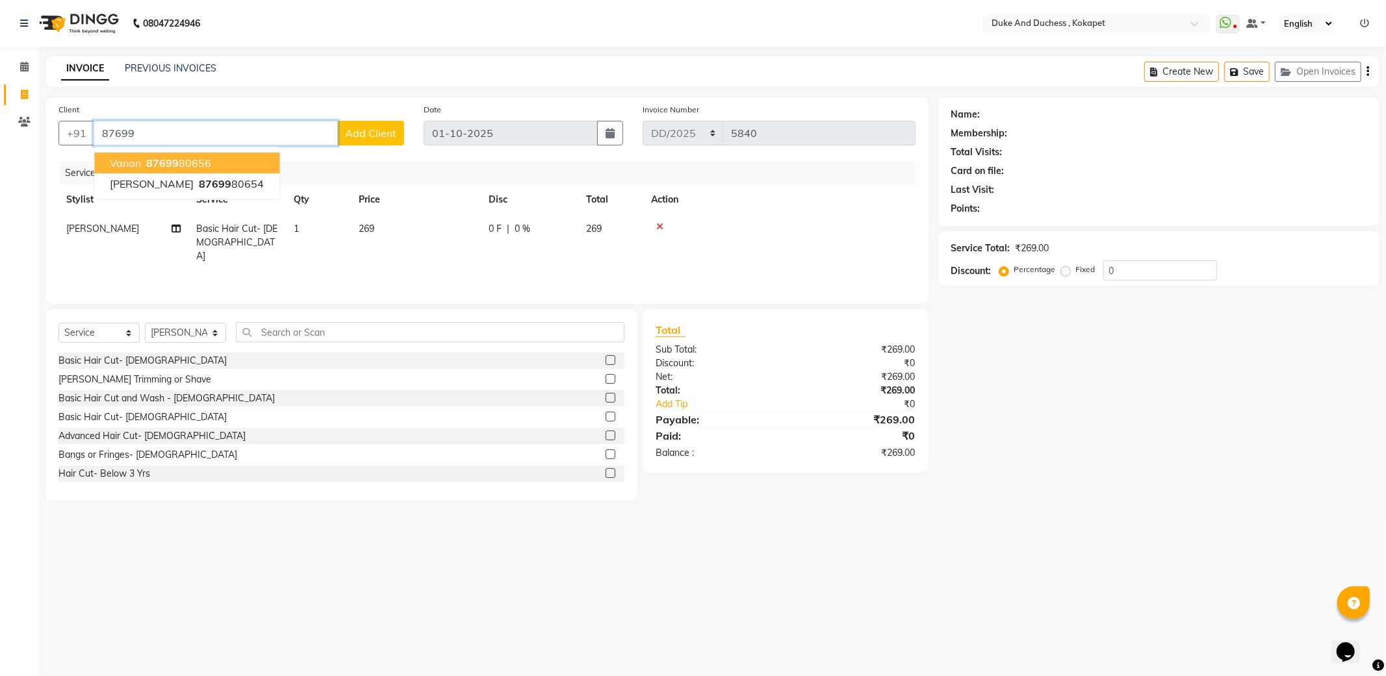
click at [216, 159] on button "vanan 87699 80656" at bounding box center [186, 163] width 185 height 21
type input "8769980656"
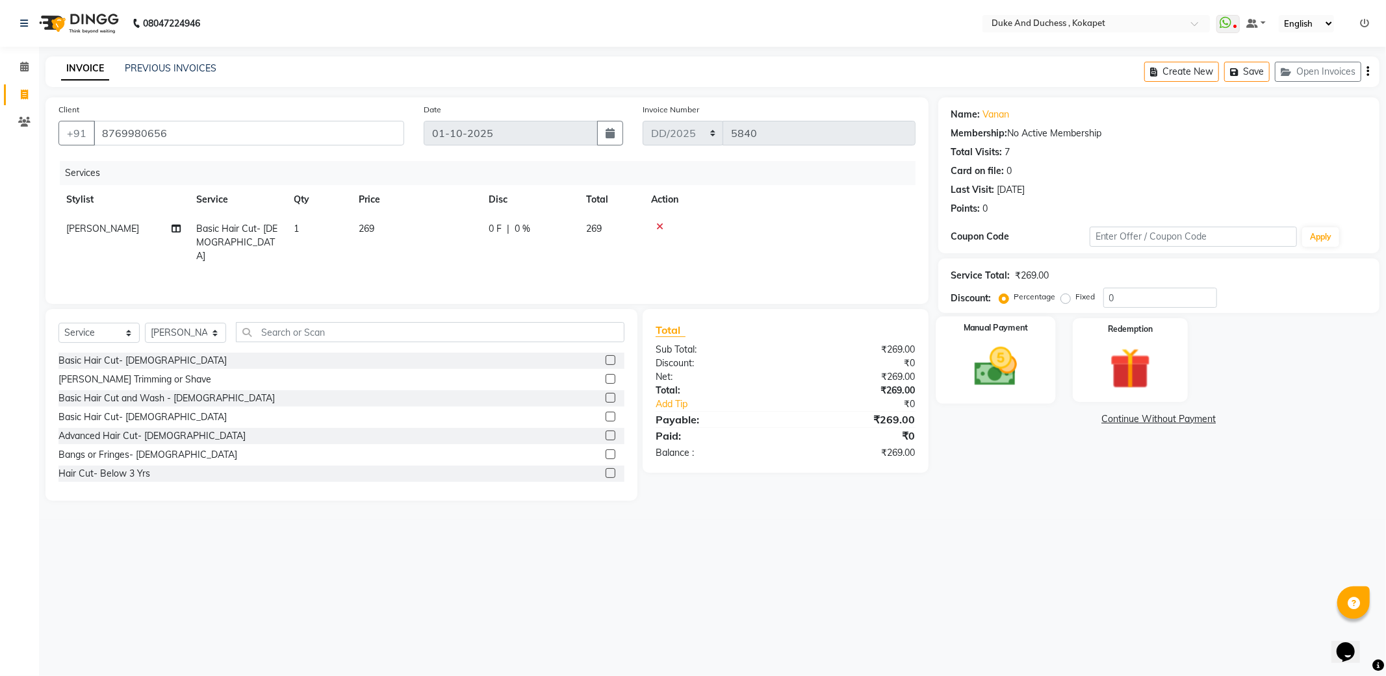
click at [1014, 350] on img at bounding box center [996, 366] width 70 height 49
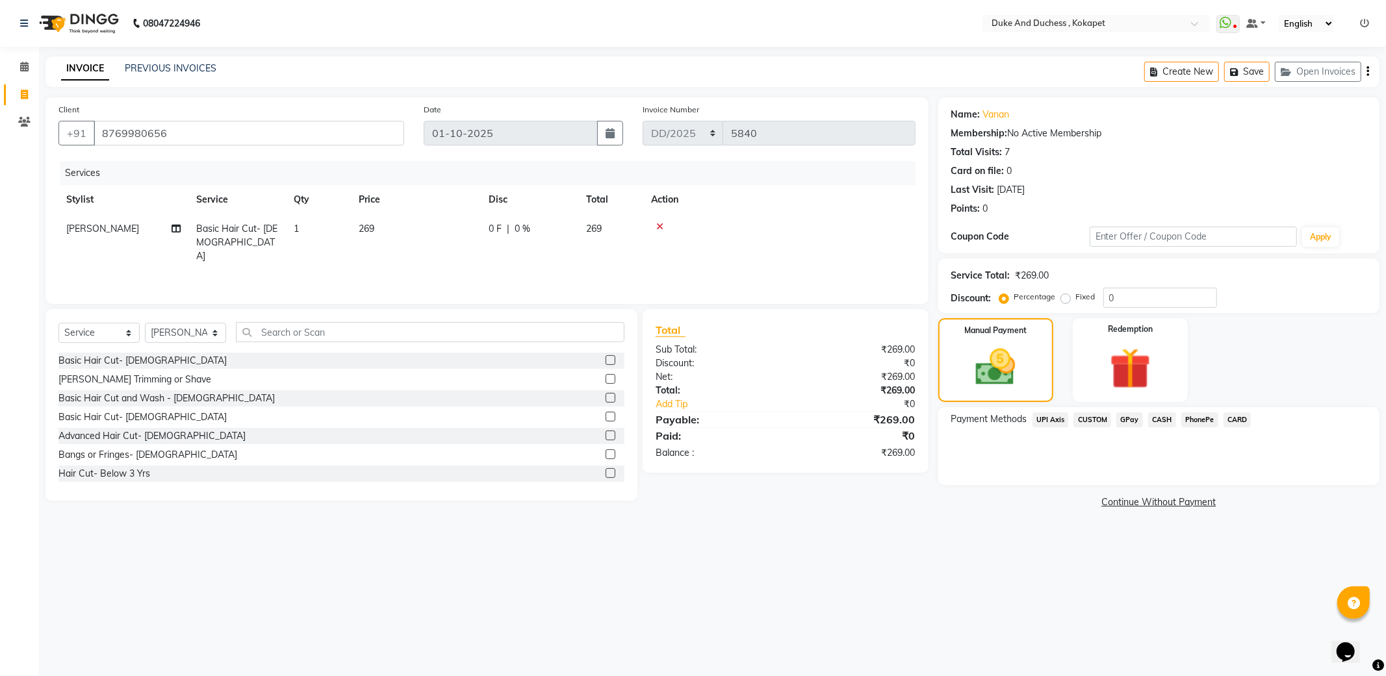
click at [1188, 421] on span "PhonePe" at bounding box center [1199, 420] width 37 height 15
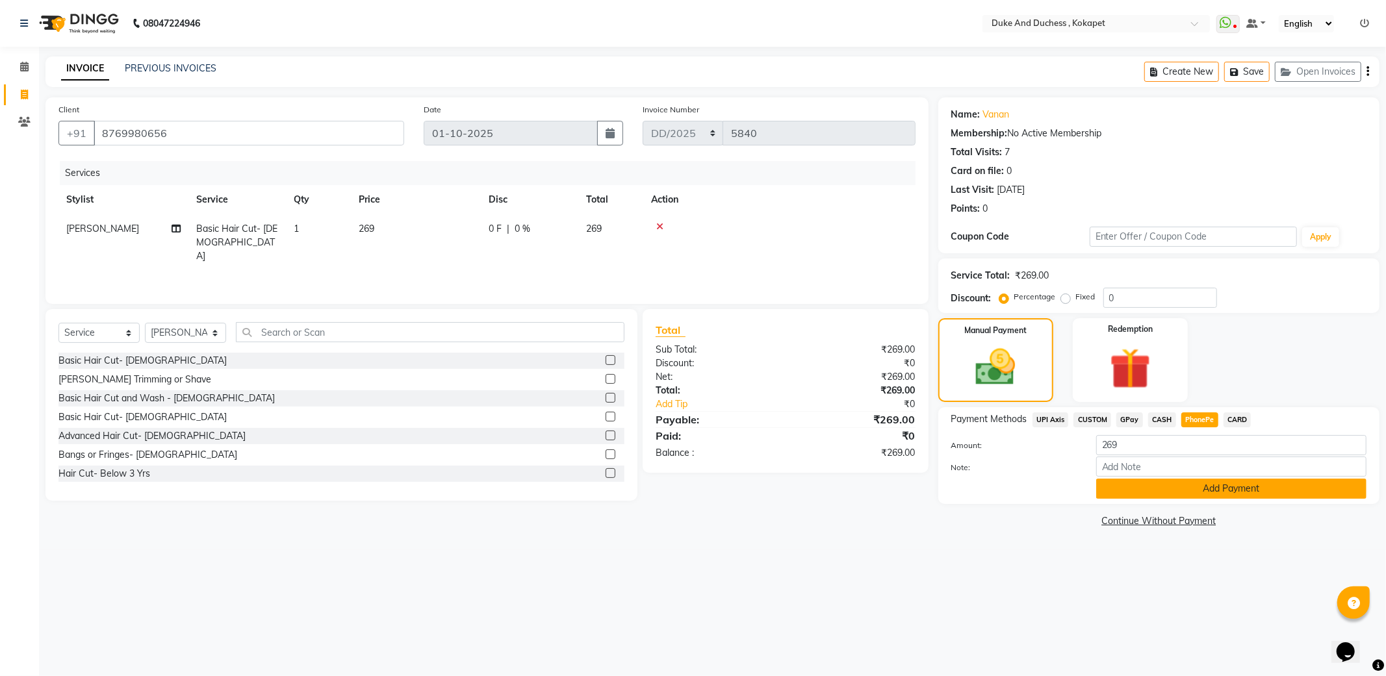
click at [1193, 487] on button "Add Payment" at bounding box center [1231, 489] width 270 height 20
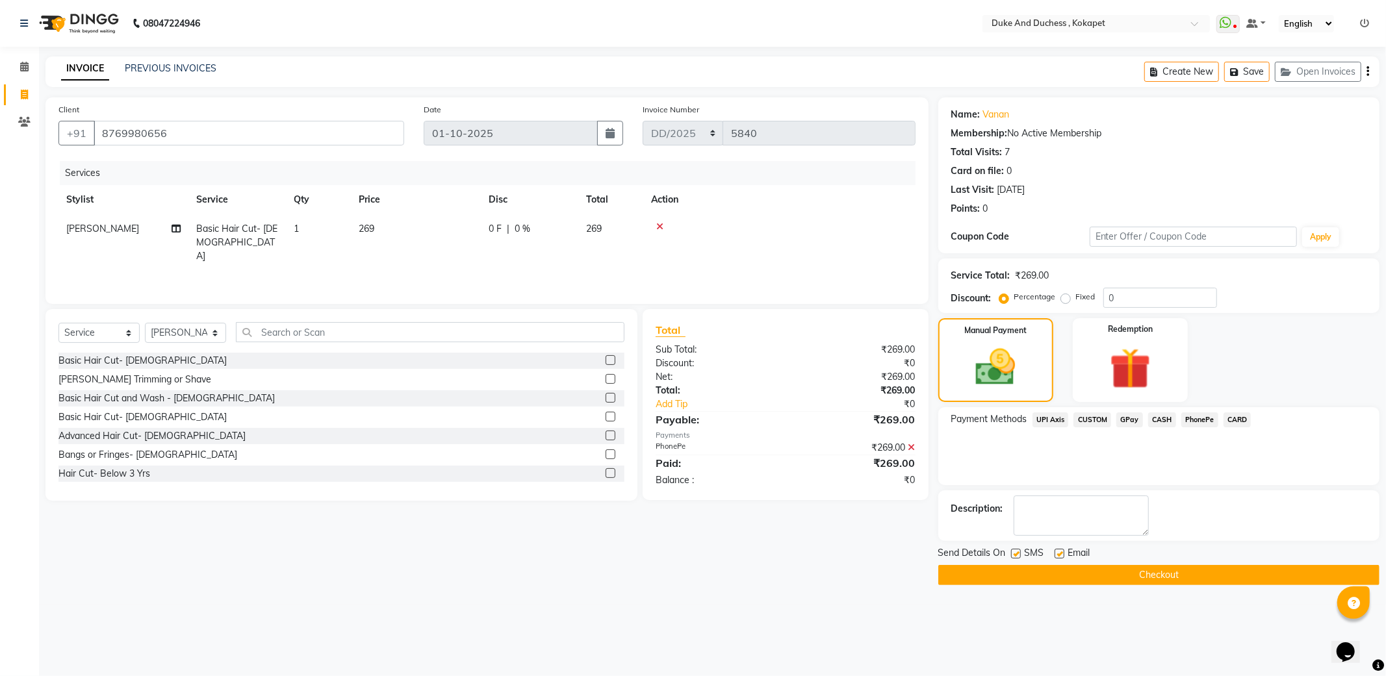
click at [1179, 575] on button "Checkout" at bounding box center [1158, 575] width 441 height 20
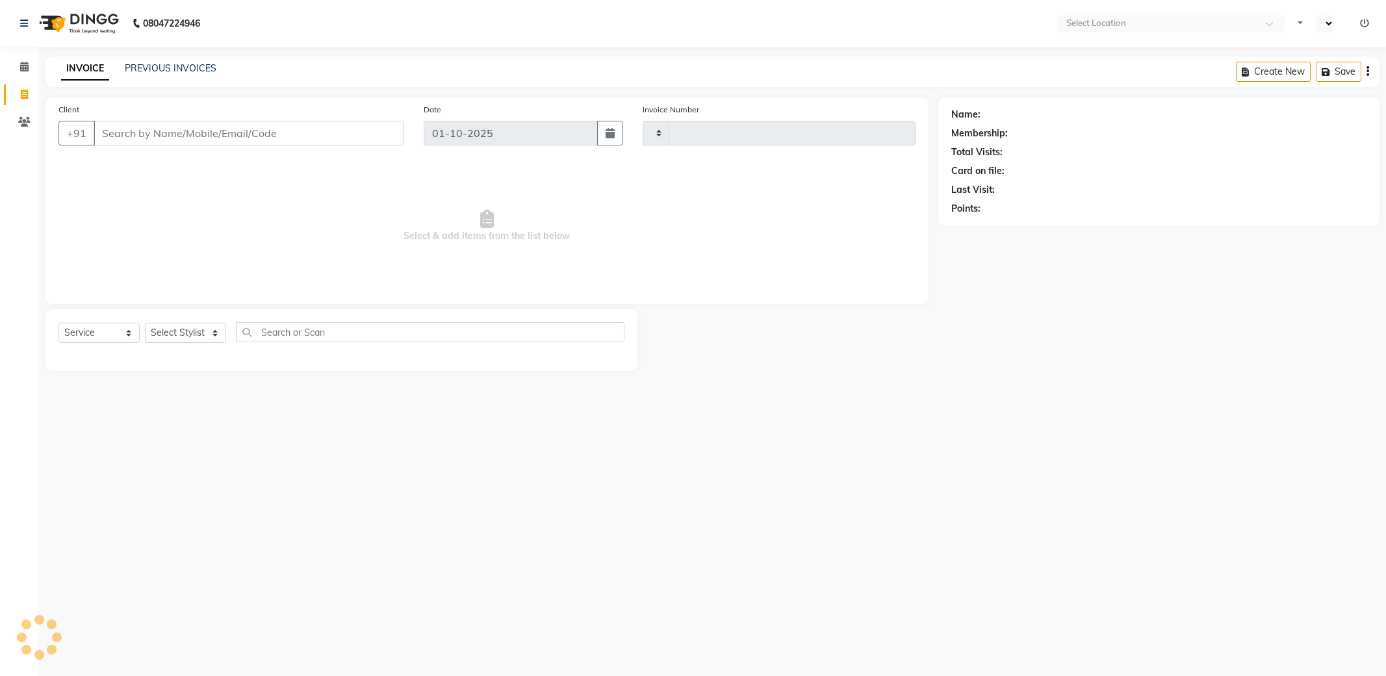
select select "service"
type input "5837"
select select "en"
select select "5687"
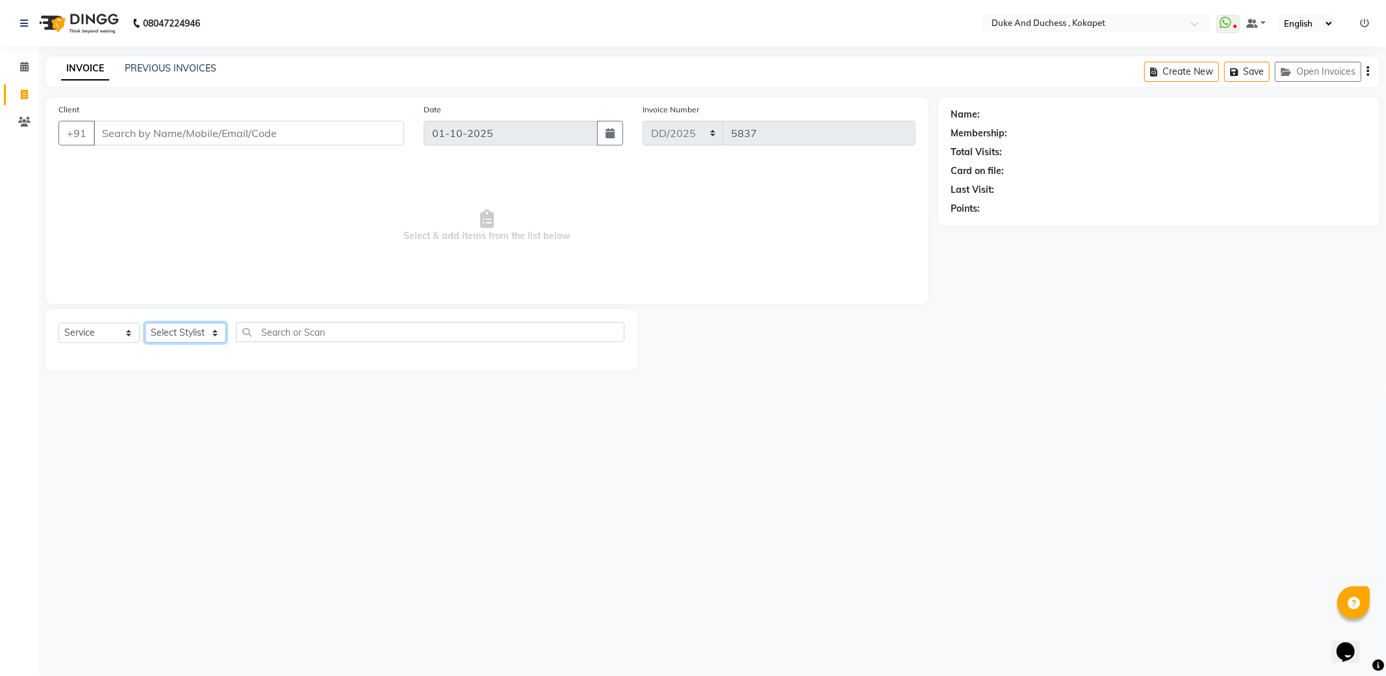
click at [180, 331] on select "Select Stylist Admin [PERSON_NAME] [PERSON_NAME] & Duchess [PERSON_NAME] [PERSO…" at bounding box center [185, 333] width 81 height 20
select select "91316"
click at [145, 324] on select "Select Stylist Admin [PERSON_NAME] [PERSON_NAME] & Duchess [PERSON_NAME] [PERSO…" at bounding box center [185, 333] width 81 height 20
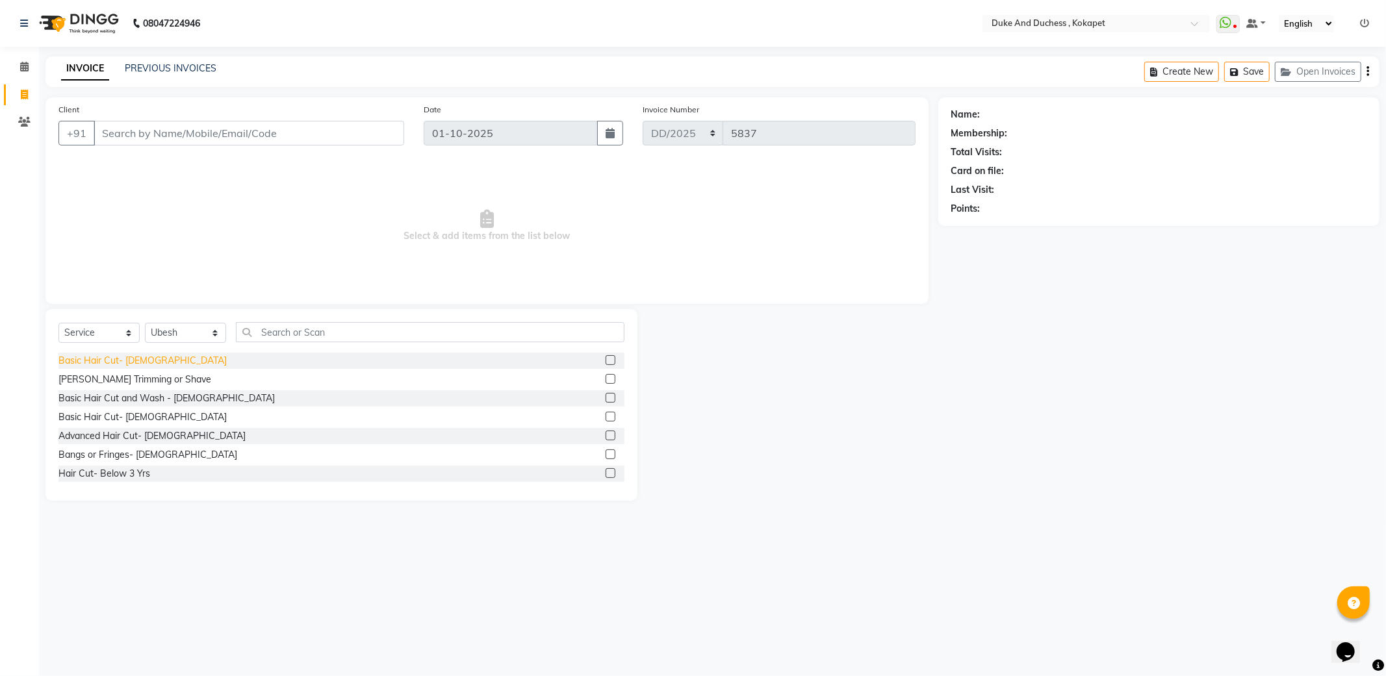
click at [121, 361] on div "Basic Hair Cut- [DEMOGRAPHIC_DATA]" at bounding box center [142, 361] width 168 height 14
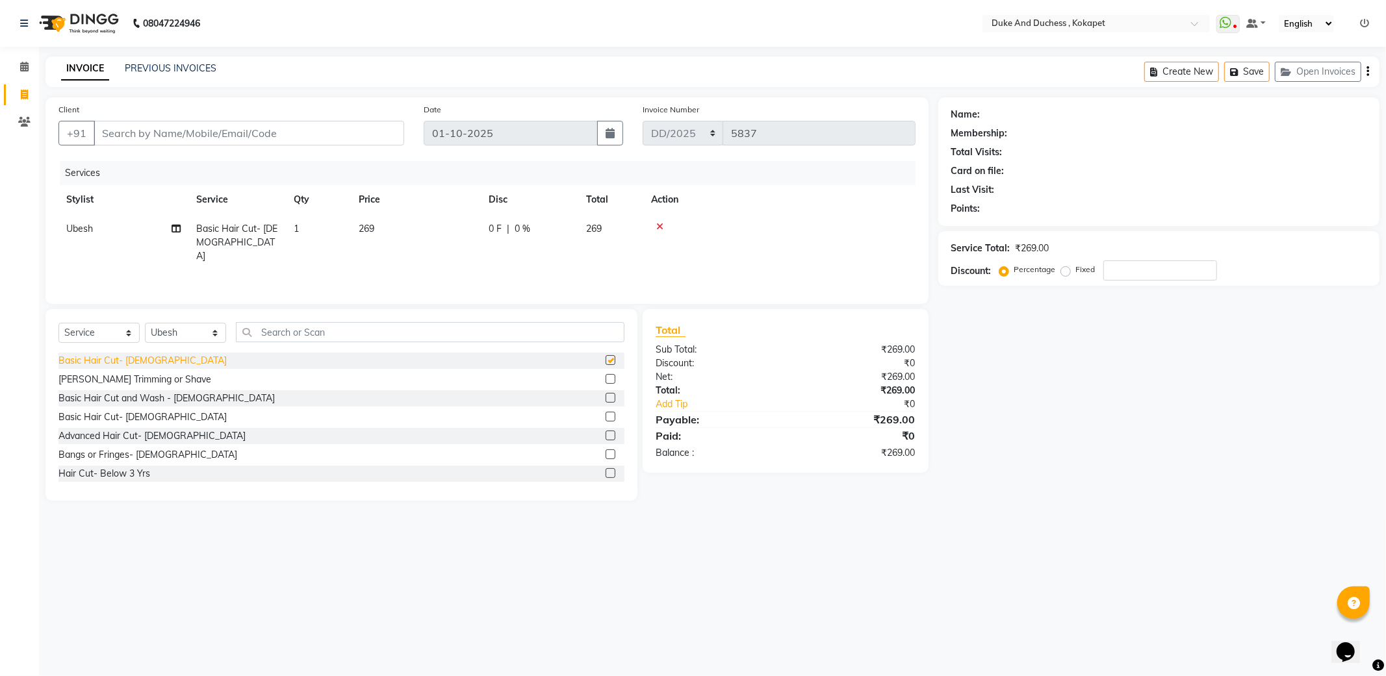
checkbox input "false"
click at [127, 377] on div "[PERSON_NAME] Trimming or Shave" at bounding box center [134, 380] width 153 height 14
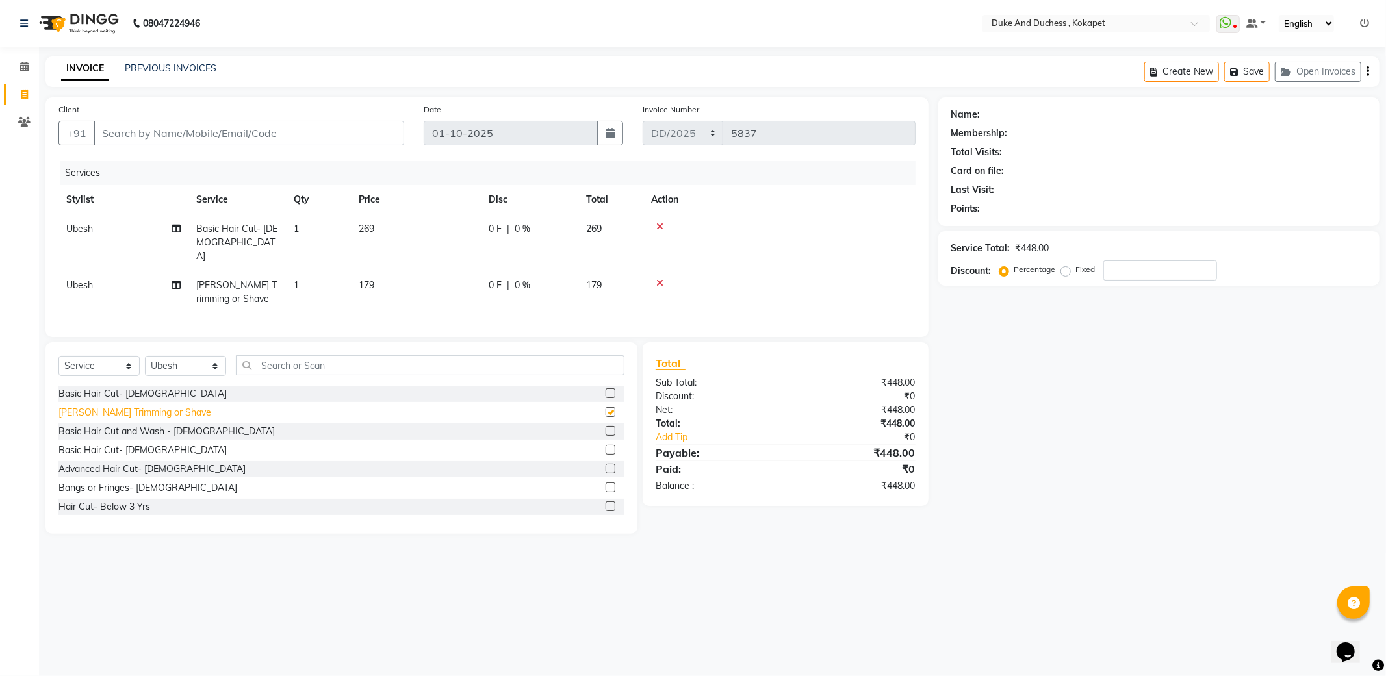
checkbox input "false"
click at [140, 132] on input "Client" at bounding box center [249, 133] width 311 height 25
click at [195, 144] on input "Client" at bounding box center [249, 133] width 311 height 25
click at [196, 144] on input "Client" at bounding box center [249, 133] width 311 height 25
click at [198, 133] on input "Client" at bounding box center [249, 133] width 311 height 25
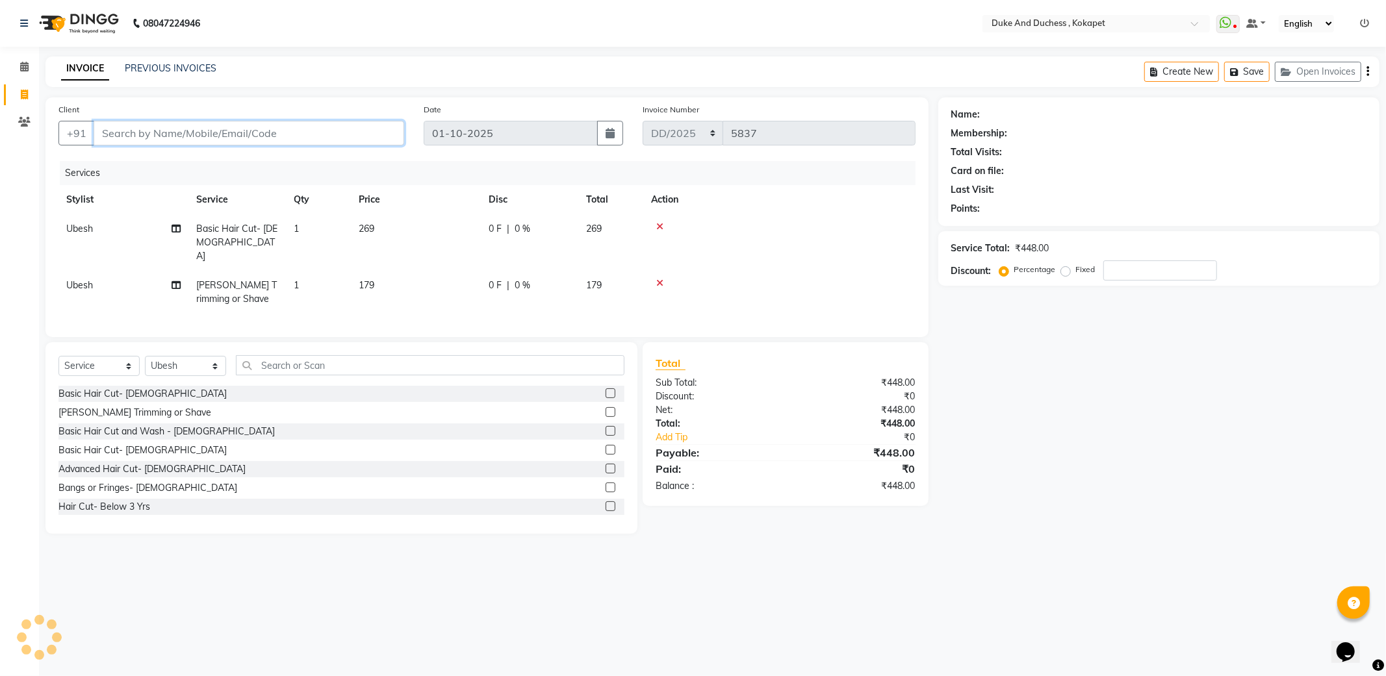
type input "9"
type input "0"
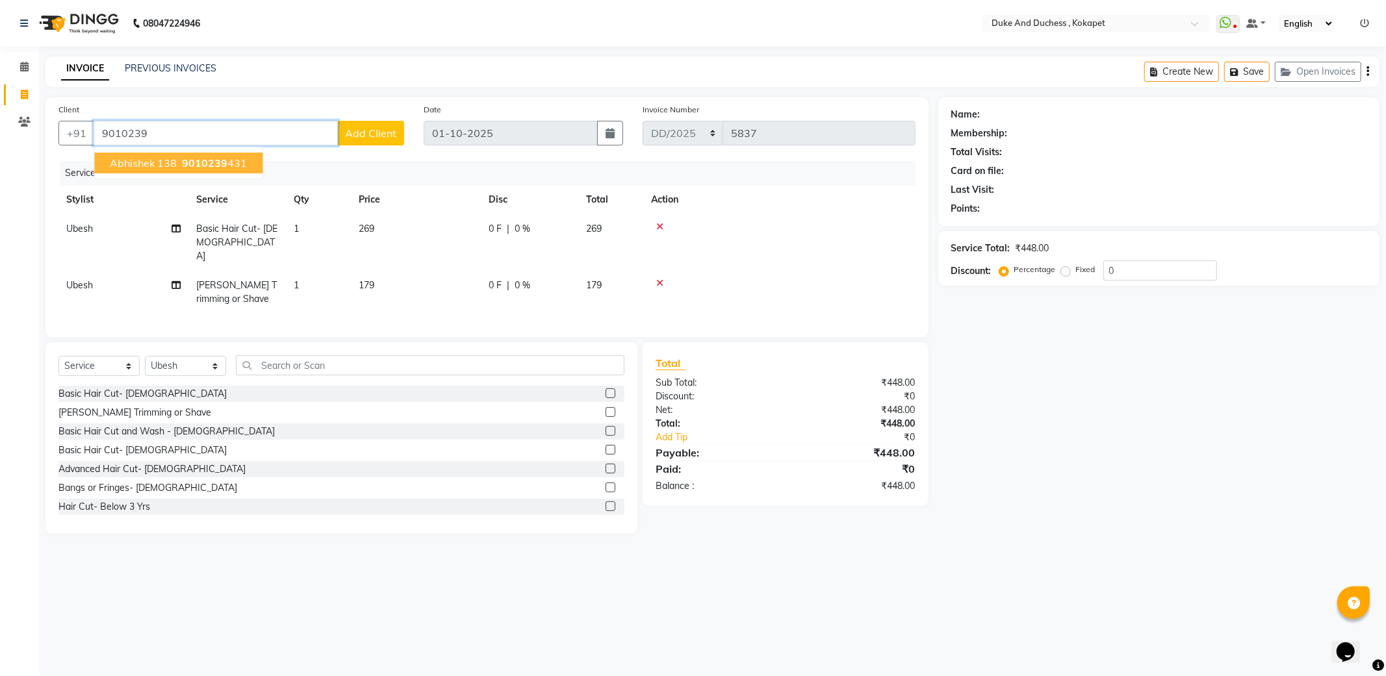
click at [203, 160] on span "9010239" at bounding box center [204, 163] width 45 height 13
type input "9010239431"
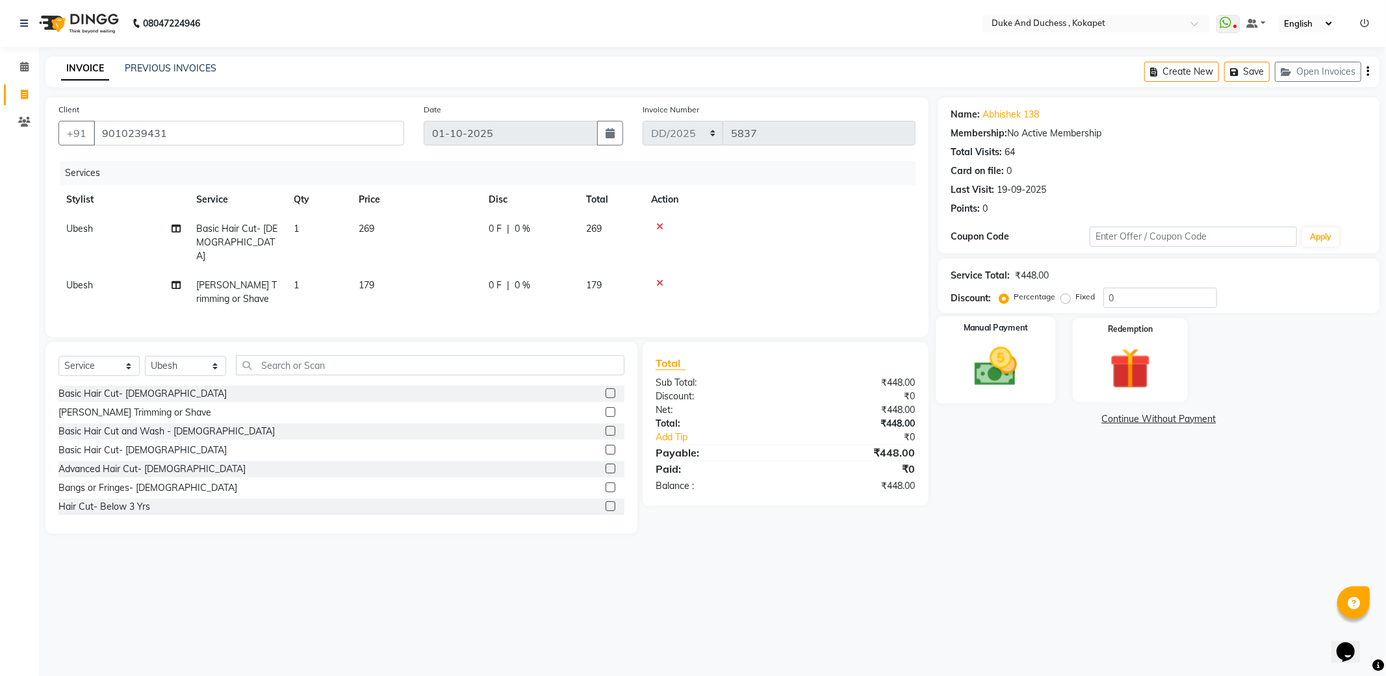
click at [1002, 355] on img at bounding box center [996, 366] width 70 height 49
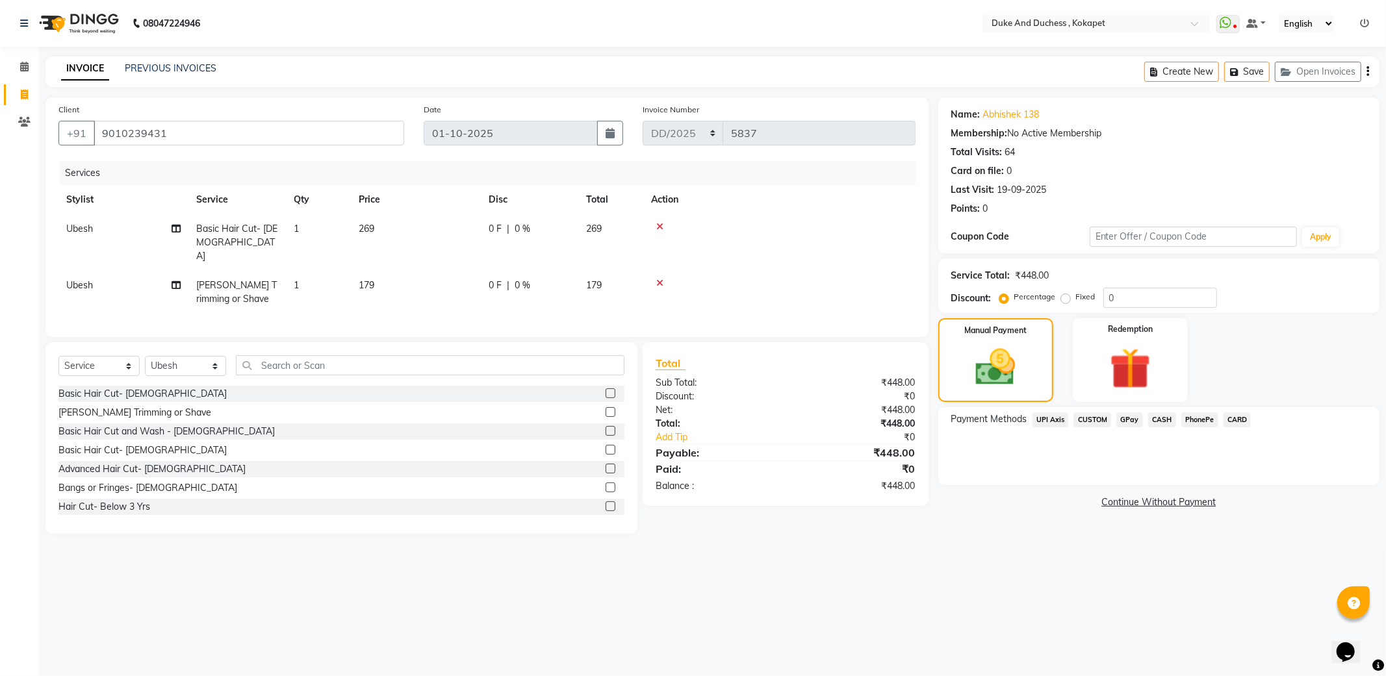
click at [660, 224] on icon at bounding box center [659, 226] width 7 height 9
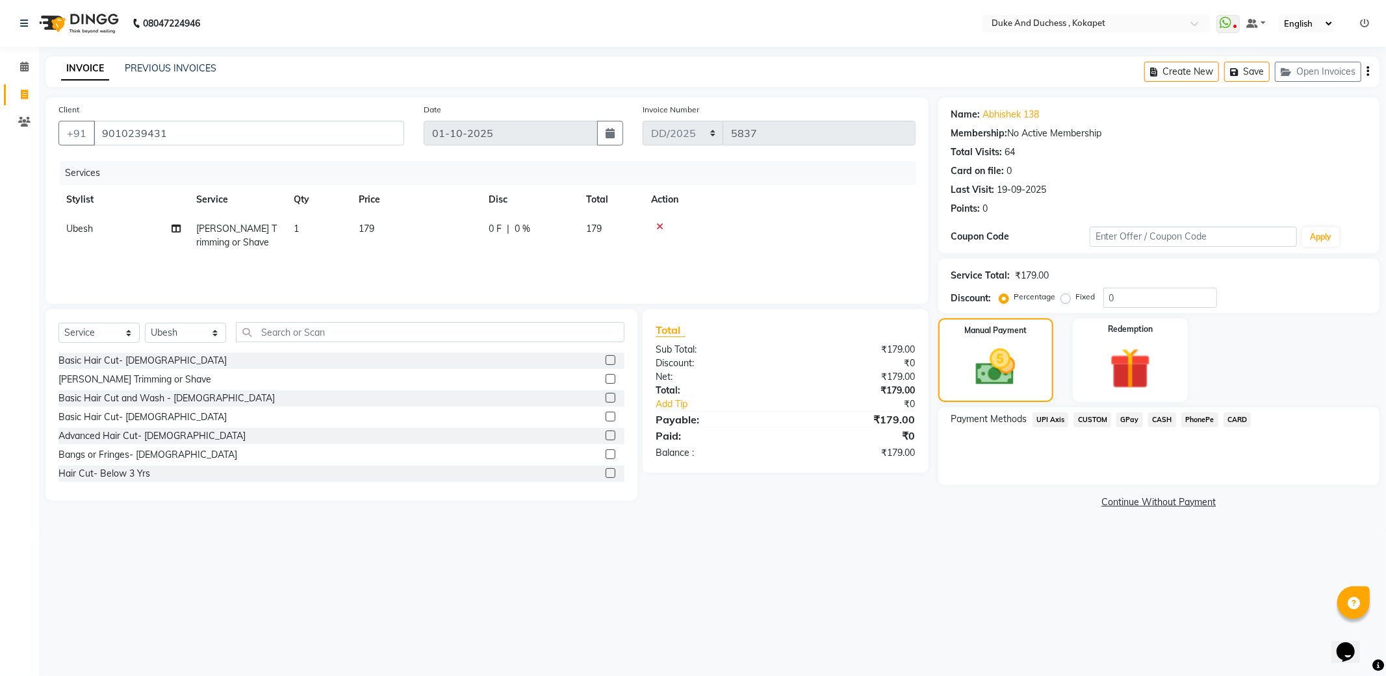
click at [1193, 418] on span "PhonePe" at bounding box center [1199, 420] width 37 height 15
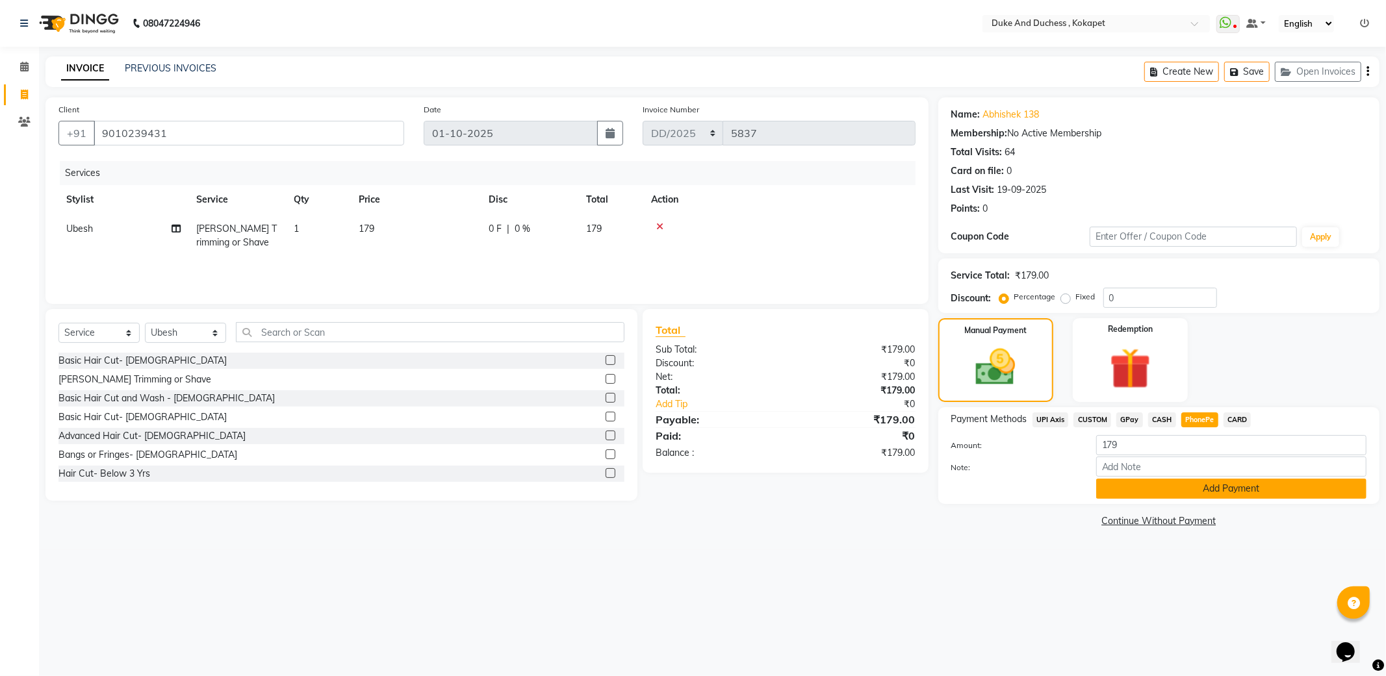
click at [1165, 492] on button "Add Payment" at bounding box center [1231, 489] width 270 height 20
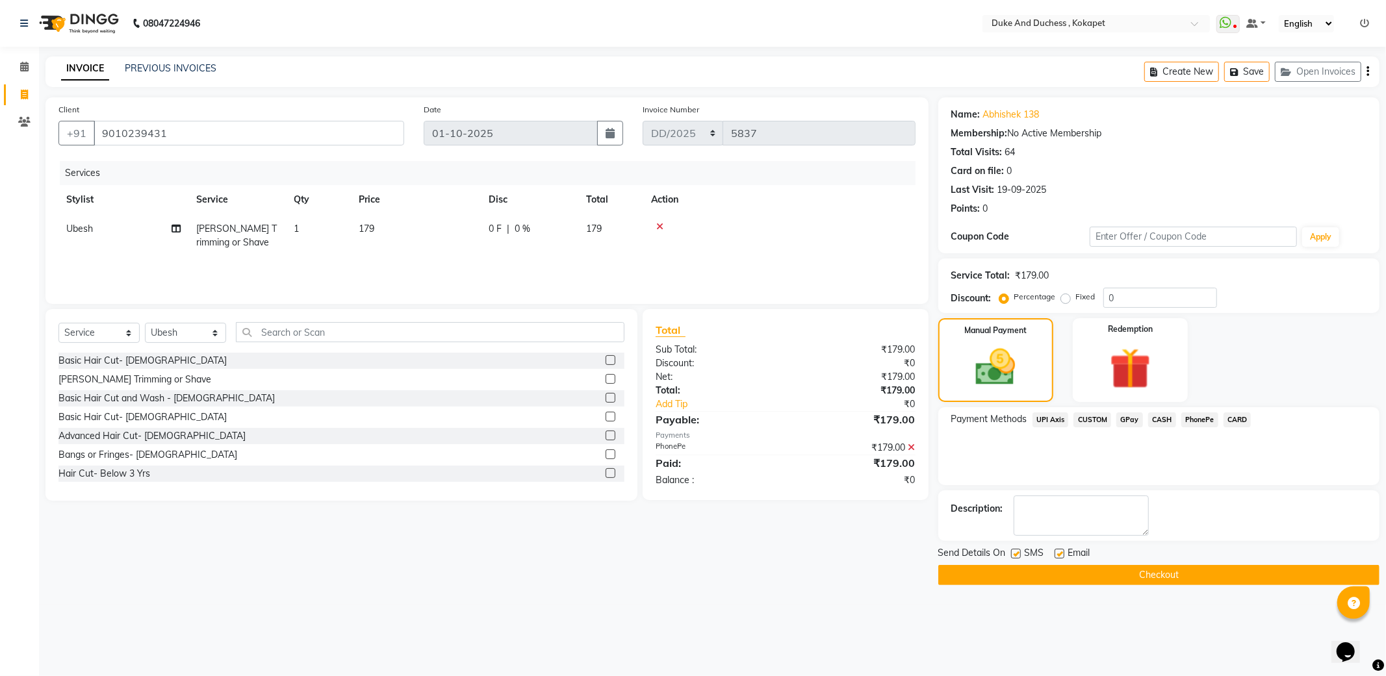
click at [1130, 576] on button "Checkout" at bounding box center [1158, 575] width 441 height 20
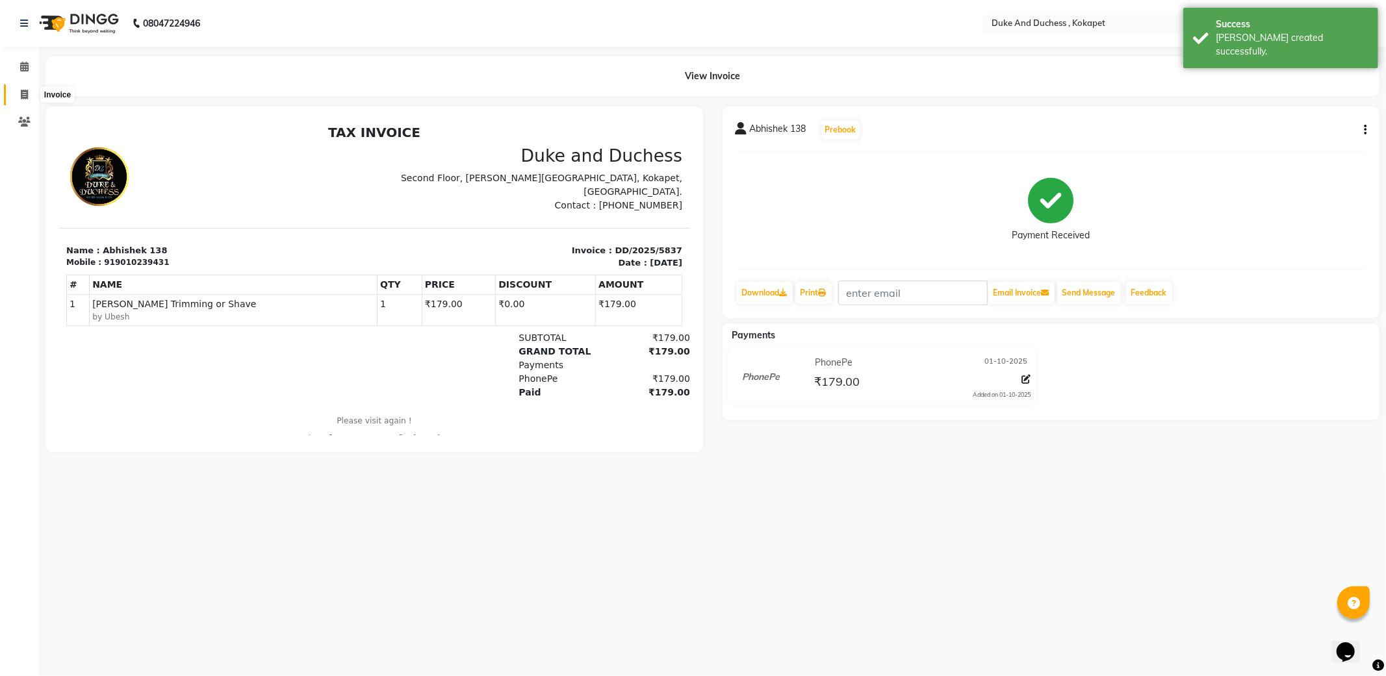
click at [21, 97] on icon at bounding box center [24, 95] width 7 height 10
select select "service"
